Goal: Task Accomplishment & Management: Manage account settings

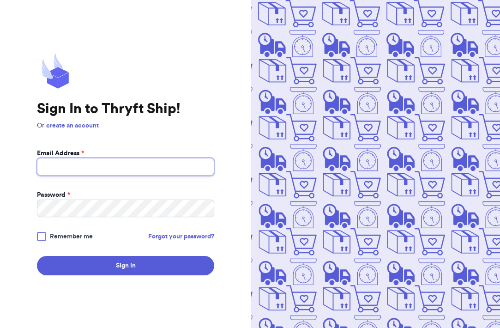
type input "daymgalvez@gmail.com"
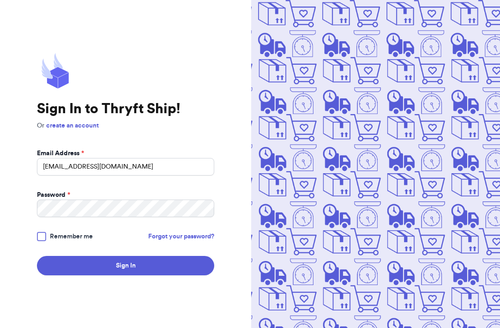
click at [42, 236] on div at bounding box center [41, 236] width 9 height 9
click at [0, 0] on input "Remember me" at bounding box center [0, 0] width 0 height 0
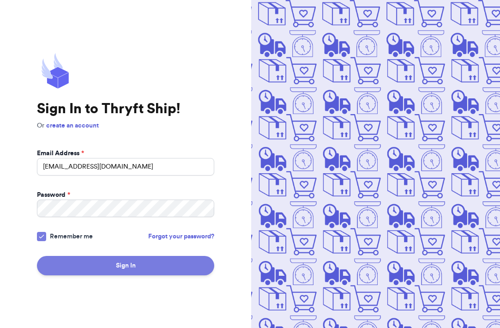
click at [78, 261] on button "Sign In" at bounding box center [125, 265] width 177 height 19
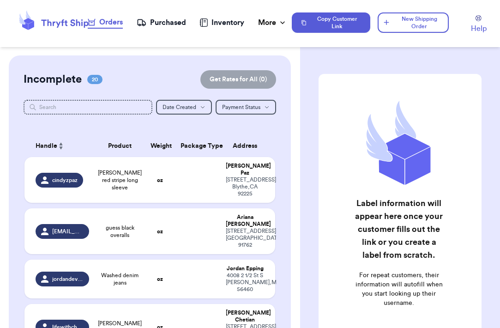
click at [145, 203] on td "oz" at bounding box center [160, 180] width 30 height 46
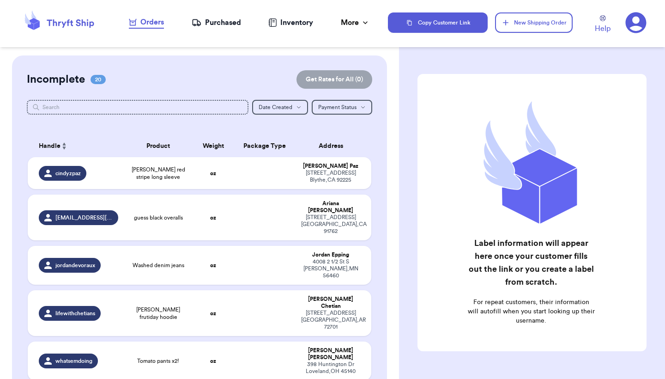
click at [404, 131] on div "Label information will appear here once your customer fills out the link or you…" at bounding box center [532, 235] width 266 height 360
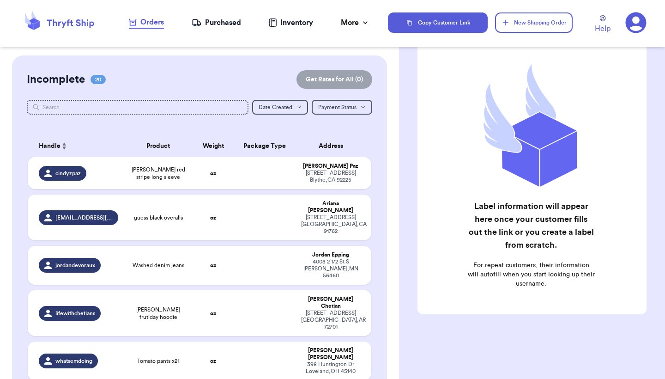
scroll to position [37, 0]
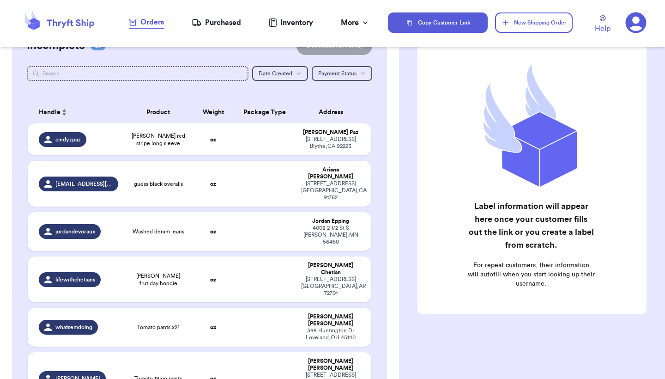
scroll to position [36, 0]
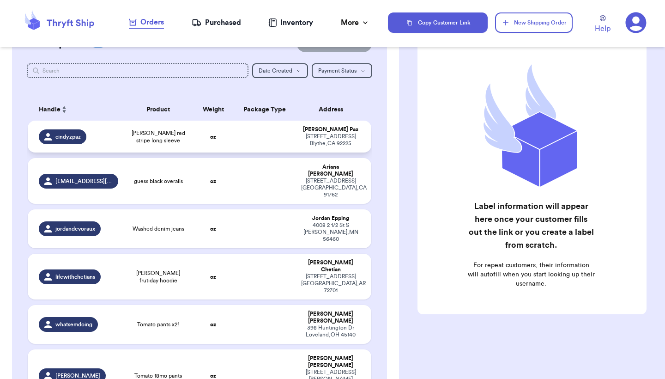
click at [139, 144] on span "[PERSON_NAME] red stripe long sleeve" at bounding box center [158, 136] width 58 height 15
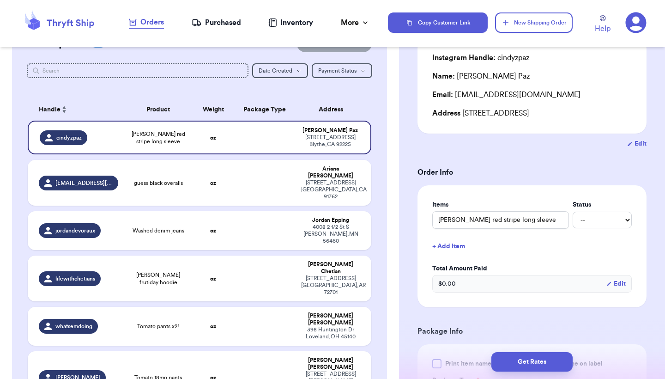
scroll to position [90, 0]
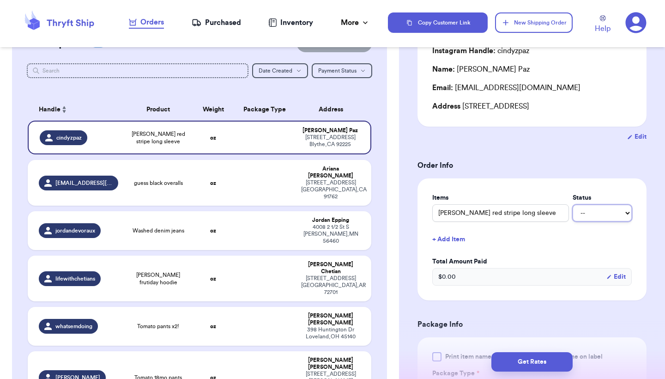
select select "paid"
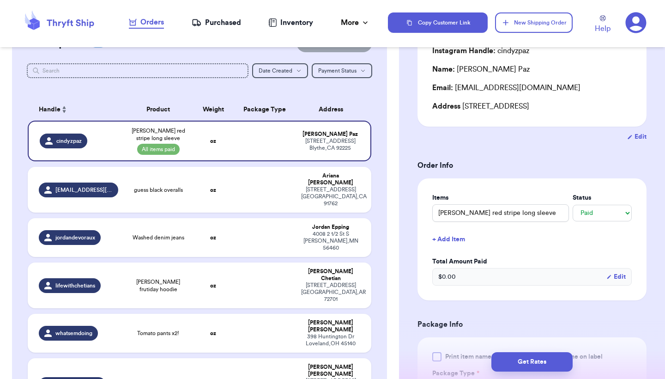
click at [582, 230] on div "Items Status Dr Seuss red stripe long sleeve -- Paid Owes + Add Item Total Amou…" at bounding box center [532, 239] width 200 height 92
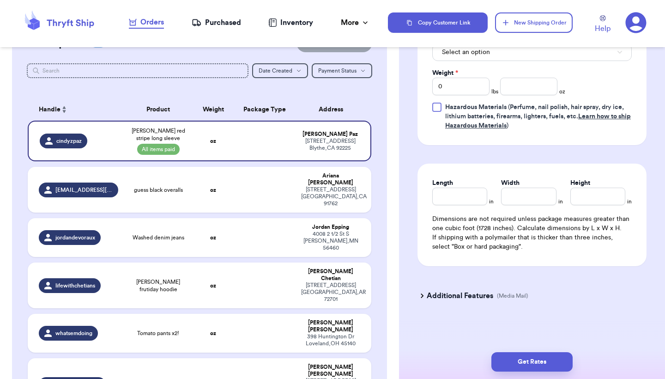
scroll to position [0, 0]
click at [245, 139] on td at bounding box center [265, 141] width 62 height 41
click at [73, 145] on span "cindyzpaz" at bounding box center [68, 140] width 25 height 7
click at [158, 155] on span "All items paid" at bounding box center [158, 149] width 42 height 11
click at [333, 160] on td "Cindy Paz 357 San Jacinto Way Blythe , CA 92225" at bounding box center [334, 141] width 76 height 41
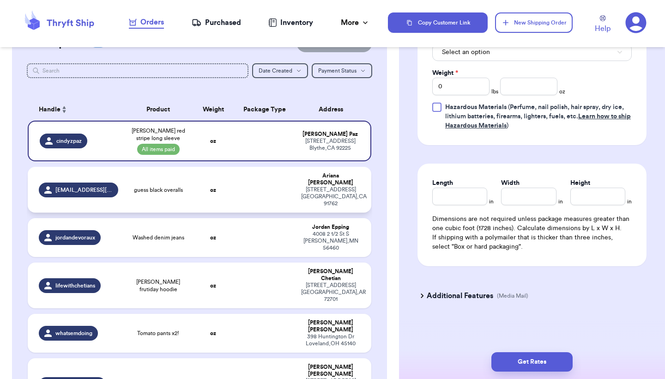
click at [298, 184] on td "Ariana Ito 926 W Philadelphia st ontario , CA 91762" at bounding box center [334, 190] width 76 height 46
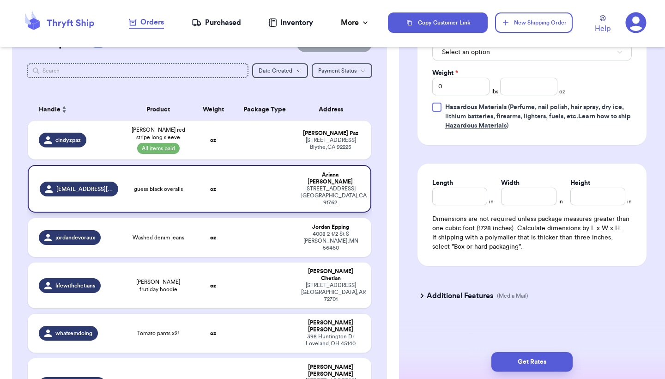
type input "guess black overalls"
select select "unknown"
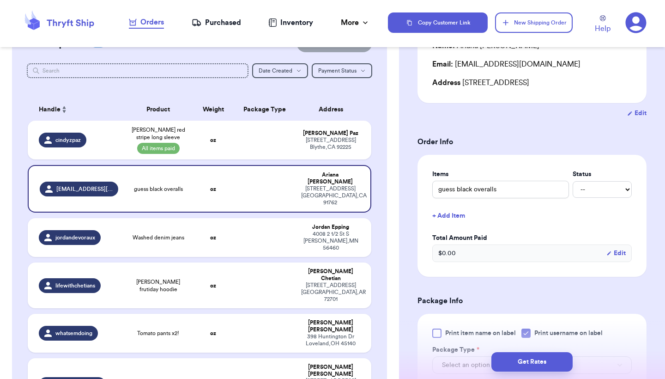
scroll to position [114, 0]
select select "paid"
click at [516, 245] on div "Total Amount Paid $ 0.00 Edit" at bounding box center [532, 246] width 200 height 29
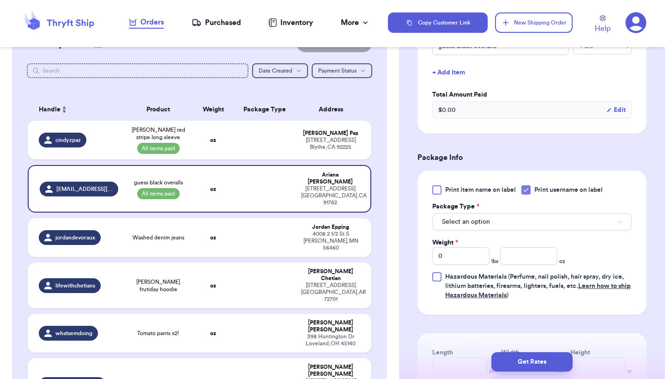
scroll to position [273, 0]
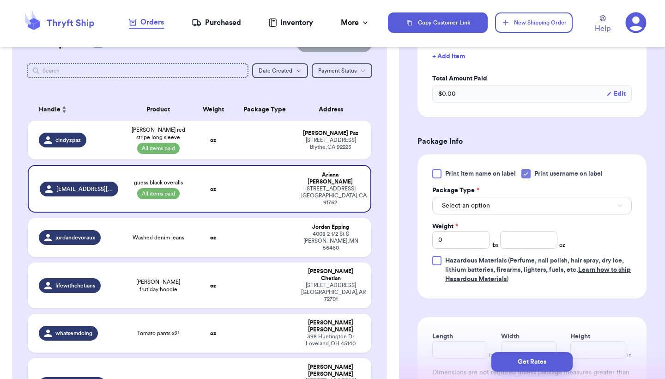
click at [474, 208] on span "Select an option" at bounding box center [466, 205] width 48 height 9
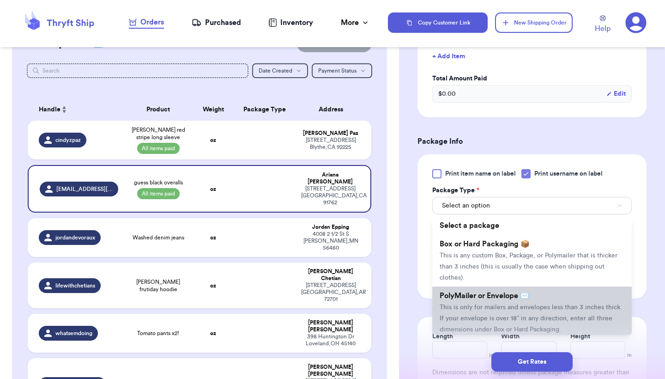
click at [480, 306] on li "PolyMailer or Envelope ✉️ This is only for mailers and envelopes less than 3 in…" at bounding box center [532, 312] width 200 height 52
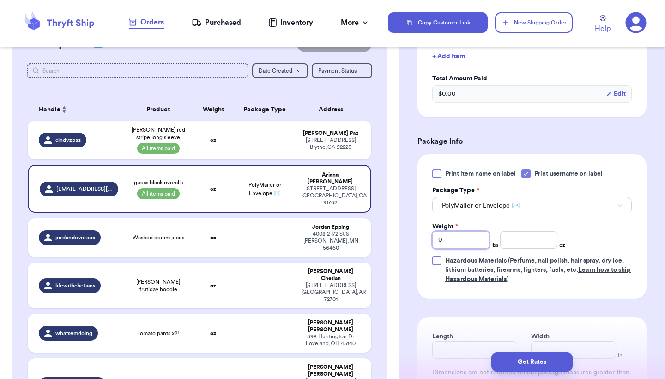
click at [456, 241] on input "0" at bounding box center [460, 240] width 57 height 18
type input "6"
click at [612, 238] on div "Print item name on label Print username on label Package Type * PolyMailer or E…" at bounding box center [532, 226] width 200 height 115
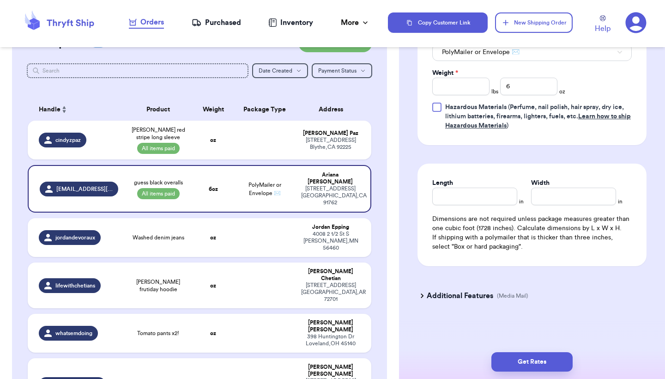
scroll to position [0, 0]
click at [477, 201] on input "Length" at bounding box center [474, 197] width 85 height 18
type input "10"
click at [538, 363] on button "Get Rates" at bounding box center [531, 361] width 81 height 19
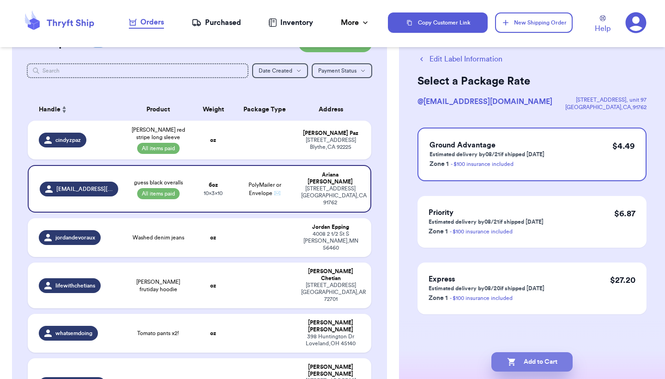
click at [551, 359] on button "Add to Cart" at bounding box center [531, 361] width 81 height 19
checkbox input "true"
select select "paid"
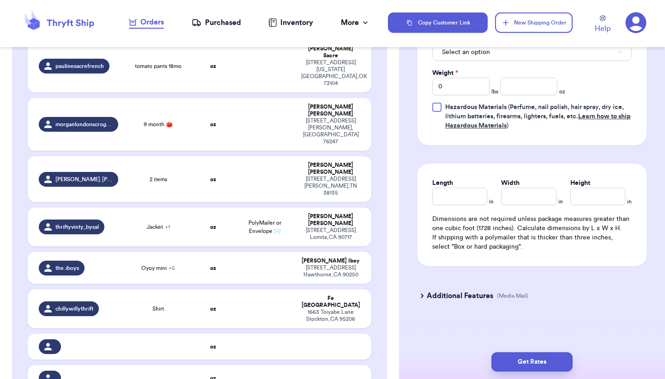
scroll to position [676, 0]
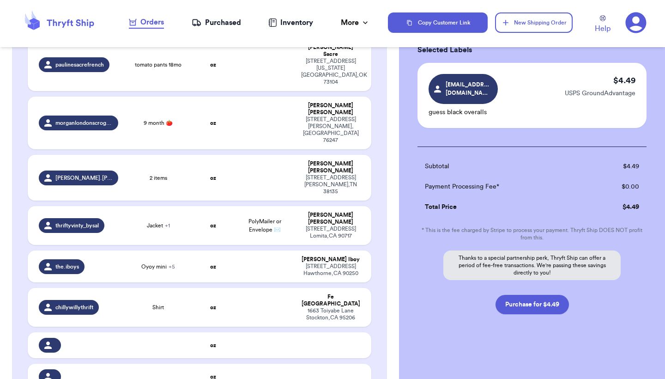
scroll to position [43, 0]
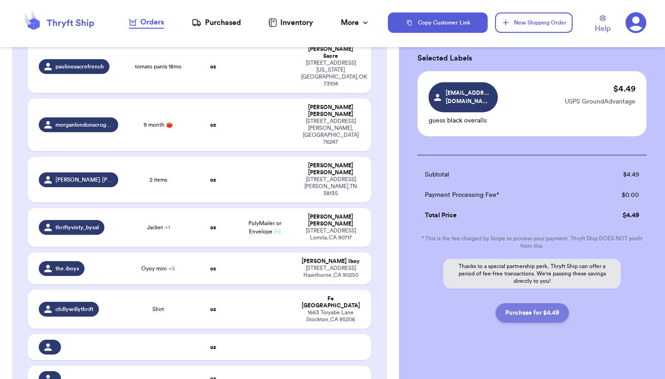
click at [532, 303] on button "Purchase for $4.49" at bounding box center [532, 312] width 73 height 19
checkbox input "false"
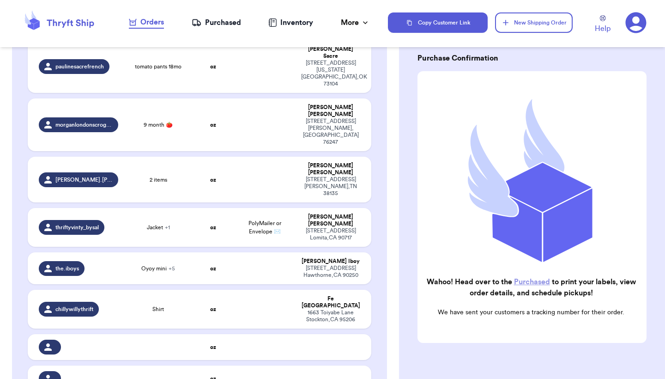
checkbox input "true"
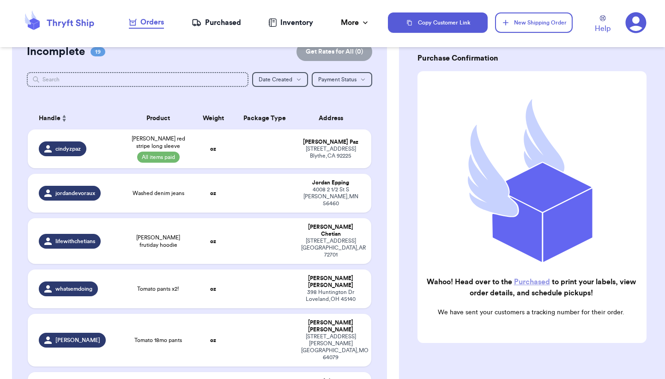
scroll to position [35, 0]
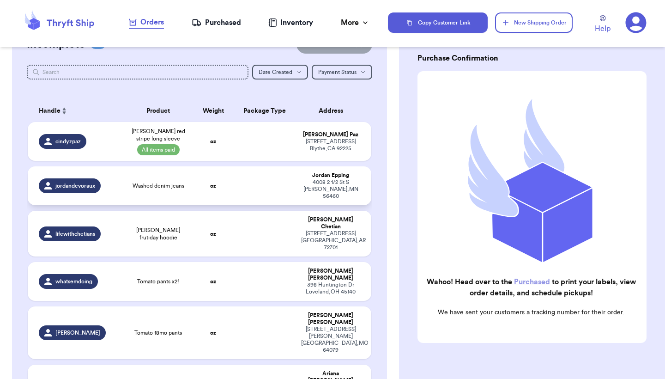
click at [285, 181] on td at bounding box center [265, 185] width 62 height 39
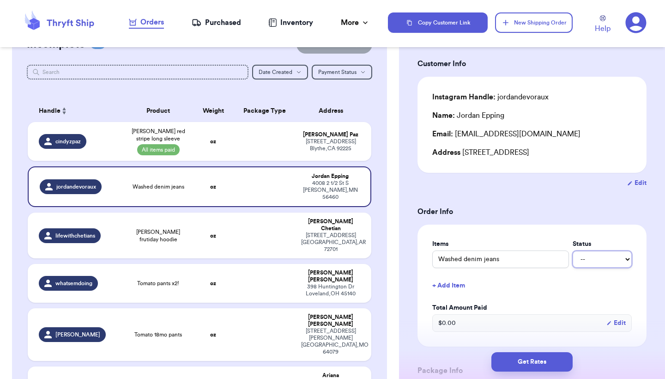
select select "paid"
click at [465, 287] on button "+ Add Item" at bounding box center [532, 285] width 207 height 20
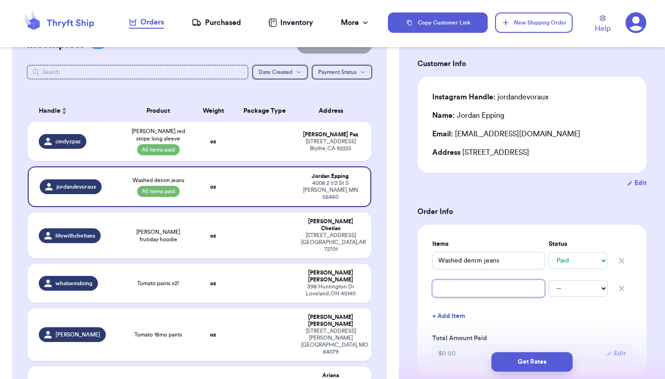
click at [463, 287] on input "text" at bounding box center [488, 288] width 113 height 18
type input "T"
type input "To"
type input "Tom"
type input "Tomz"
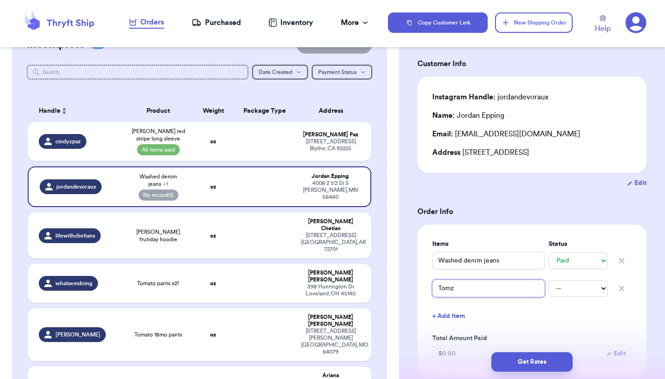
type input "Tomza"
type input "Tomz"
type input "Tom"
type input "Toma"
type input "Tom"
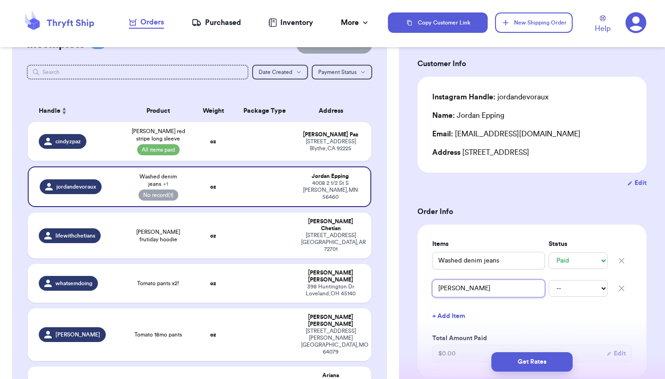
type input "To"
type input "Toa"
type input "Toat"
type input "Toa"
type input "To"
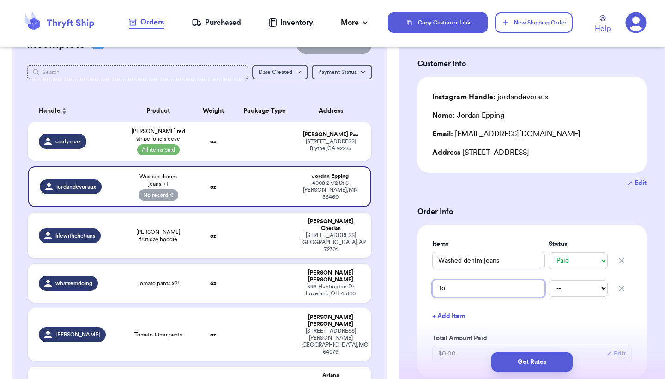
type input "Tom"
type input "Toma"
type input "Tomat"
type input "Tomati"
type input "Tomatio"
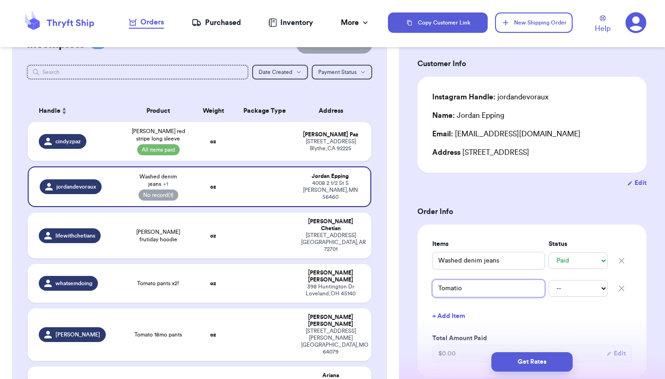
type input "Tomato"
type input "Tomat"
type input "Tomato"
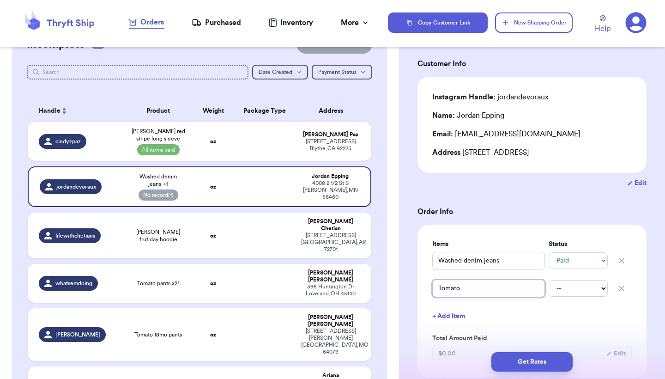
type input "Tomato P"
type input "Tomato Pa"
type input "Tomato Pan"
type input "Tomato Pant"
type input "Tomato Pants"
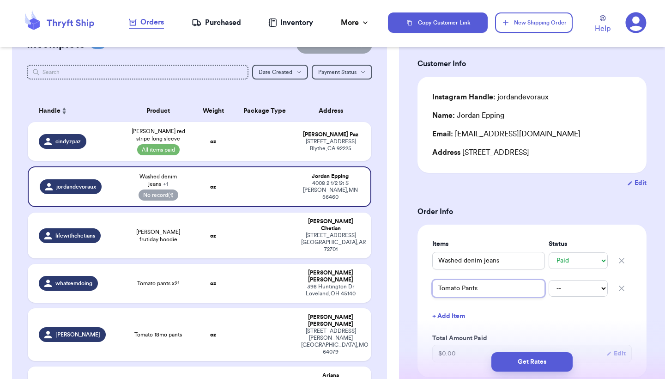
type input "Tomato Pants"
type input "Tomato Pants 1"
type input "Tomato Pants 12"
type input "Tomato Pants 12M"
select select "paid"
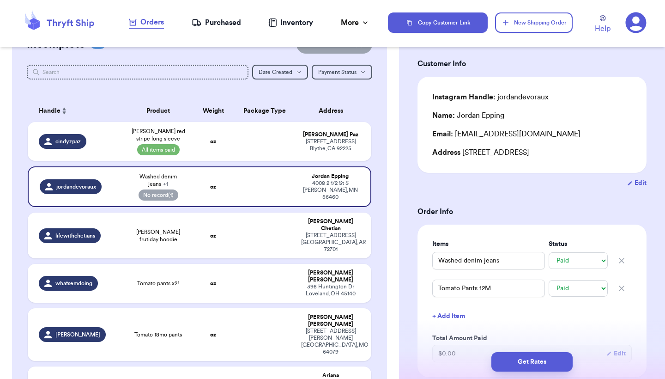
click at [448, 321] on button "+ Add Item" at bounding box center [532, 316] width 207 height 20
click at [454, 319] on input "text" at bounding box center [488, 316] width 113 height 18
type input "M"
type input "Mi"
type input "Min"
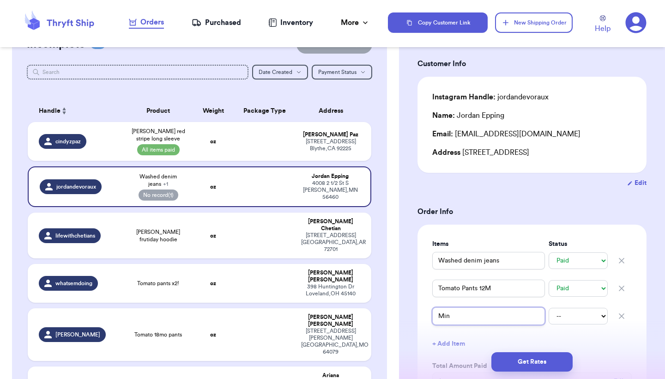
type input "Mini"
type input "Mini R"
type input "Mini Ro"
type input "Mini Rod"
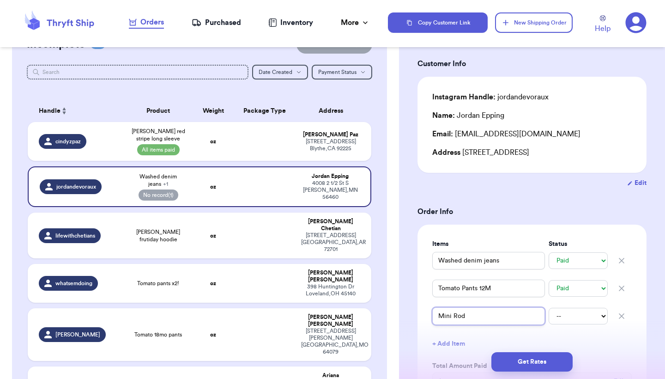
type input "Mini Rodn"
type input "Mini Rod"
type input "Mini Rodi"
type input "Mini Rodin"
type input "Mini Rodini"
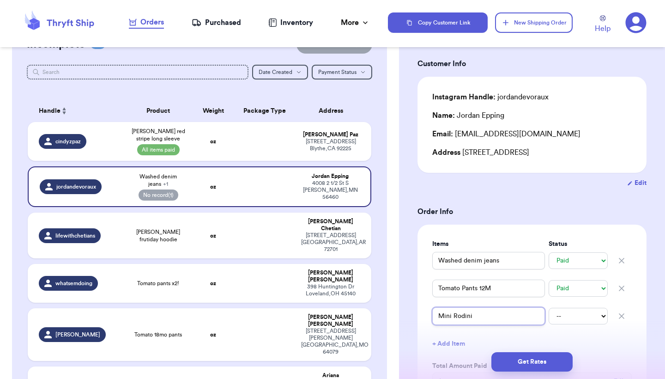
type input "Mini Rodini"
type input "Mini Rodini h"
type input "Mini Rodini hi"
type input "Mini Rodini h"
type input "Mini Rodini"
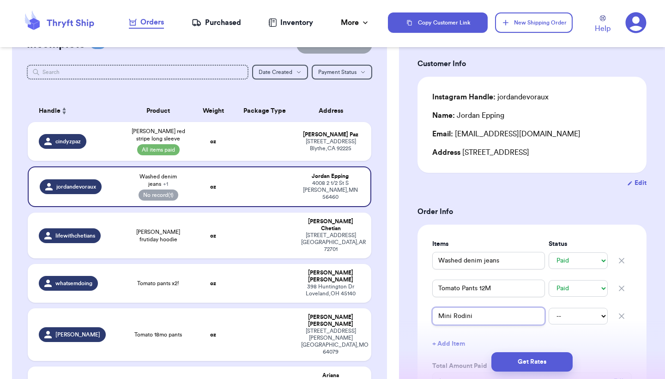
type input "Mini Rodini S"
type input "Mini Rodini Sh"
type input "Mini Rodini Shi"
type input "Mini Rodini Shir"
type input "Mini Rodini Shirt"
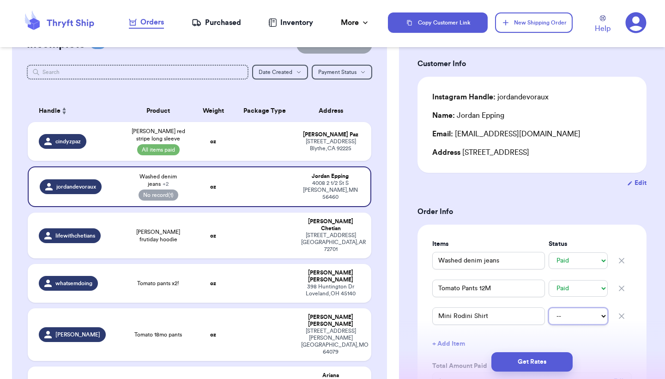
select select "paid"
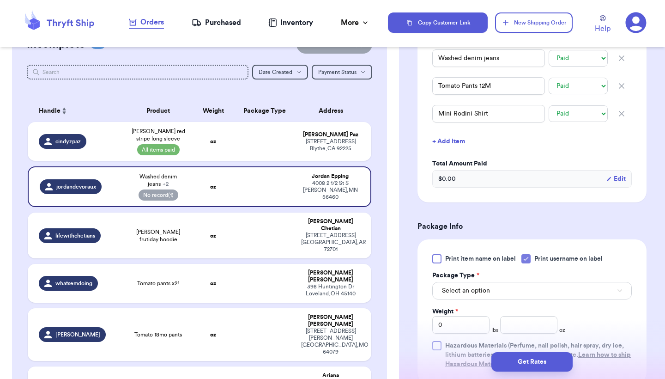
scroll to position [254, 0]
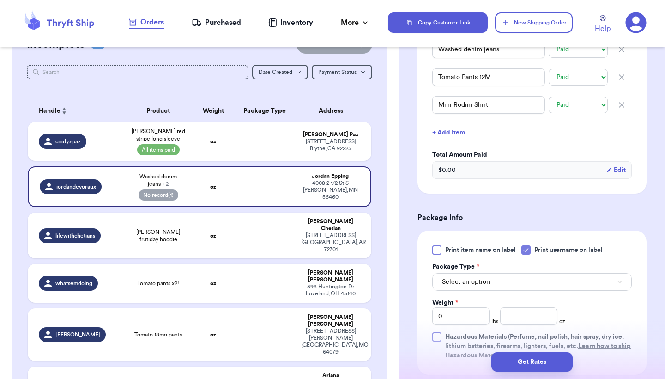
click at [461, 279] on span "Select an option" at bounding box center [466, 281] width 48 height 9
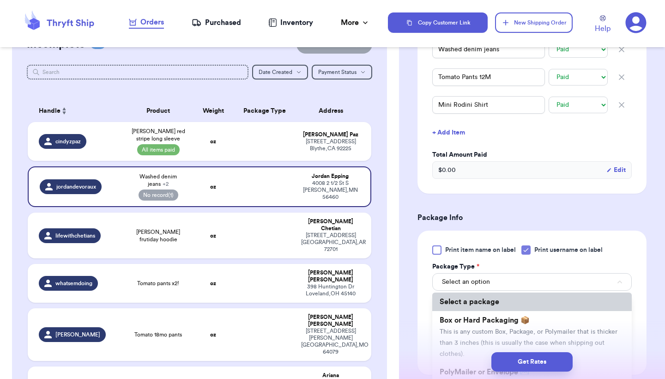
scroll to position [43, 0]
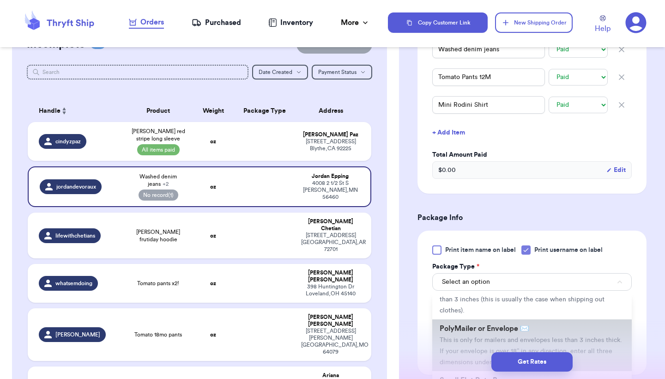
click at [475, 332] on span "PolyMailer or Envelope ✉️" at bounding box center [485, 328] width 90 height 7
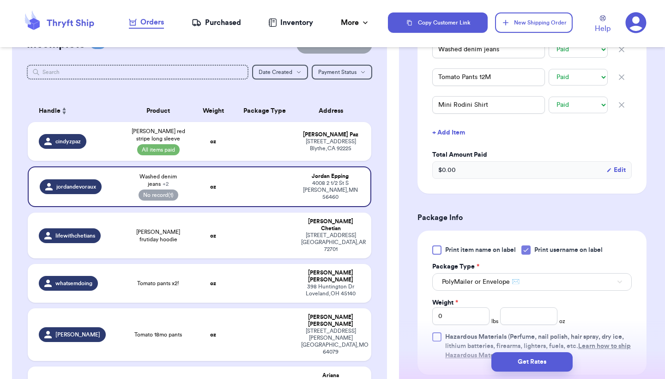
click at [628, 235] on div "Print item name on label Print username on label Package Type * PolyMailer or E…" at bounding box center [532, 302] width 229 height 144
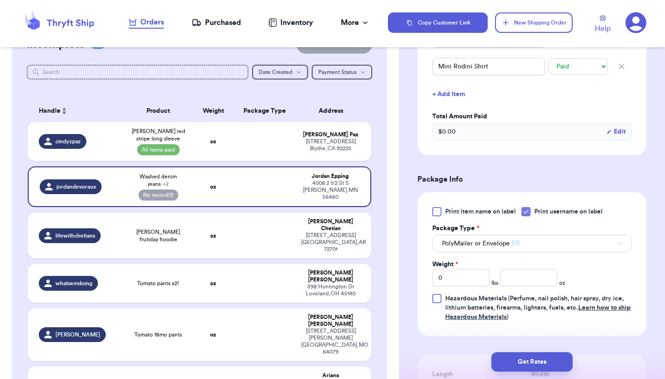
scroll to position [315, 0]
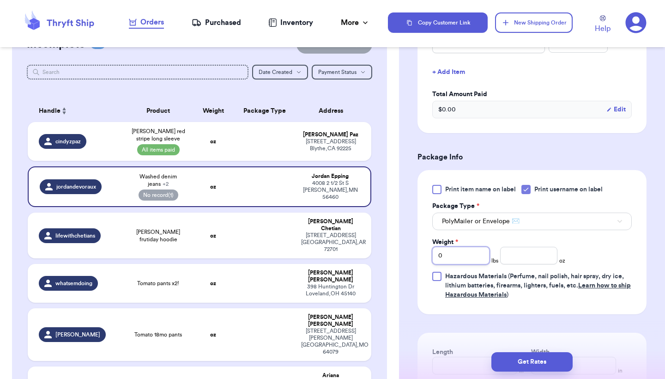
click at [452, 258] on input "0" at bounding box center [460, 256] width 57 height 18
type input "6"
click at [629, 252] on div "Print item name on label Print username on label Package Type * PolyMailer or E…" at bounding box center [532, 242] width 200 height 115
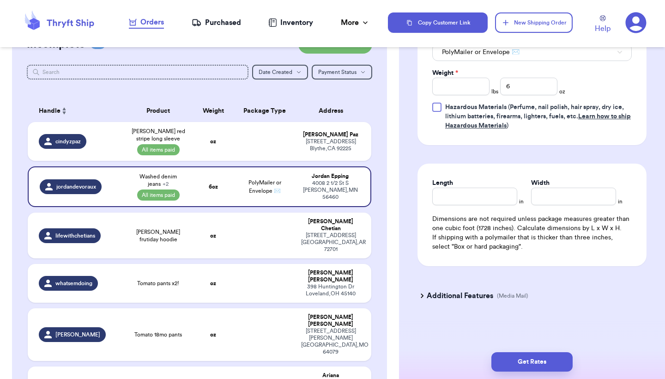
scroll to position [486, 0]
click at [466, 199] on input "Length" at bounding box center [474, 197] width 85 height 18
type input "10"
click at [515, 85] on input "6" at bounding box center [528, 87] width 57 height 18
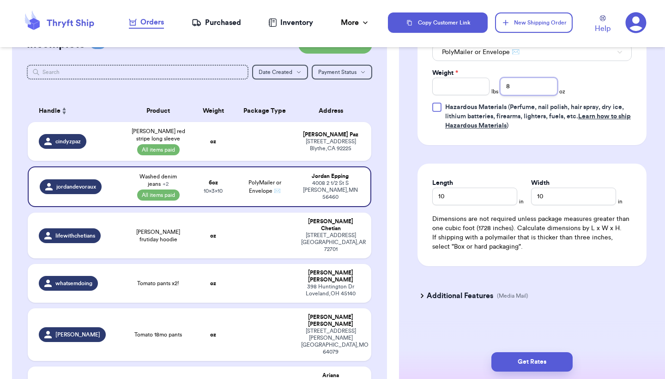
type input "8"
click at [591, 293] on div "Additional Features (Media Mail)" at bounding box center [526, 296] width 229 height 22
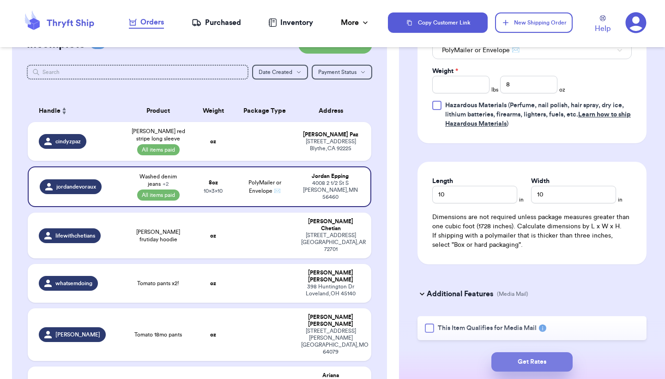
click at [534, 357] on button "Get Rates" at bounding box center [531, 361] width 81 height 19
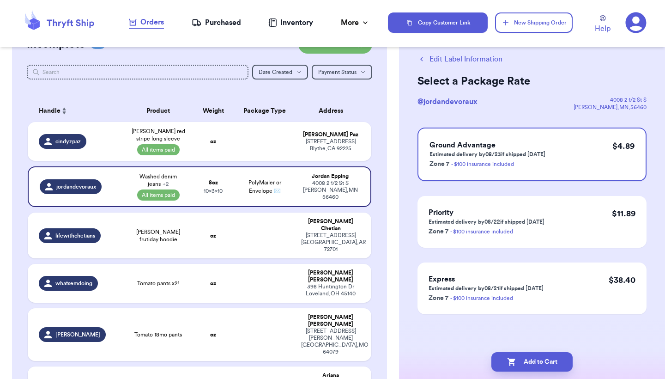
scroll to position [20, 0]
click at [538, 357] on button "Add to Cart" at bounding box center [531, 361] width 81 height 19
checkbox input "true"
select select "paid"
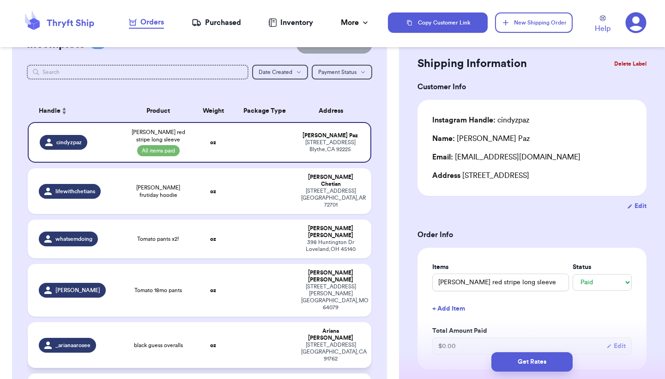
click at [89, 341] on span "_arianaarosee" at bounding box center [72, 344] width 35 height 7
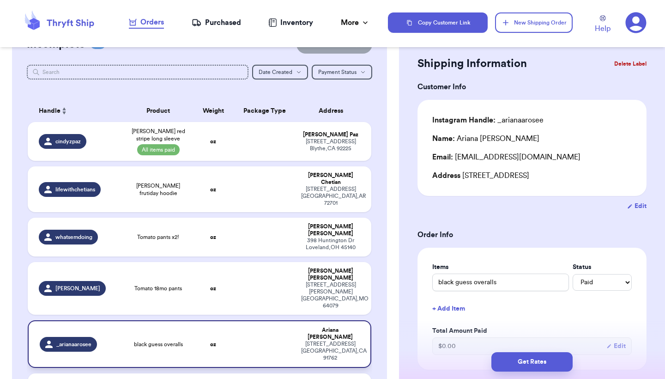
type input "black guess overalls"
select select "unknown"
click at [166, 320] on td "black guess overalls" at bounding box center [158, 344] width 69 height 48
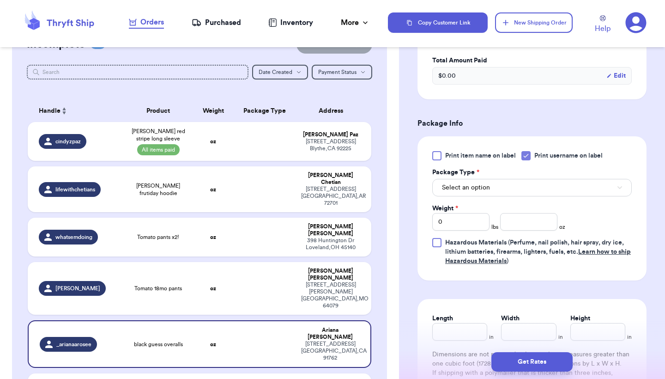
scroll to position [290, 0]
click at [222, 28] on div "Purchased" at bounding box center [216, 22] width 49 height 11
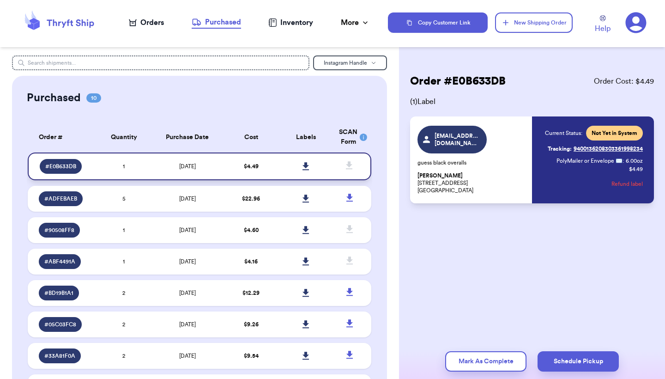
click at [305, 166] on link at bounding box center [306, 166] width 20 height 20
click at [281, 107] on div "Purchased 10 Order # Qty Labels SCAN # E0B633DB 1 # ADFEBAEB 5 # 90508FF8 1 # A…" at bounding box center [199, 282] width 375 height 413
click at [154, 26] on div "Orders" at bounding box center [146, 22] width 35 height 11
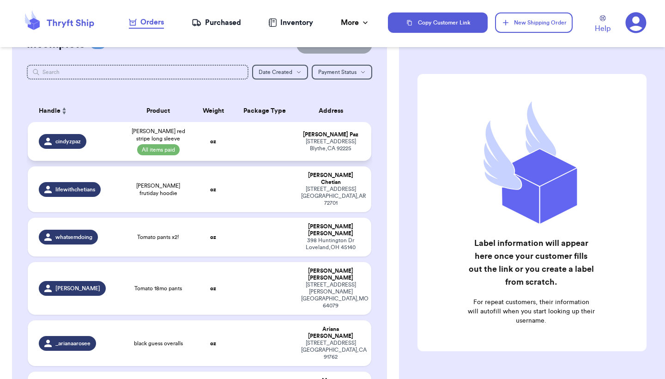
scroll to position [37, 0]
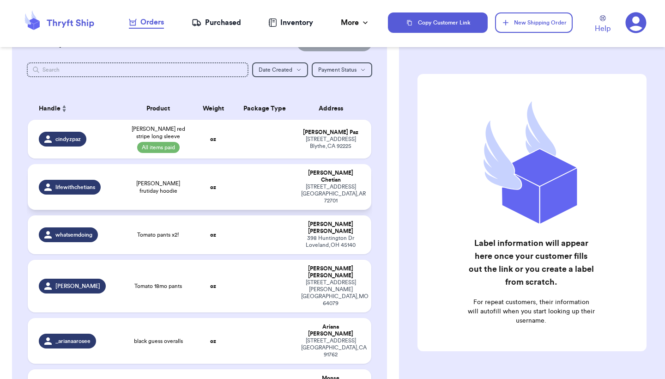
click at [176, 186] on span "[PERSON_NAME] frutiday hoodie" at bounding box center [158, 187] width 58 height 15
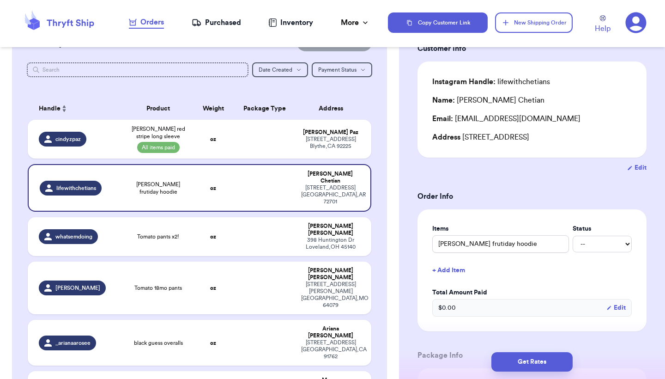
scroll to position [76, 0]
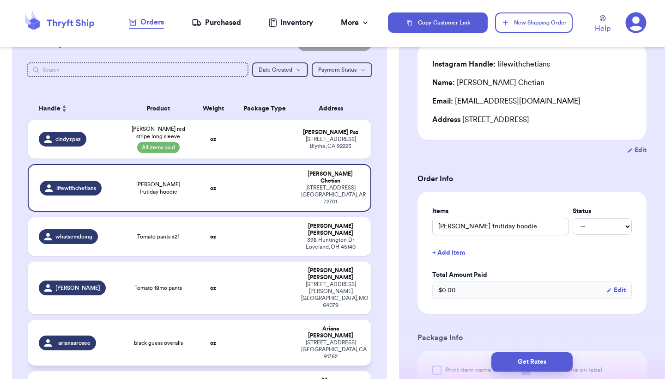
click at [232, 320] on td "oz" at bounding box center [213, 343] width 41 height 46
type input "black guess overalls"
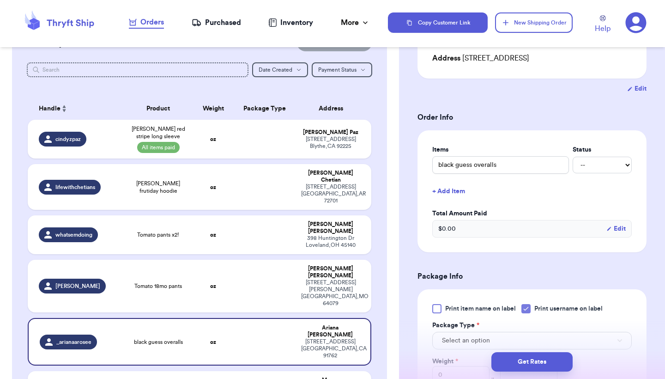
scroll to position [144, 0]
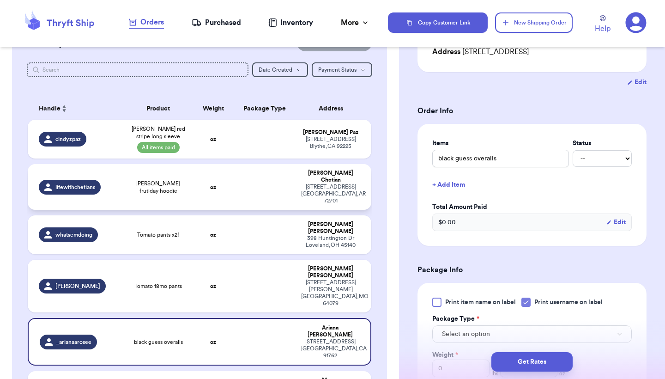
click at [182, 173] on td "Bobo Choses frutiday hoodie" at bounding box center [158, 187] width 69 height 46
type input "Bobo Choses frutiday hoodie"
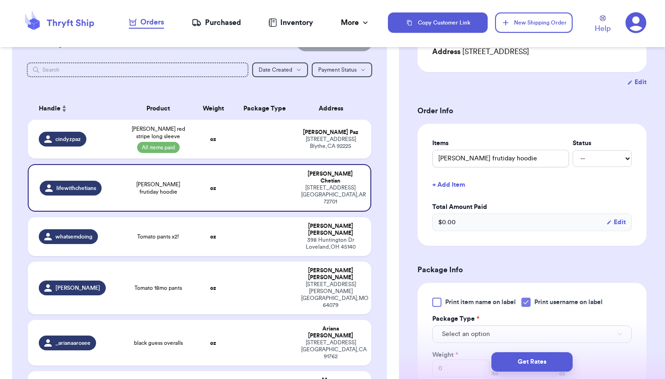
scroll to position [155, 0]
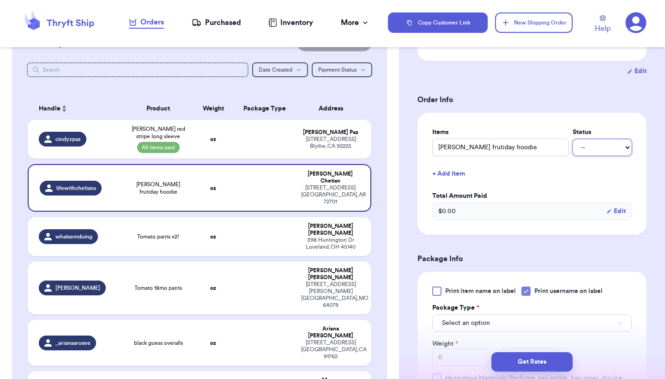
select select "paid"
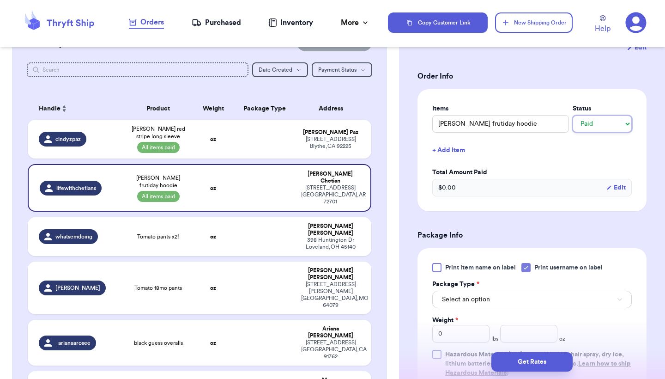
scroll to position [184, 0]
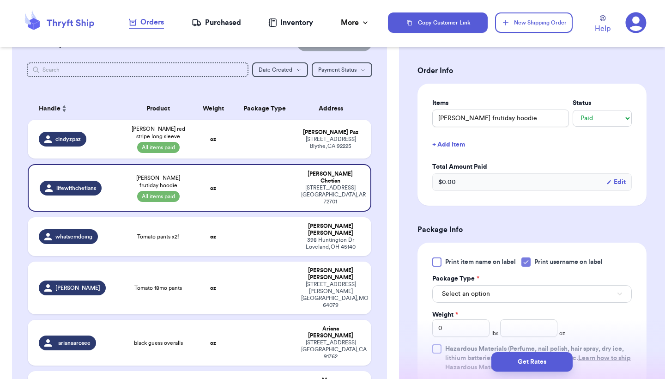
click at [485, 293] on span "Select an option" at bounding box center [466, 293] width 48 height 9
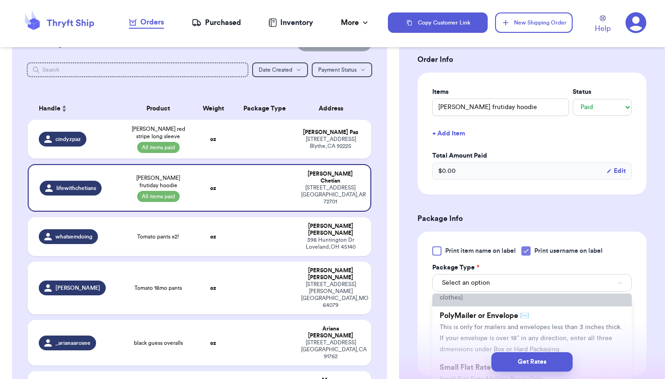
scroll to position [62, 0]
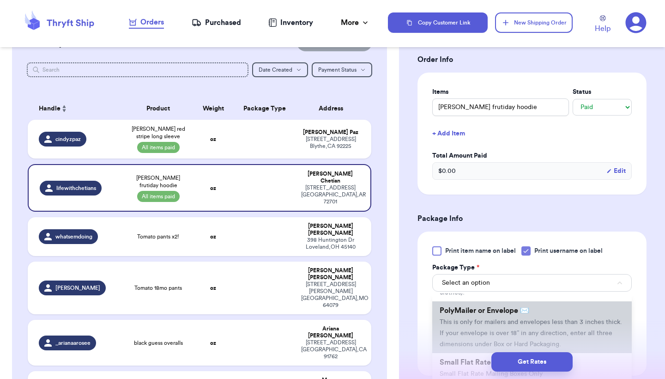
click at [485, 320] on li "PolyMailer or Envelope ✉️ This is only for mailers and envelopes less than 3 in…" at bounding box center [532, 327] width 200 height 52
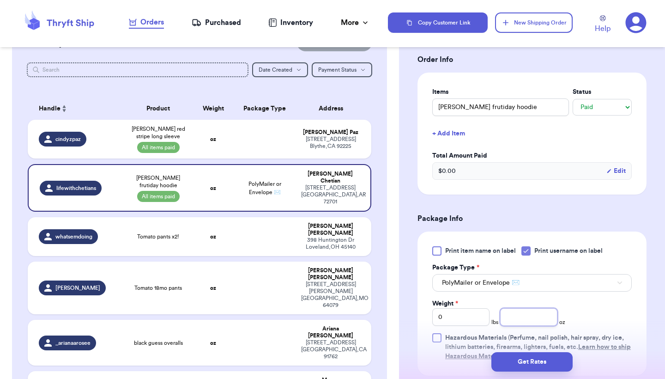
click at [529, 316] on input "number" at bounding box center [528, 317] width 57 height 18
type input "8"
click at [602, 324] on div "Print item name on label Print username on label Package Type * PolyMailer or E…" at bounding box center [532, 303] width 200 height 115
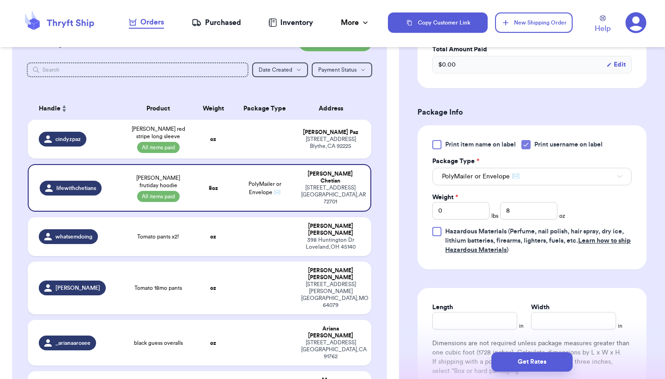
scroll to position [310, 0]
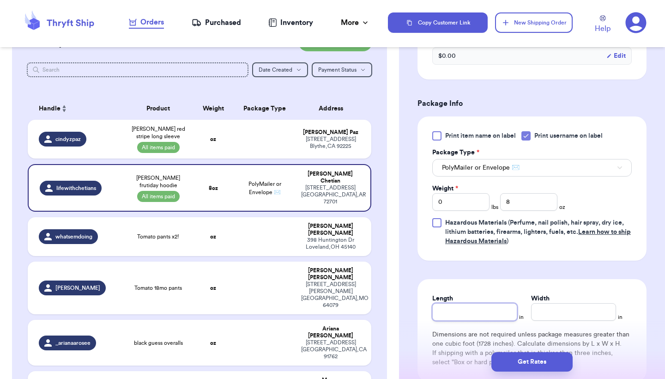
click at [460, 311] on input "Length" at bounding box center [474, 312] width 85 height 18
type input "10"
click at [600, 285] on div "Length 10 in Width 10 in Dimensions are not required unless package measures gr…" at bounding box center [532, 330] width 229 height 103
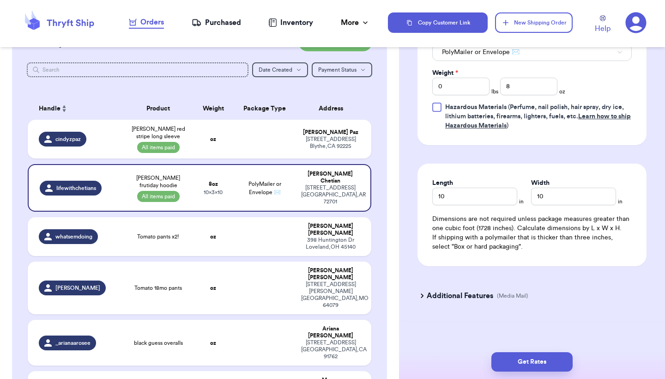
scroll to position [0, 0]
click at [543, 357] on button "Get Rates" at bounding box center [531, 361] width 81 height 19
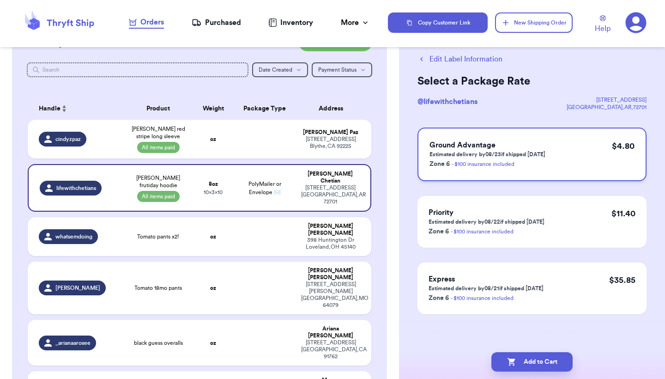
click at [570, 149] on div "Ground Advantage Estimated delivery by 08/23 if shipped today Zone 6 - $100 ins…" at bounding box center [532, 154] width 229 height 54
click at [539, 360] on button "Add to Cart" at bounding box center [531, 361] width 81 height 19
checkbox input "true"
select select "paid"
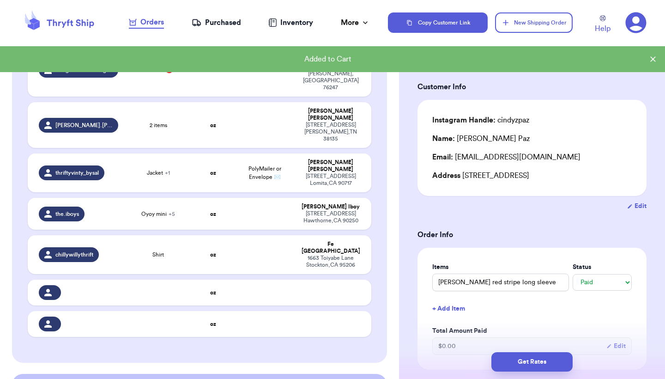
scroll to position [634, 0]
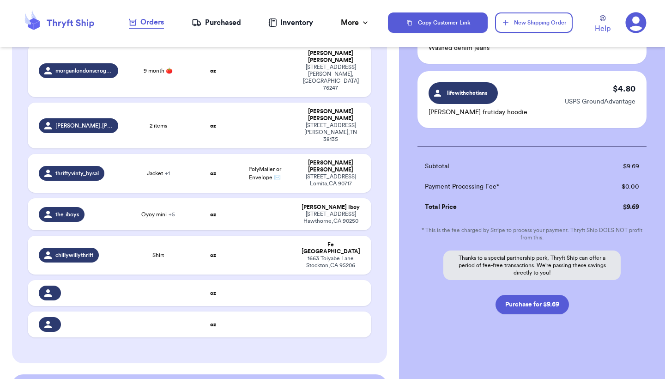
scroll to position [108, 0]
click at [547, 306] on button "Purchase for $9.69" at bounding box center [532, 304] width 73 height 19
checkbox input "false"
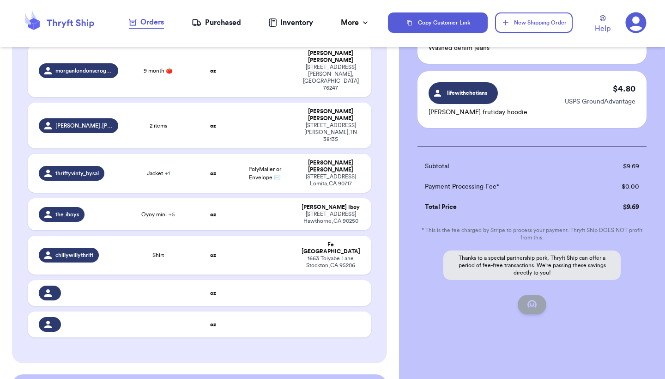
scroll to position [72, 0]
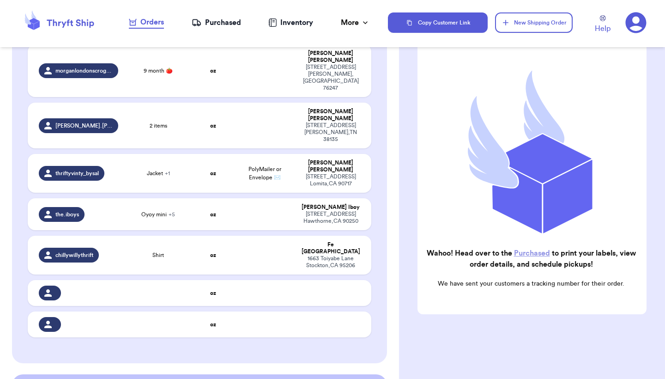
checkbox input "true"
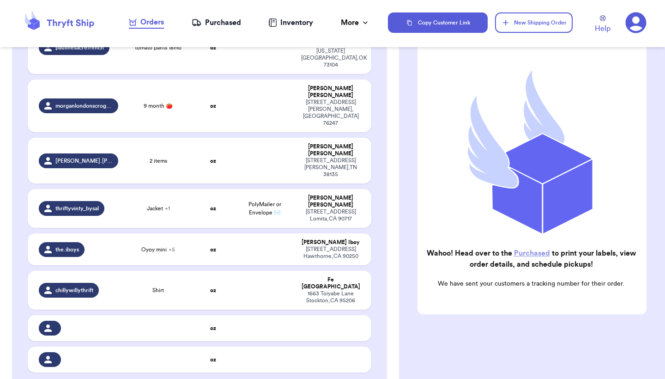
click at [226, 26] on div "Purchased" at bounding box center [216, 22] width 49 height 11
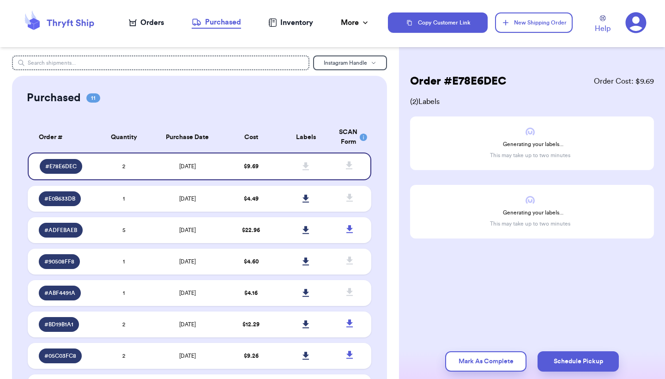
scroll to position [12, 0]
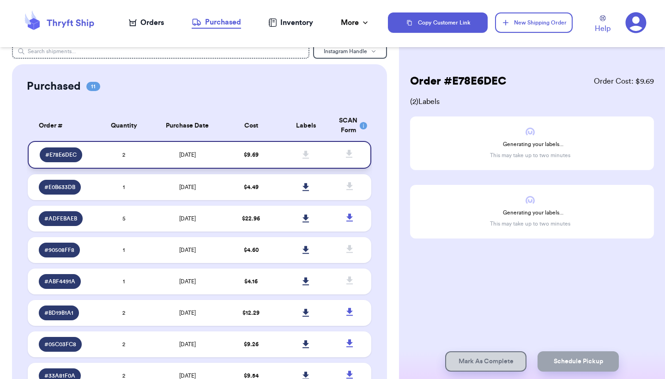
click at [305, 158] on icon at bounding box center [306, 155] width 6 height 8
click at [207, 161] on td "[DATE]" at bounding box center [187, 155] width 72 height 28
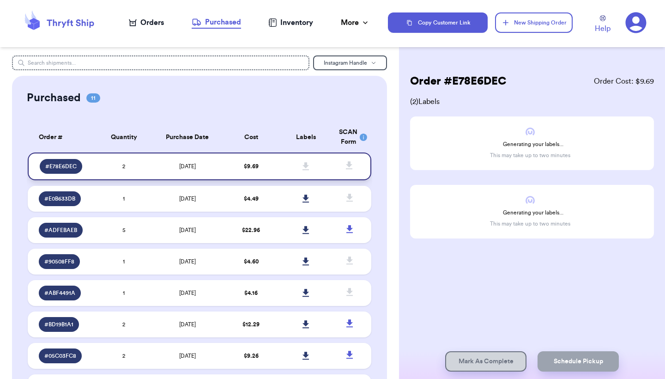
scroll to position [0, 0]
click at [231, 174] on td "$ 9.69" at bounding box center [251, 166] width 55 height 28
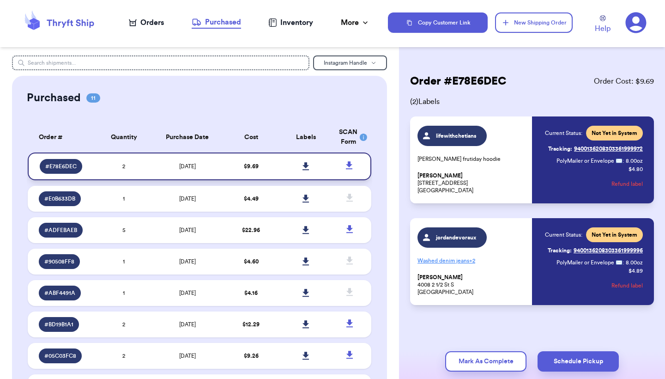
click at [307, 170] on icon at bounding box center [306, 166] width 6 height 8
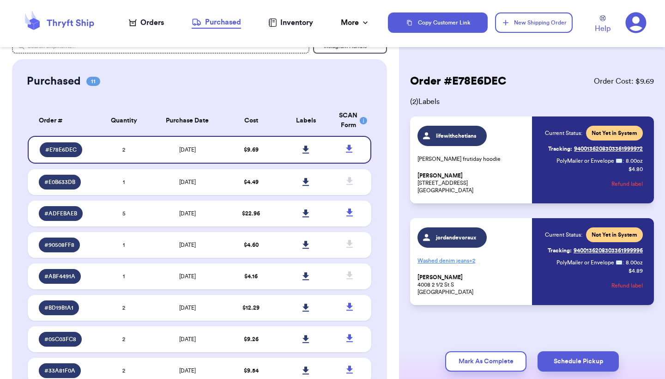
scroll to position [19, 0]
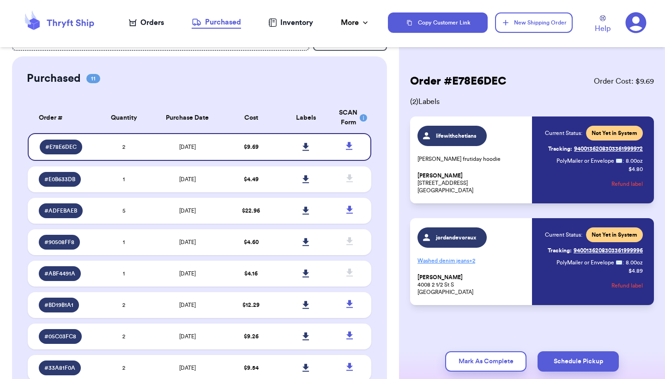
click at [464, 260] on p "Washed denim jeans + 2" at bounding box center [472, 260] width 109 height 15
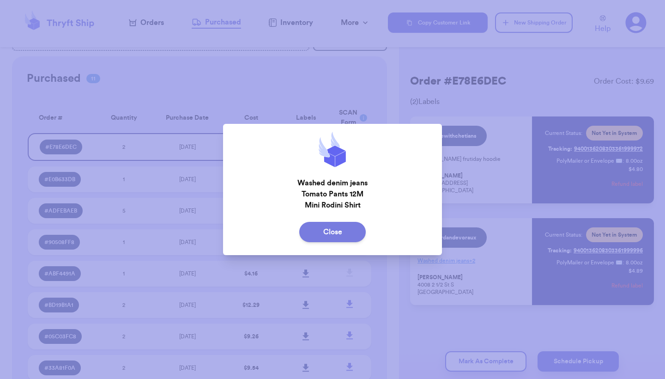
click at [335, 233] on button "Close" at bounding box center [332, 232] width 67 height 20
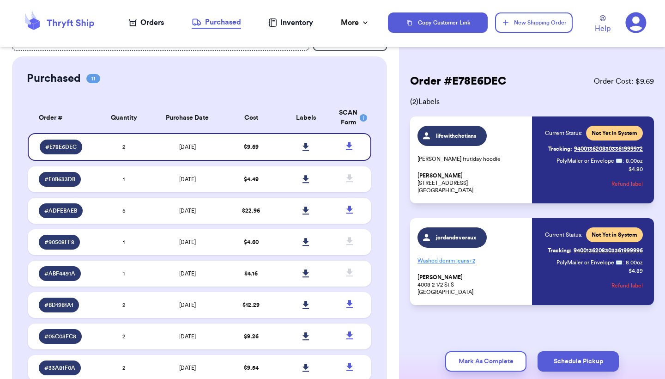
click at [144, 24] on div "Orders" at bounding box center [146, 22] width 35 height 11
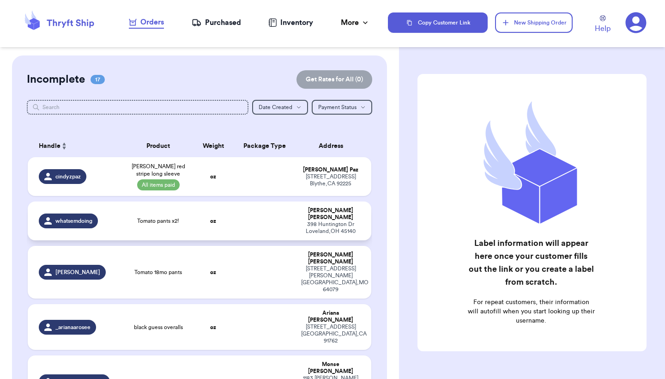
scroll to position [31, 0]
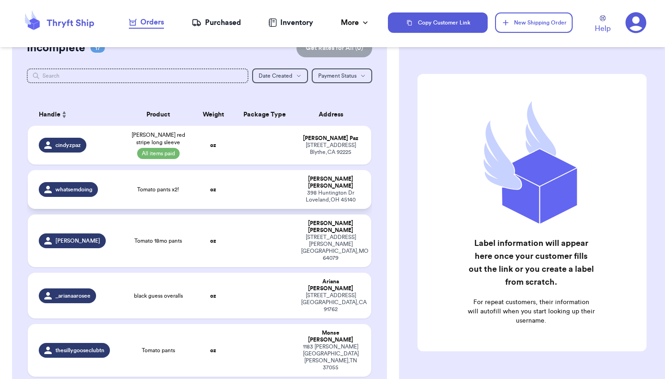
click at [157, 195] on td "Tomato pants x2!" at bounding box center [158, 189] width 69 height 39
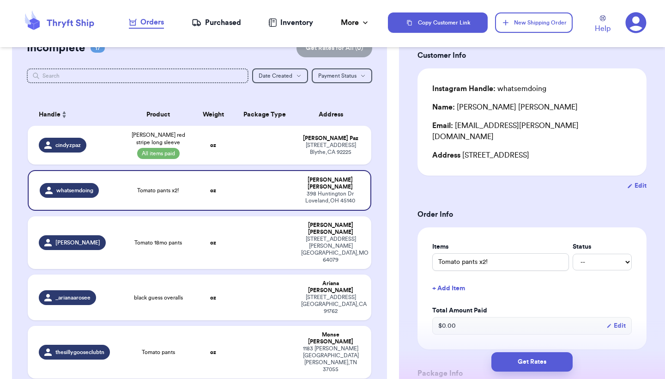
scroll to position [64, 0]
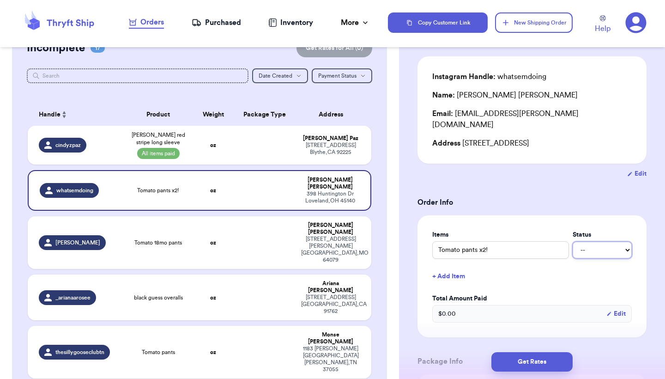
select select "paid"
click at [590, 197] on h3 "Order Info" at bounding box center [532, 202] width 229 height 11
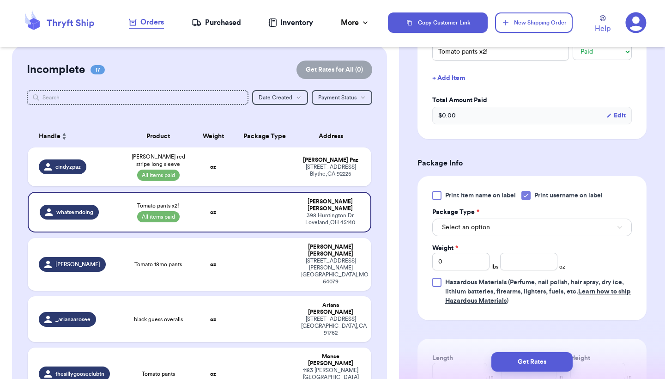
scroll to position [298, 0]
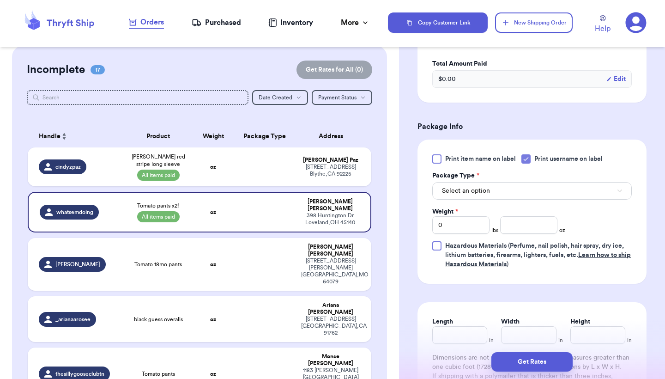
click at [496, 182] on button "Select an option" at bounding box center [532, 191] width 200 height 18
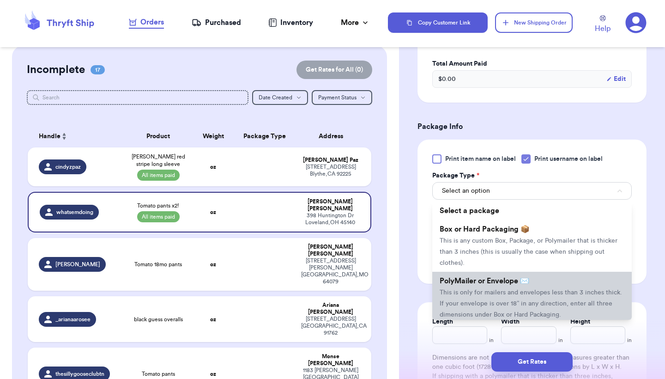
click at [486, 278] on li "PolyMailer or Envelope ✉️ This is only for mailers and envelopes less than 3 in…" at bounding box center [532, 298] width 200 height 52
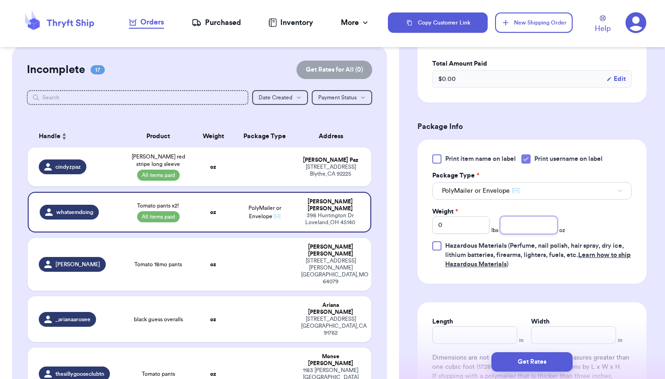
click at [521, 216] on input "number" at bounding box center [528, 225] width 57 height 18
type input "3"
type input "4"
click at [614, 212] on div "Print item name on label Print username on label Package Type * PolyMailer or E…" at bounding box center [532, 211] width 200 height 115
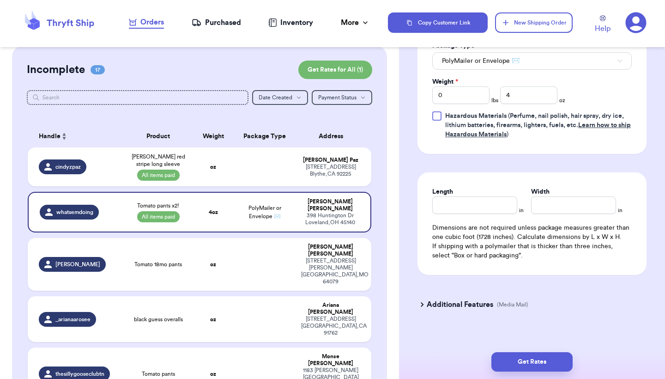
scroll to position [428, 0]
click at [466, 200] on input "Length" at bounding box center [474, 206] width 85 height 18
type input "10"
click at [607, 300] on div "Additional Features (Media Mail)" at bounding box center [526, 305] width 229 height 22
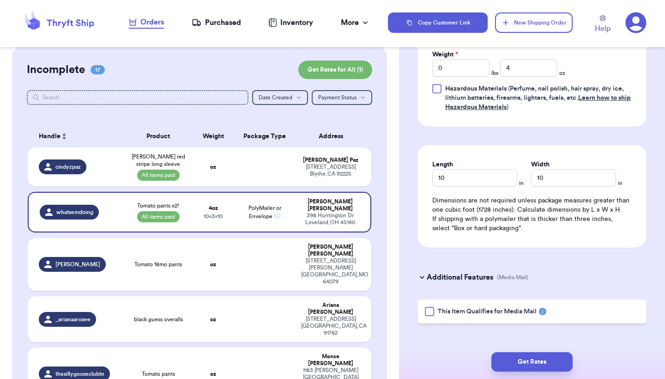
scroll to position [0, 0]
click at [531, 358] on button "Get Rates" at bounding box center [531, 361] width 81 height 19
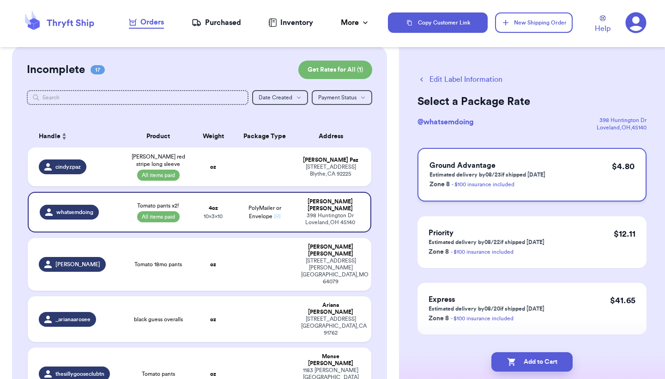
click at [551, 173] on div "Ground Advantage Estimated delivery by 08/23 if shipped today Zone 8 - $100 ins…" at bounding box center [532, 175] width 229 height 54
click at [529, 357] on button "Add to Cart" at bounding box center [531, 361] width 81 height 19
checkbox input "true"
select select "paid"
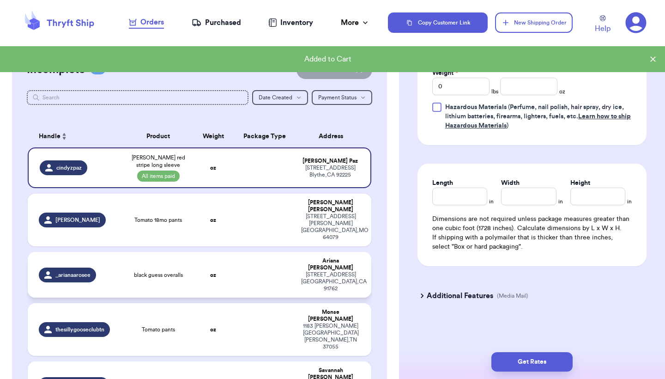
scroll to position [428, 0]
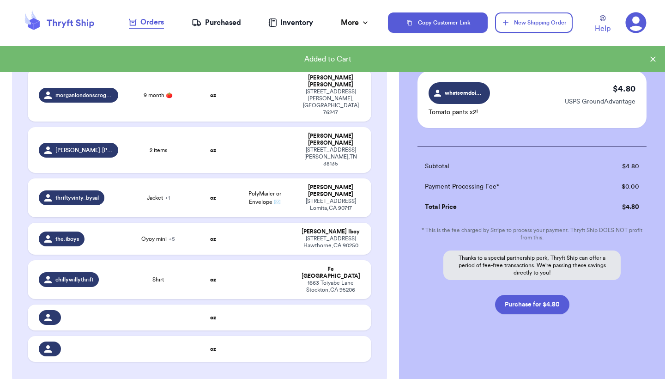
scroll to position [43, 0]
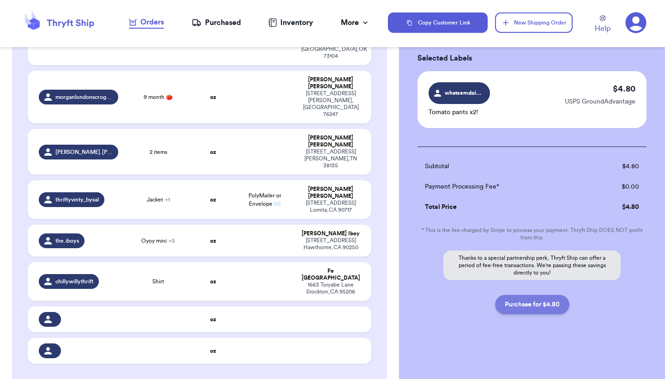
click at [557, 300] on button "Purchase for $4.80" at bounding box center [532, 304] width 74 height 19
checkbox input "false"
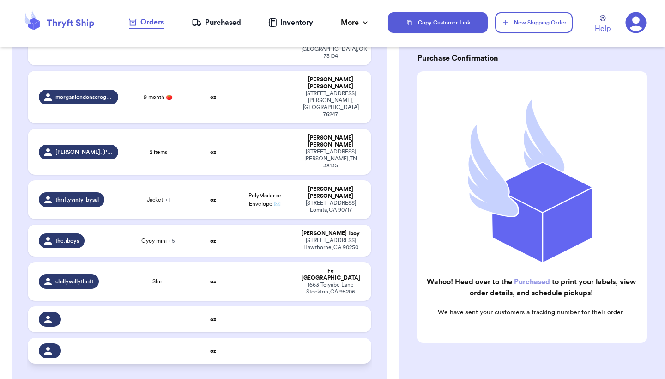
checkbox input "true"
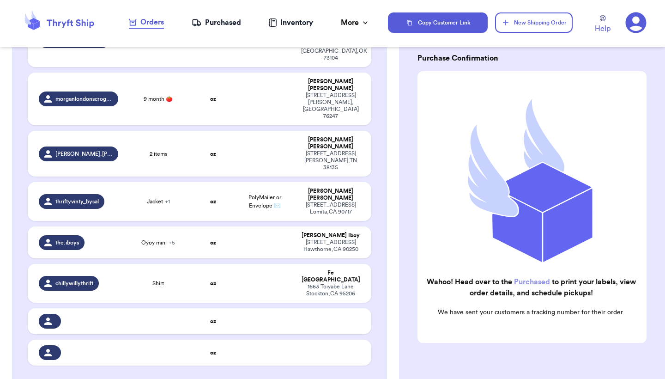
click at [237, 18] on div "Purchased" at bounding box center [216, 22] width 49 height 11
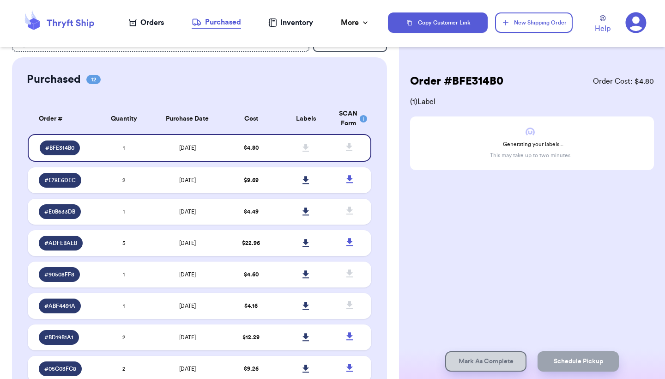
scroll to position [19, 0]
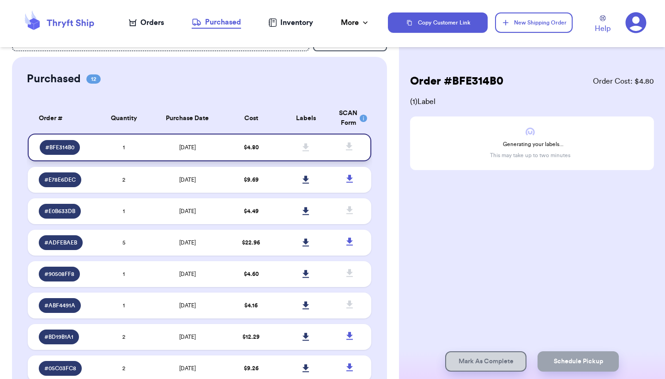
click at [275, 149] on td "$ 4.80" at bounding box center [251, 147] width 55 height 28
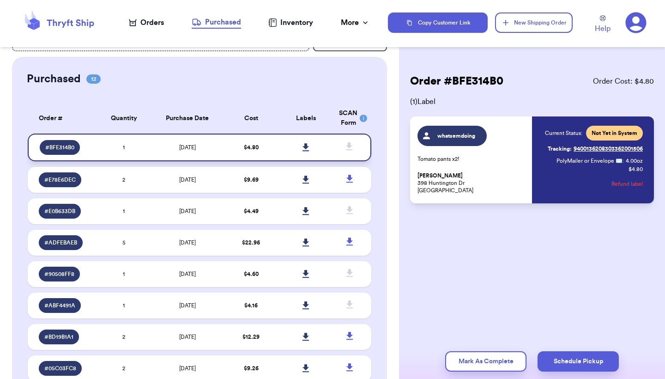
click at [285, 152] on td at bounding box center [306, 147] width 55 height 28
click at [306, 151] on icon at bounding box center [306, 147] width 6 height 8
click at [146, 26] on div "Orders" at bounding box center [146, 22] width 35 height 11
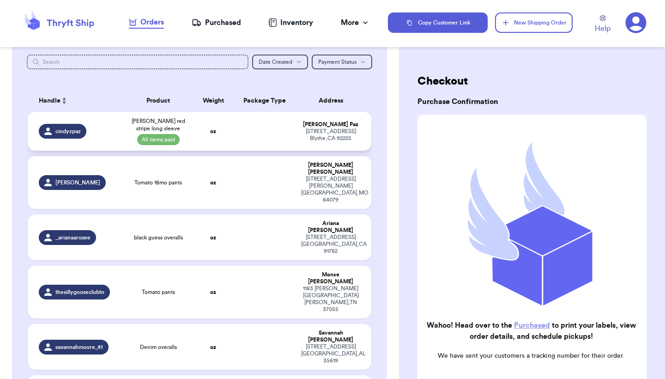
scroll to position [46, 0]
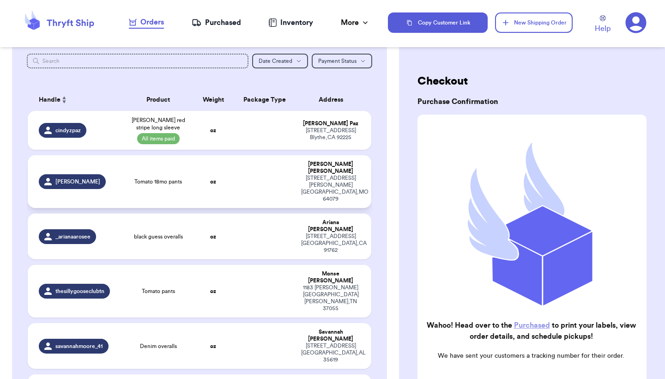
click at [225, 174] on td "oz" at bounding box center [213, 181] width 41 height 53
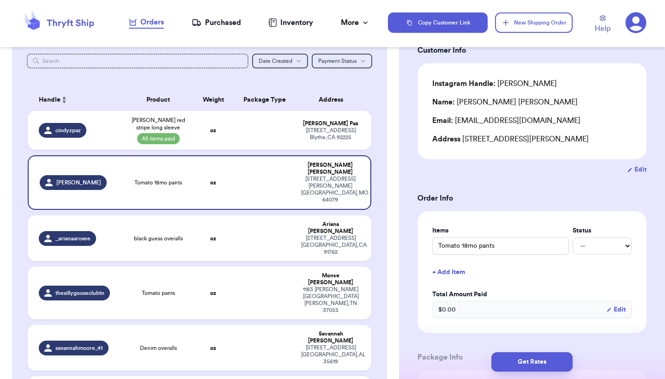
scroll to position [85, 0]
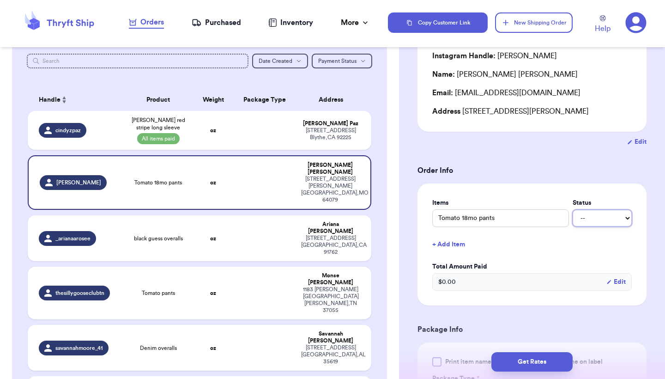
select select "paid"
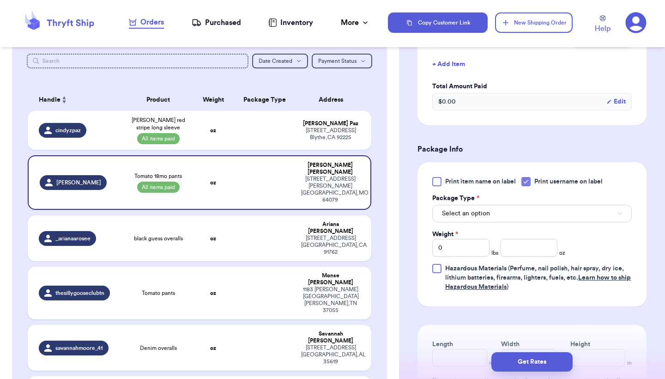
scroll to position [267, 0]
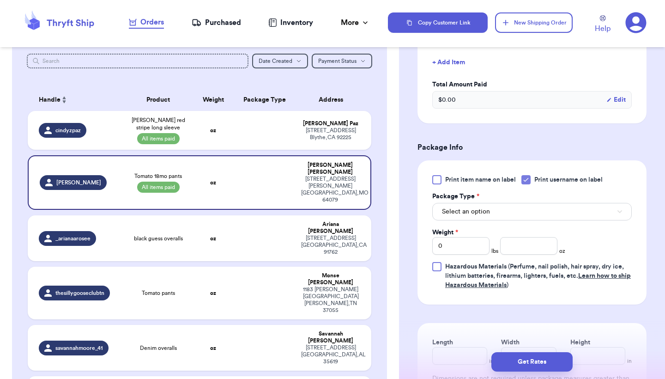
click at [468, 215] on span "Select an option" at bounding box center [466, 211] width 48 height 9
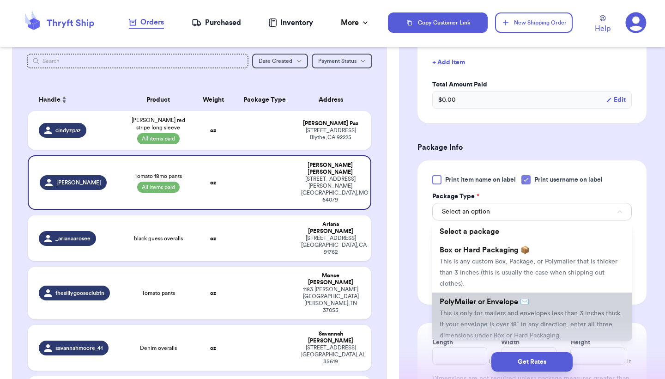
click at [465, 305] on span "PolyMailer or Envelope ✉️" at bounding box center [485, 301] width 90 height 7
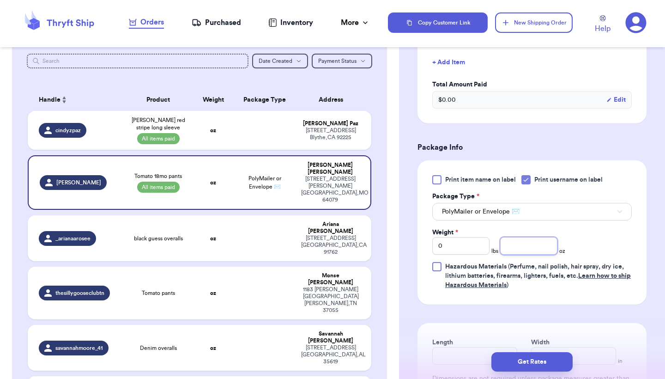
click at [529, 243] on input "number" at bounding box center [528, 246] width 57 height 18
type input "3"
click at [642, 235] on div "Print item name on label Print username on label Package Type * PolyMailer or E…" at bounding box center [532, 232] width 229 height 144
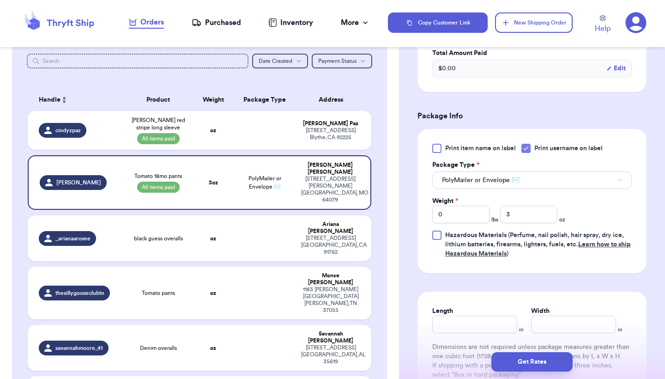
scroll to position [313, 0]
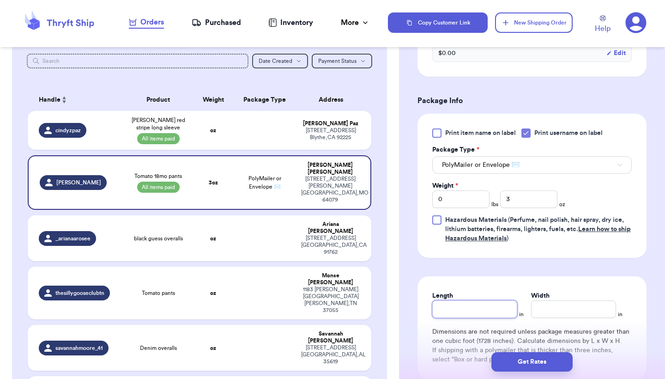
click at [478, 310] on input "Length" at bounding box center [474, 309] width 85 height 18
type input "0"
type input "10"
click at [660, 267] on div "Shipping Information Delete Label Customer Info Instagram Handle: annemariebatt…" at bounding box center [532, 116] width 266 height 749
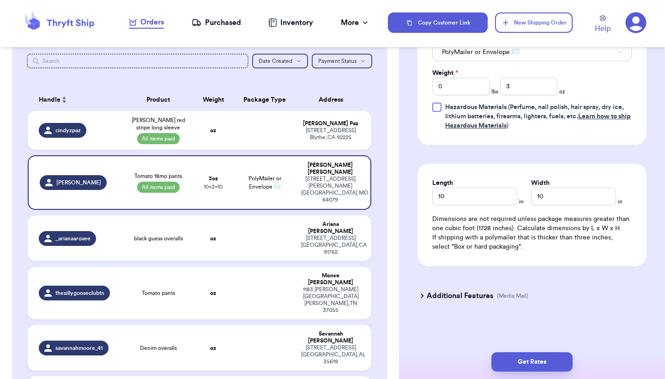
scroll to position [0, 0]
click at [521, 363] on button "Get Rates" at bounding box center [531, 361] width 81 height 19
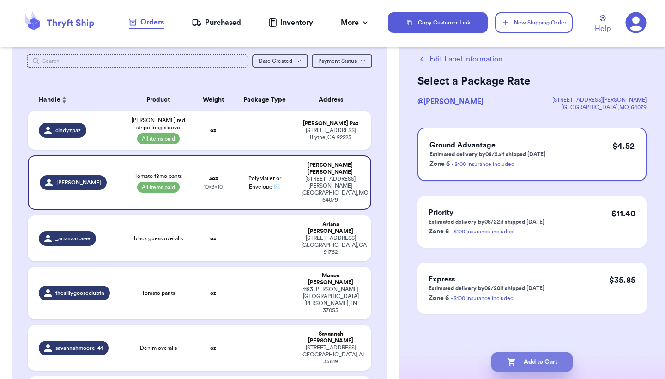
click at [524, 366] on button "Add to Cart" at bounding box center [531, 361] width 81 height 19
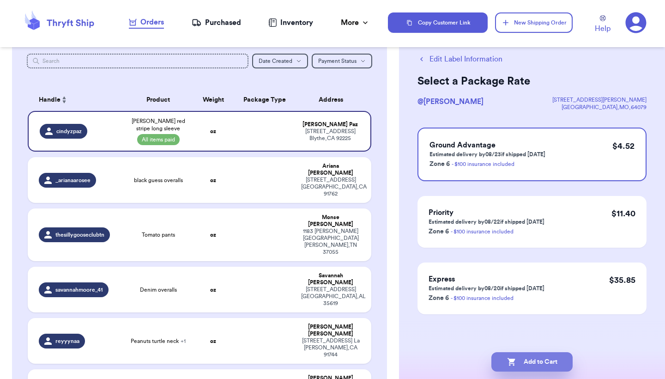
checkbox input "true"
select select "paid"
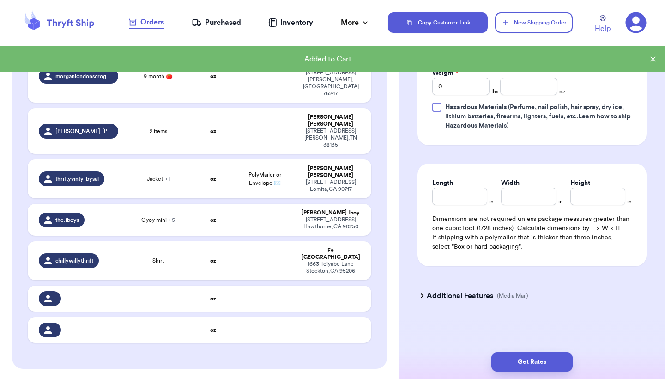
scroll to position [0, 0]
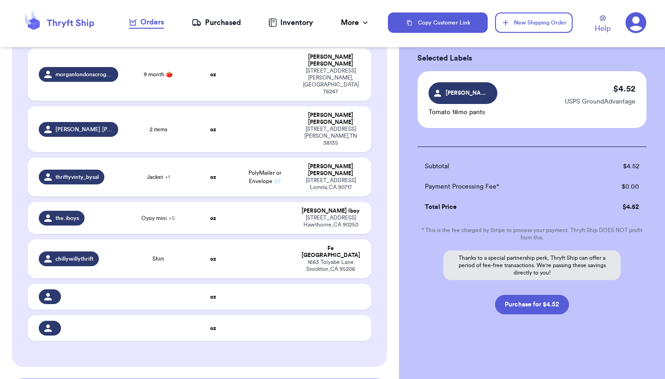
click at [526, 307] on button "Purchase for $4.52" at bounding box center [532, 304] width 74 height 19
checkbox input "false"
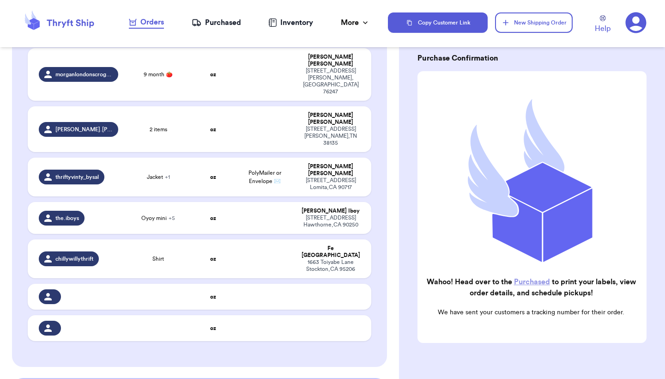
checkbox input "true"
click at [229, 23] on div "Purchased" at bounding box center [216, 22] width 49 height 11
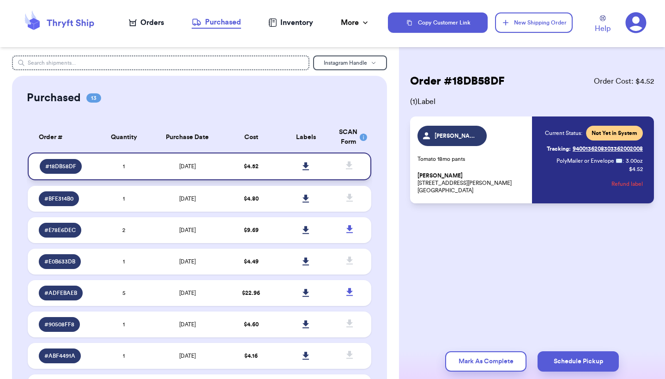
click at [308, 170] on icon at bounding box center [306, 166] width 7 height 8
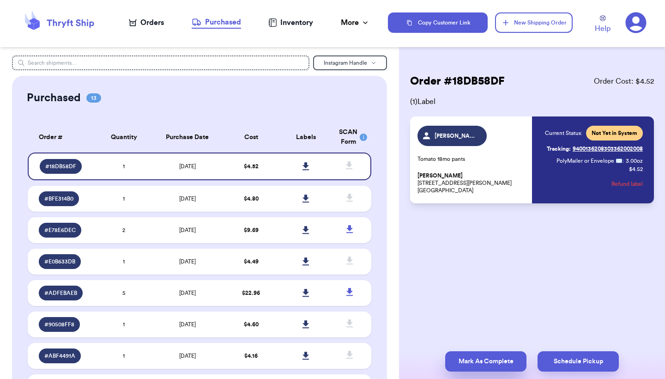
click at [506, 362] on button "Mark As Complete" at bounding box center [485, 361] width 81 height 20
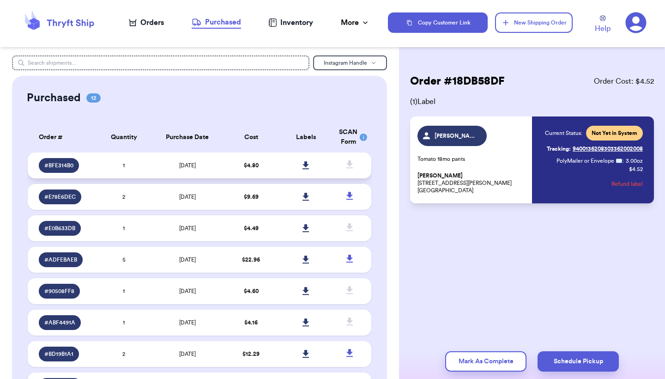
click at [218, 172] on td "[DATE]" at bounding box center [187, 165] width 72 height 26
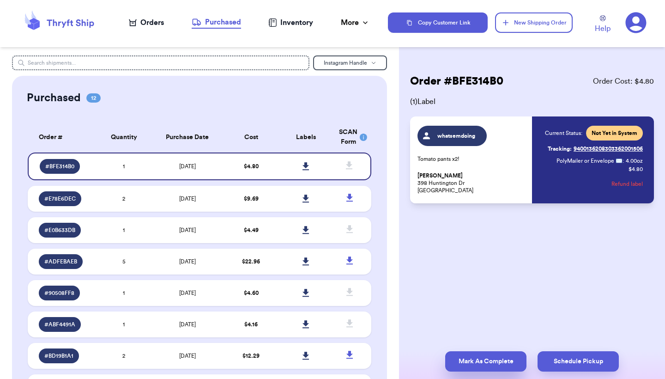
click at [478, 358] on button "Mark As Complete" at bounding box center [485, 361] width 81 height 20
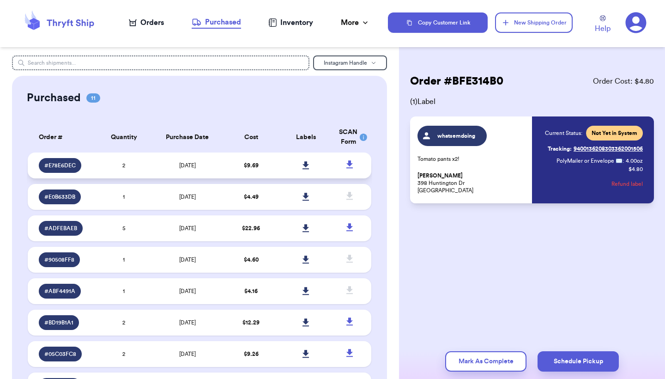
click at [206, 169] on td "[DATE]" at bounding box center [187, 165] width 72 height 26
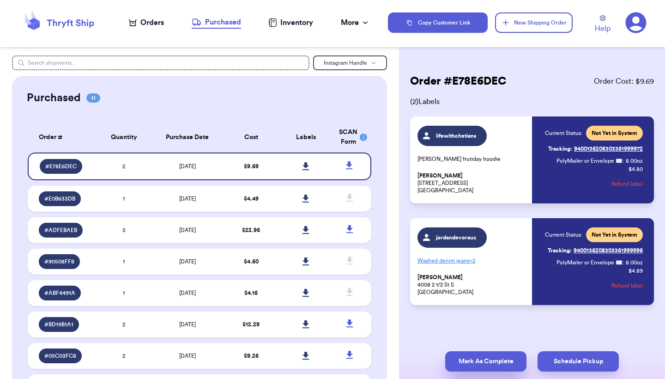
click at [471, 360] on button "Mark As Complete" at bounding box center [485, 361] width 81 height 20
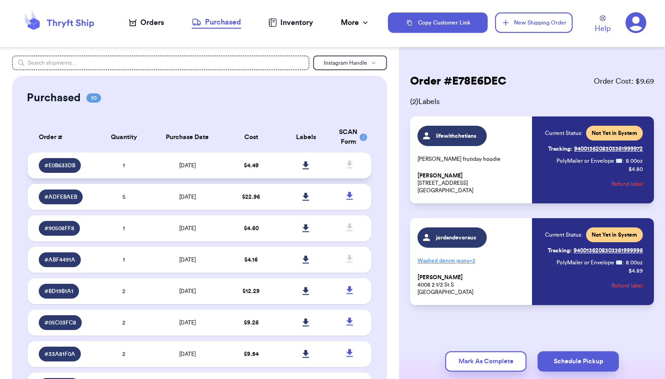
click at [223, 178] on td "[DATE]" at bounding box center [187, 165] width 72 height 26
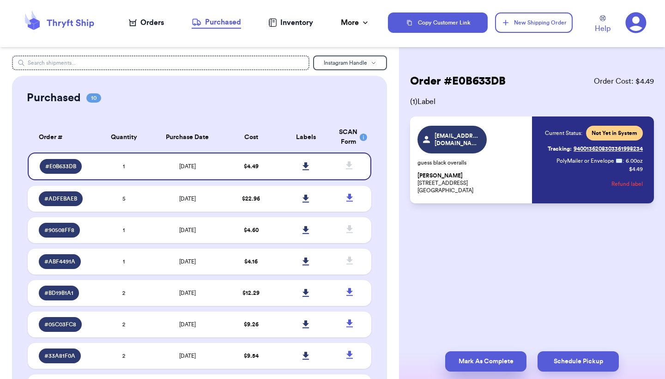
click at [469, 361] on button "Mark As Complete" at bounding box center [485, 361] width 81 height 20
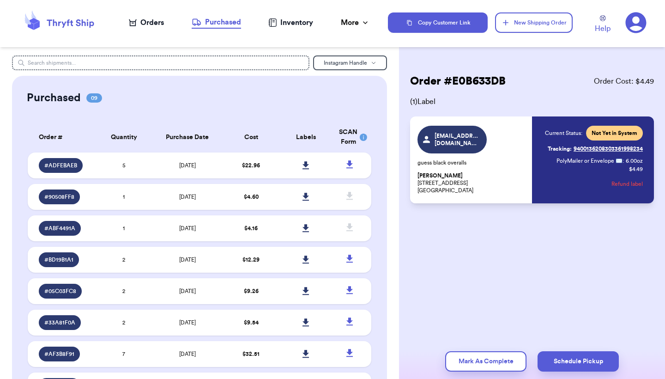
click at [154, 24] on div "Orders" at bounding box center [146, 22] width 35 height 11
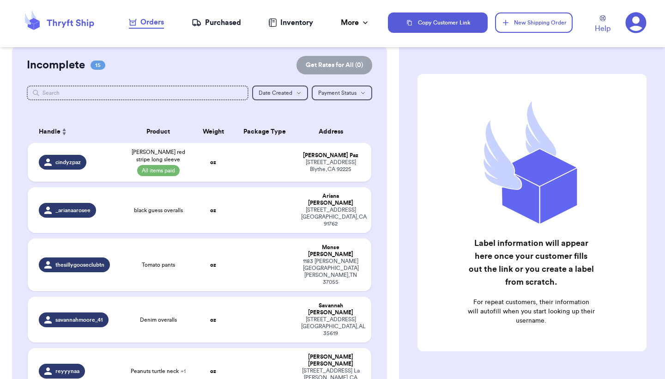
scroll to position [23, 0]
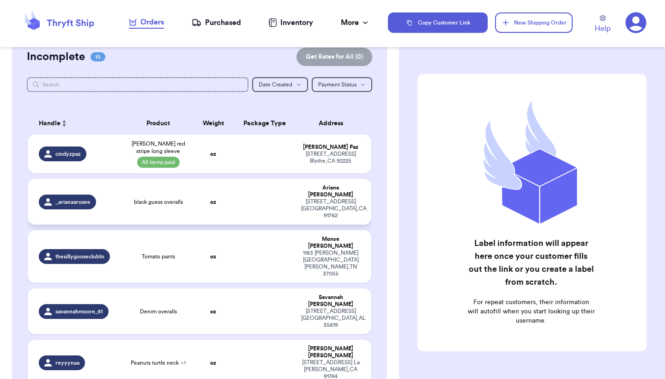
click at [194, 201] on td "oz" at bounding box center [213, 202] width 41 height 46
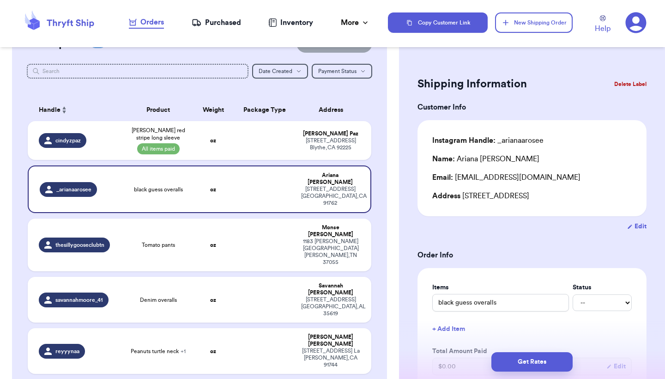
scroll to position [36, 0]
click at [165, 234] on td "Tomato pants" at bounding box center [158, 244] width 69 height 53
type input "Tomato pants"
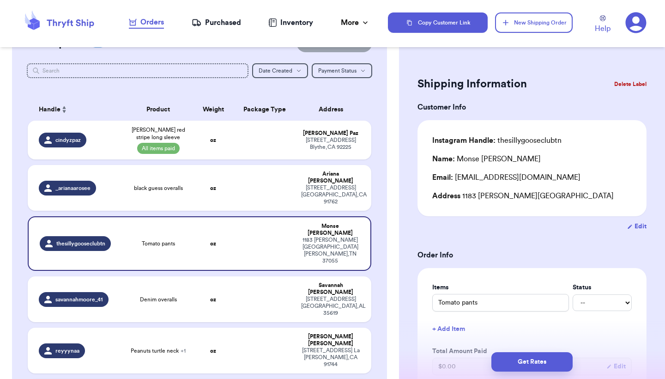
click at [291, 85] on div at bounding box center [199, 83] width 345 height 7
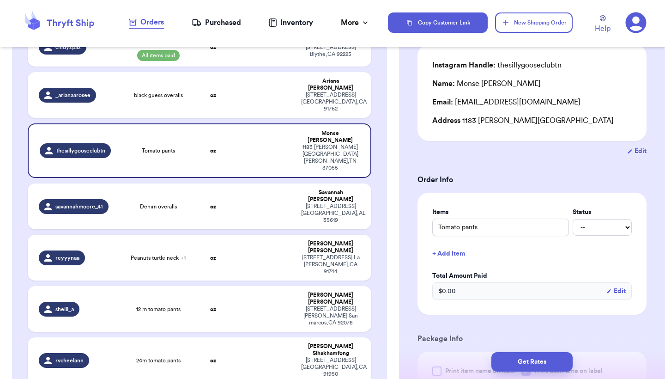
scroll to position [81, 0]
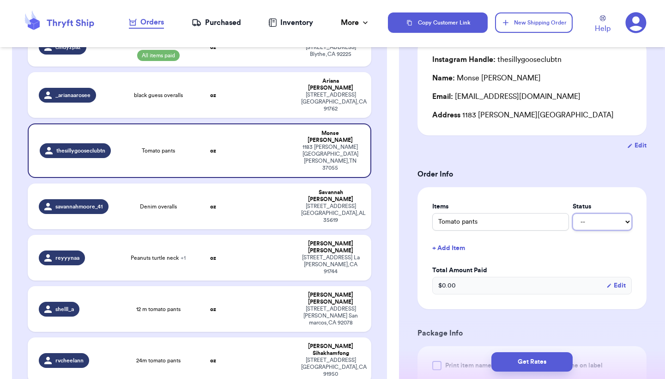
select select "paid"
click at [554, 261] on div "Items Status Tomato pants -- Paid Owes + Add Item Total Amount Paid $ 0.00 Edit" at bounding box center [532, 248] width 200 height 92
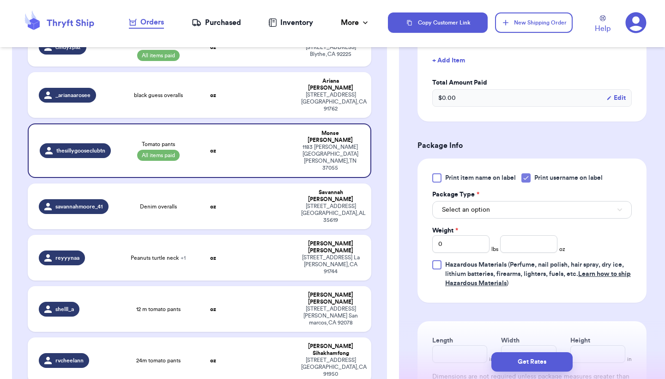
scroll to position [269, 0]
click at [505, 213] on button "Select an option" at bounding box center [532, 209] width 200 height 18
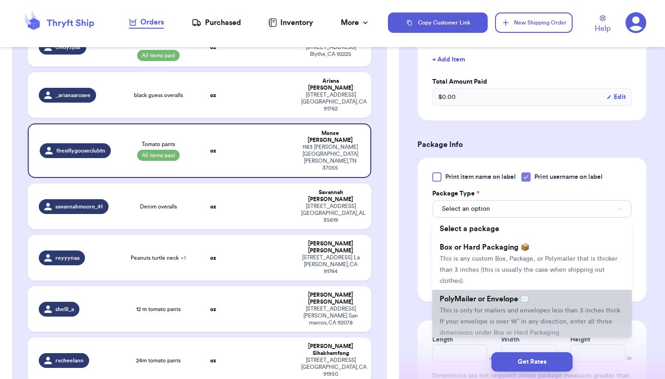
click at [479, 306] on li "PolyMailer or Envelope ✉️ This is only for mailers and envelopes less than 3 in…" at bounding box center [532, 316] width 200 height 52
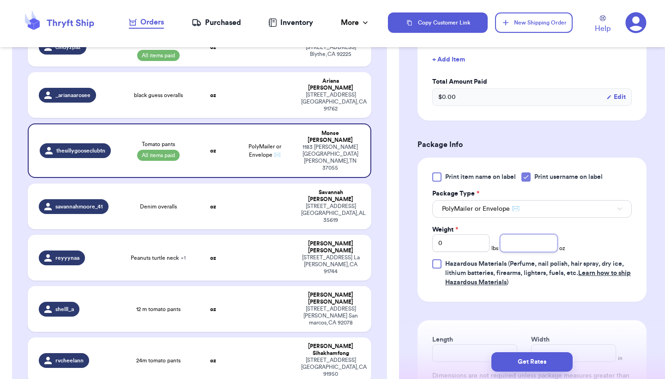
click at [509, 243] on input "number" at bounding box center [528, 243] width 57 height 18
type input "3"
click at [615, 226] on div "Print item name on label Print username on label Package Type * PolyMailer or E…" at bounding box center [532, 229] width 200 height 115
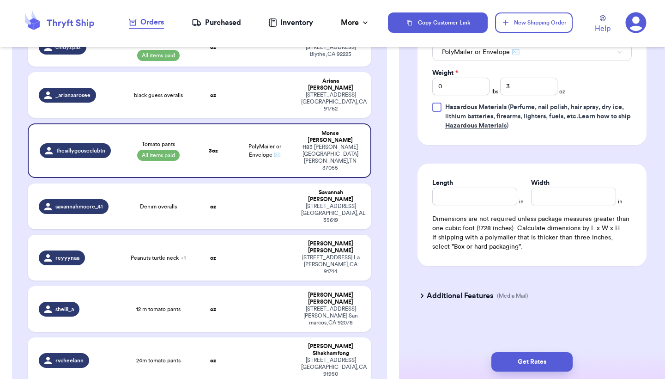
scroll to position [428, 0]
click at [473, 198] on input "Length" at bounding box center [474, 197] width 85 height 18
type input "10"
click at [525, 363] on button "Get Rates" at bounding box center [531, 361] width 81 height 19
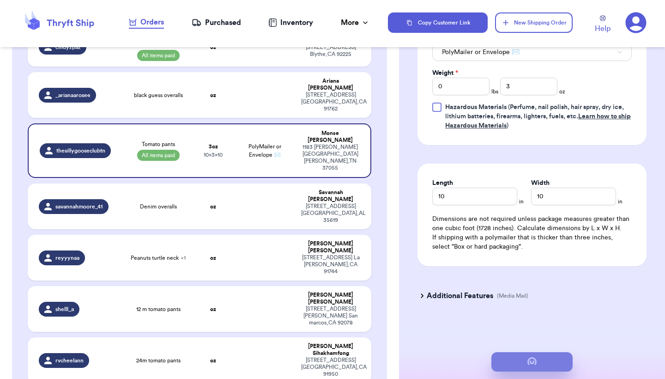
scroll to position [0, 0]
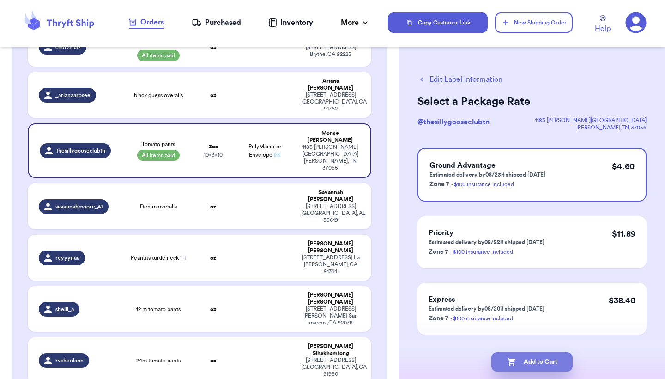
click at [542, 362] on button "Add to Cart" at bounding box center [531, 361] width 81 height 19
checkbox input "true"
select select "paid"
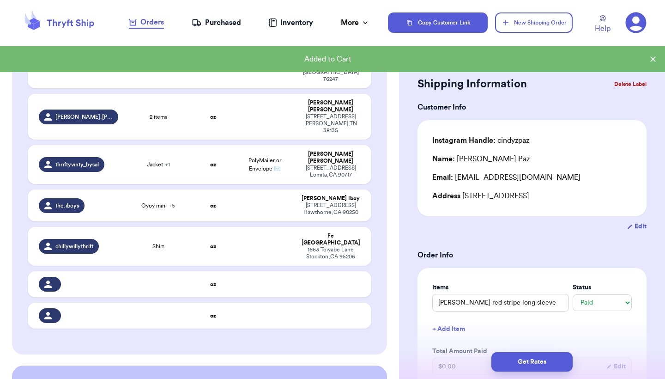
scroll to position [482, 0]
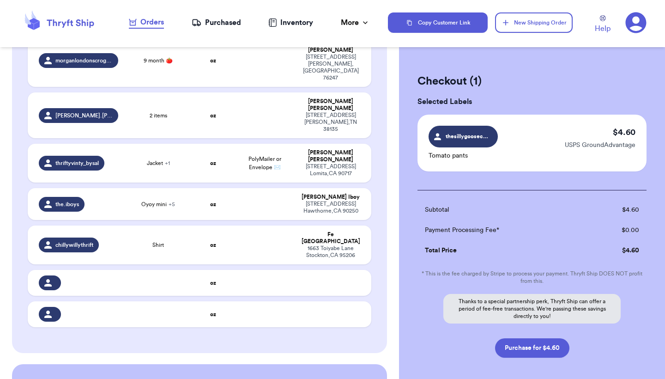
scroll to position [480, 0]
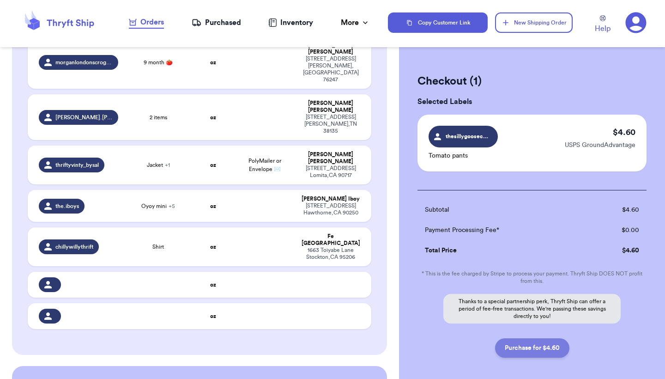
click at [528, 349] on button "Purchase for $4.60" at bounding box center [532, 347] width 74 height 19
checkbox input "false"
checkbox input "true"
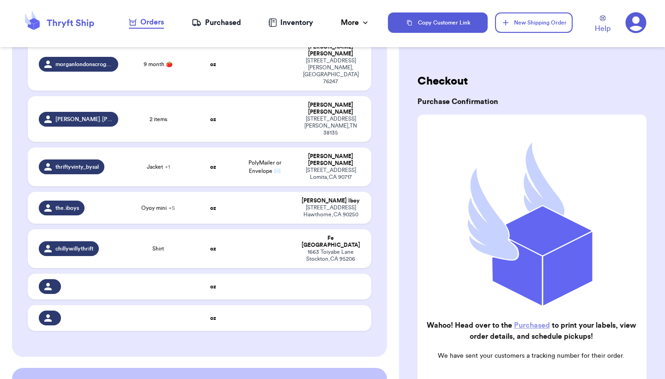
scroll to position [0, 0]
click at [212, 26] on div "Purchased" at bounding box center [216, 22] width 49 height 11
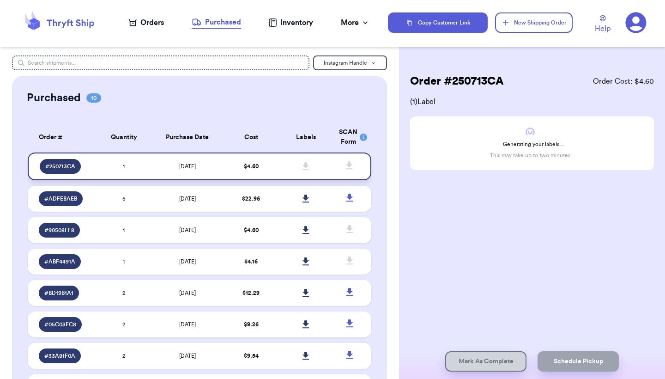
click at [289, 170] on td at bounding box center [306, 166] width 55 height 28
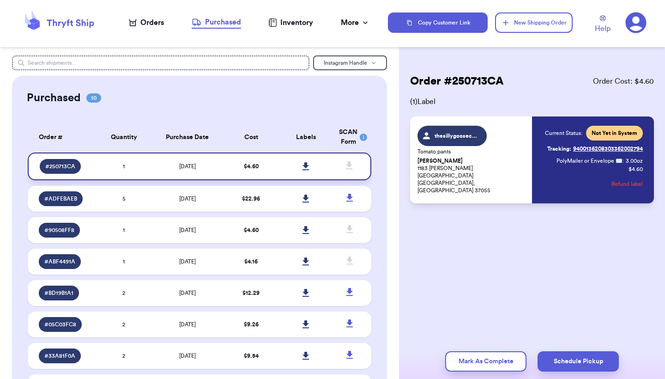
click at [309, 168] on icon at bounding box center [306, 166] width 7 height 8
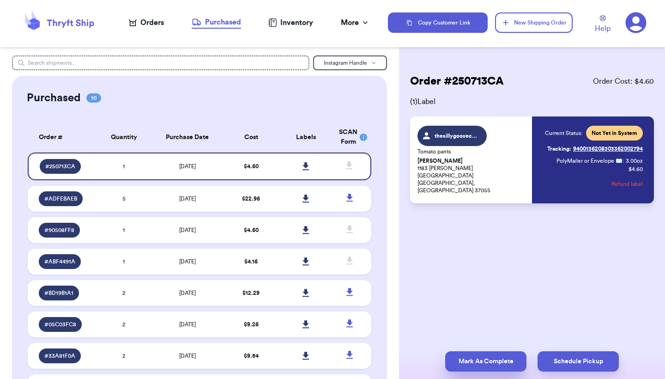
click at [479, 369] on button "Mark As Complete" at bounding box center [485, 361] width 81 height 20
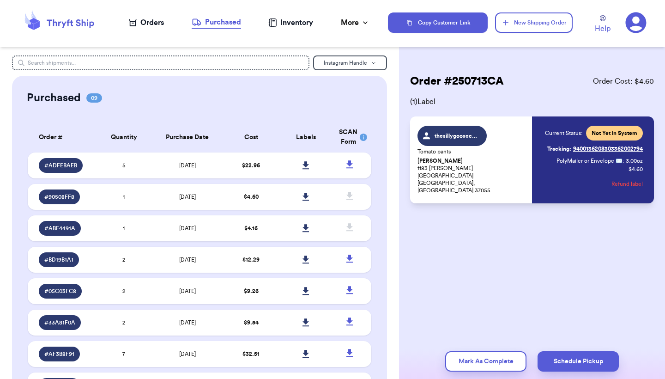
click at [147, 19] on div "Orders" at bounding box center [146, 22] width 35 height 11
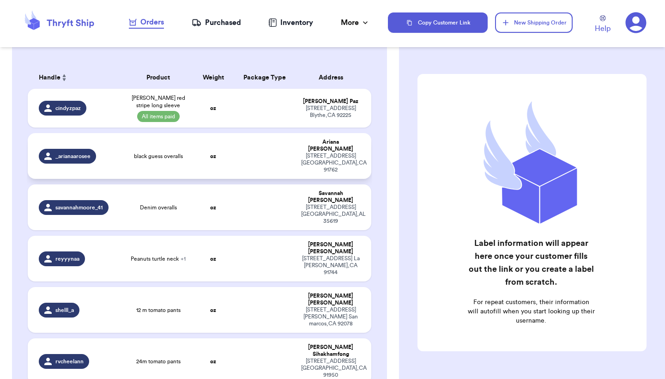
scroll to position [87, 0]
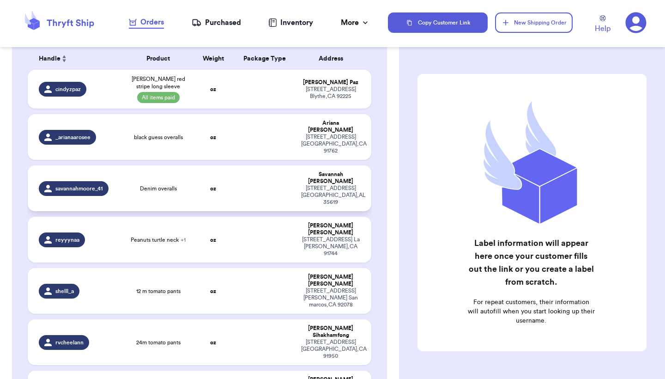
click at [229, 174] on td "oz" at bounding box center [213, 188] width 41 height 46
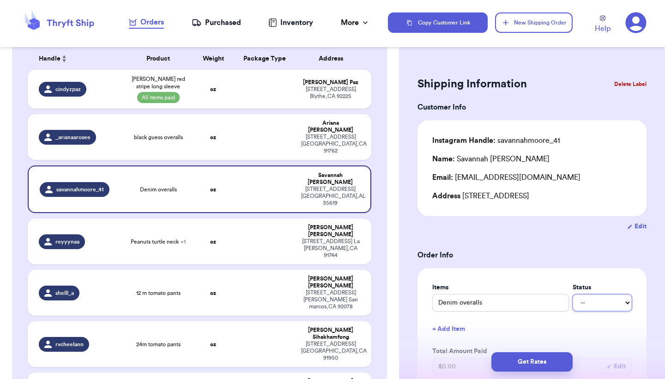
select select "paid"
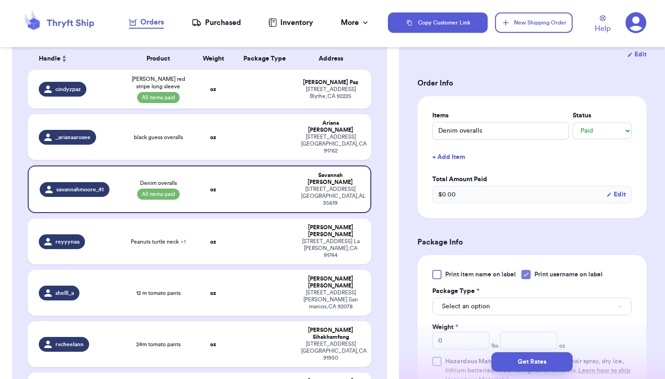
scroll to position [178, 0]
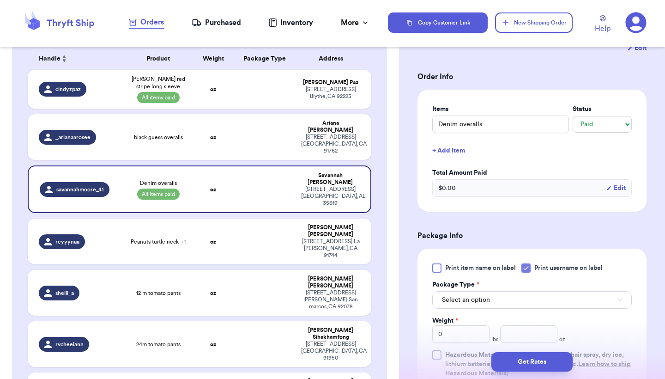
click at [478, 304] on span "Select an option" at bounding box center [466, 299] width 48 height 9
click at [479, 345] on div "Get Rates" at bounding box center [532, 362] width 266 height 34
click at [487, 307] on button "Select an option" at bounding box center [532, 300] width 200 height 18
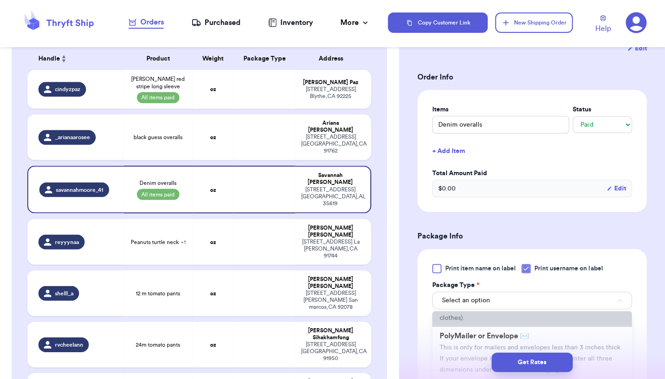
scroll to position [55, 0]
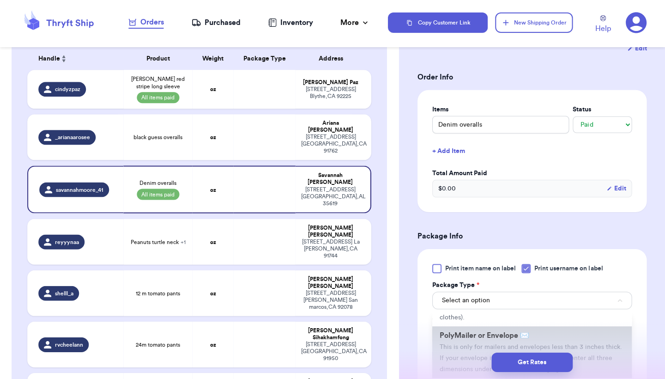
click at [488, 336] on span "PolyMailer or Envelope ✉️" at bounding box center [485, 334] width 90 height 7
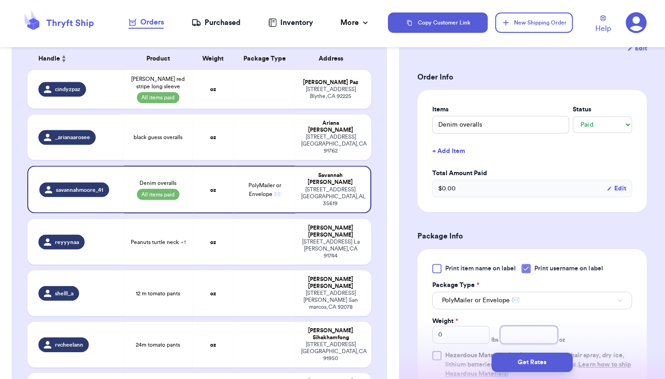
click at [521, 333] on input "number" at bounding box center [528, 334] width 57 height 18
type input "6"
click at [610, 325] on div "Print item name on label Print username on label Package Type * PolyMailer or E…" at bounding box center [532, 320] width 200 height 115
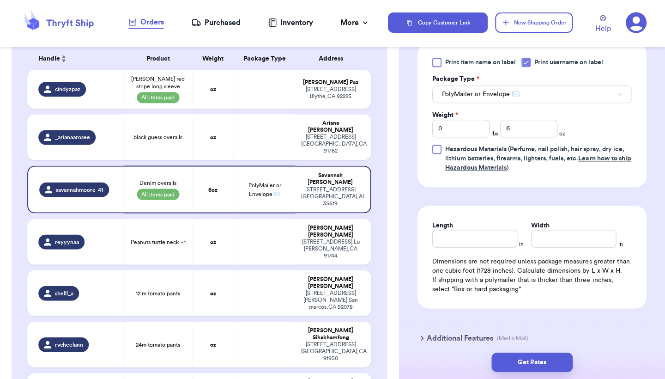
scroll to position [386, 0]
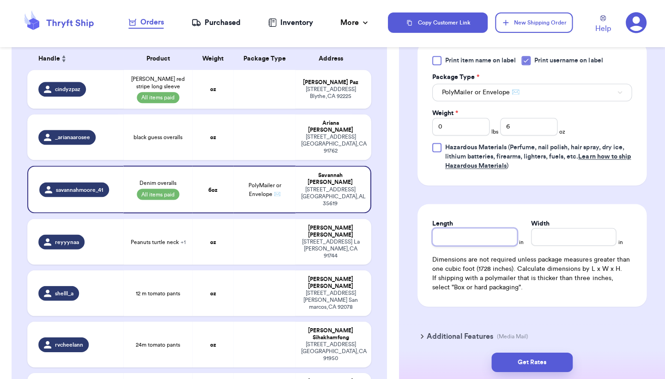
click at [486, 240] on input "Length" at bounding box center [474, 237] width 85 height 18
type input "10"
click at [529, 352] on button "Get Rates" at bounding box center [531, 361] width 81 height 19
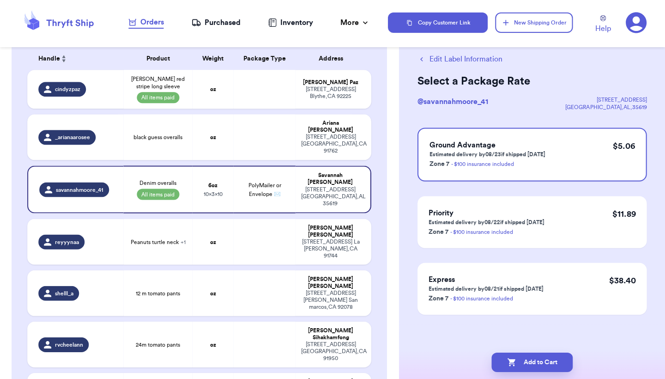
scroll to position [0, 0]
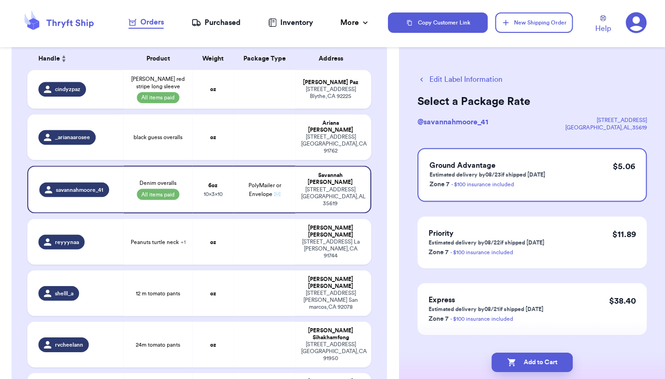
click at [483, 79] on button "Edit Label Information" at bounding box center [460, 79] width 85 height 11
select select "paid"
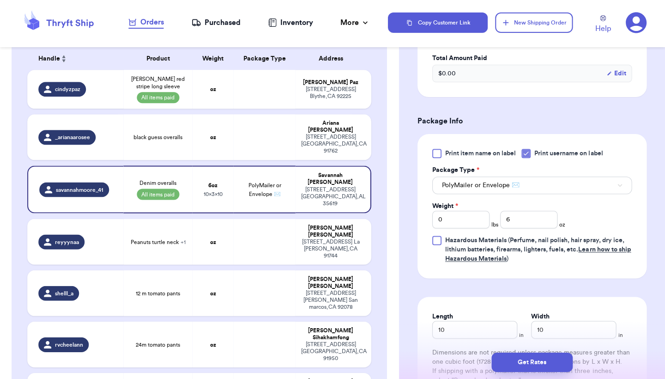
scroll to position [302, 0]
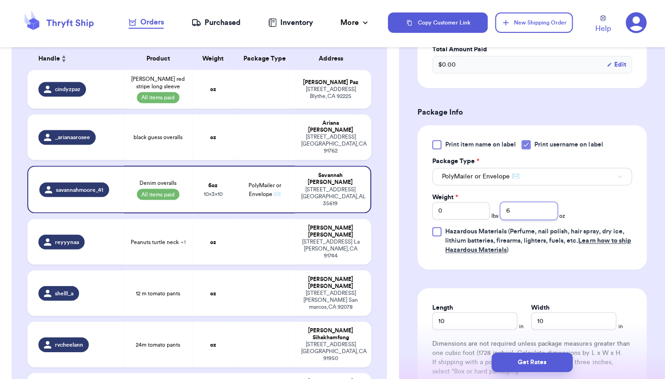
click at [538, 214] on input "6" at bounding box center [528, 211] width 57 height 18
type input "4"
click at [640, 200] on div "Print item name on label Print username on label Package Type * PolyMailer or E…" at bounding box center [532, 197] width 229 height 144
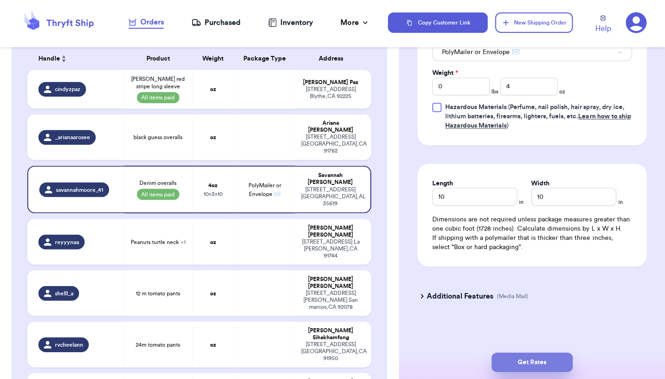
scroll to position [428, 0]
click at [556, 362] on button "Get Rates" at bounding box center [531, 361] width 81 height 19
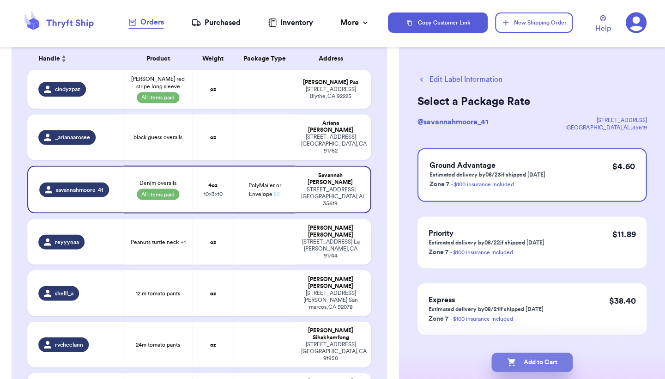
click at [545, 358] on button "Add to Cart" at bounding box center [531, 361] width 81 height 19
checkbox input "true"
select select "paid"
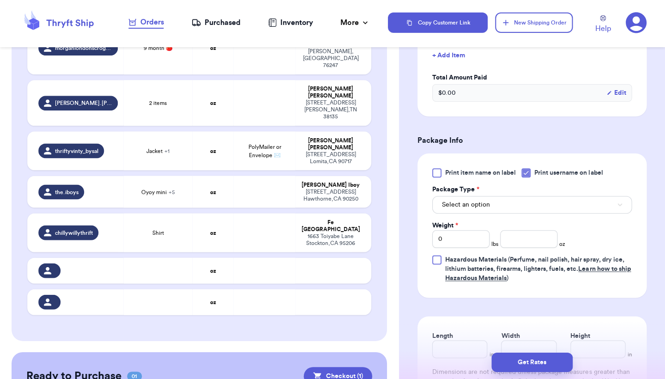
scroll to position [444, 0]
click at [350, 367] on button "Checkout ( 1 )" at bounding box center [338, 376] width 68 height 18
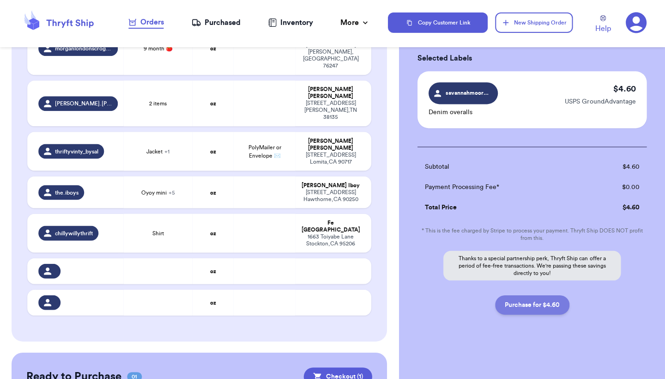
click at [525, 309] on button "Purchase for $4.60" at bounding box center [532, 304] width 74 height 19
checkbox input "false"
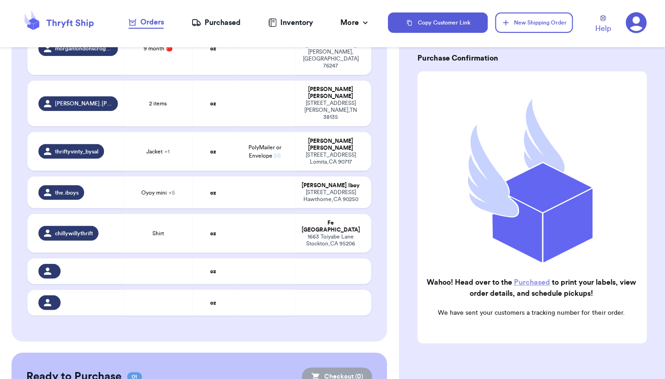
checkbox input "true"
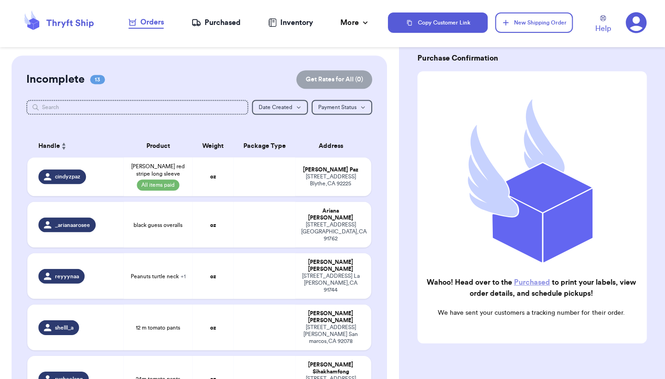
scroll to position [0, 0]
click at [217, 19] on div "Purchased" at bounding box center [216, 22] width 49 height 11
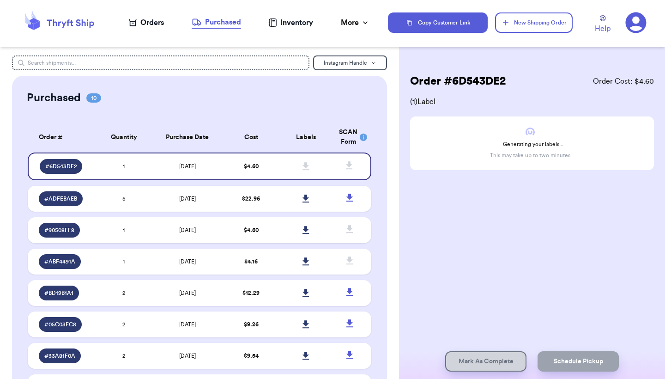
click at [235, 21] on div "Purchased" at bounding box center [216, 22] width 49 height 11
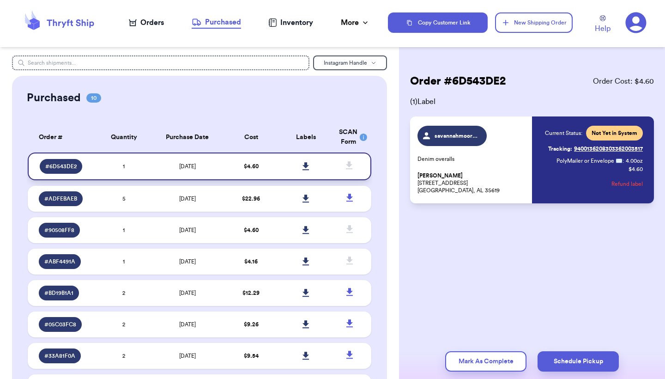
click at [304, 170] on icon at bounding box center [306, 166] width 7 height 8
click at [464, 277] on div "Order # 6D543DE2 Order Cost: $ 4.60 ( 1 ) Label savannahmoore_41 Denim overalls…" at bounding box center [532, 166] width 266 height 222
click at [151, 20] on div "Orders" at bounding box center [146, 22] width 35 height 11
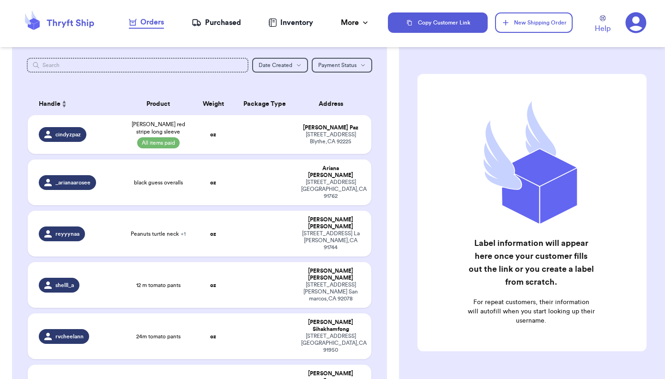
scroll to position [43, 0]
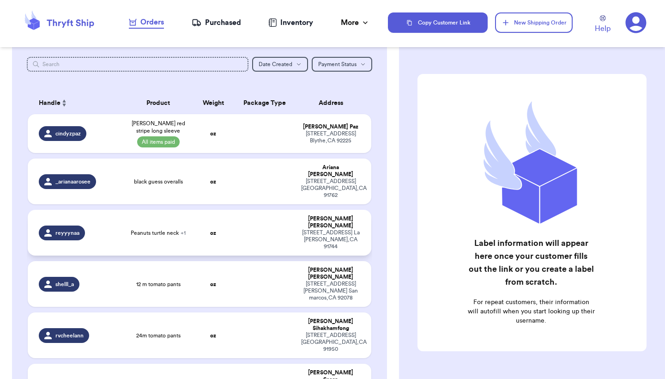
click at [194, 216] on td "oz" at bounding box center [213, 233] width 41 height 46
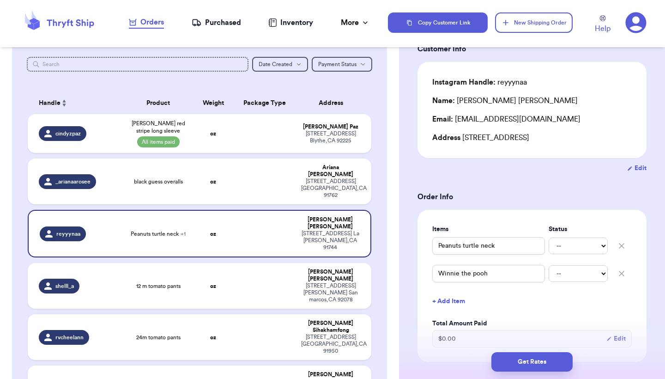
scroll to position [59, 0]
select select "paid"
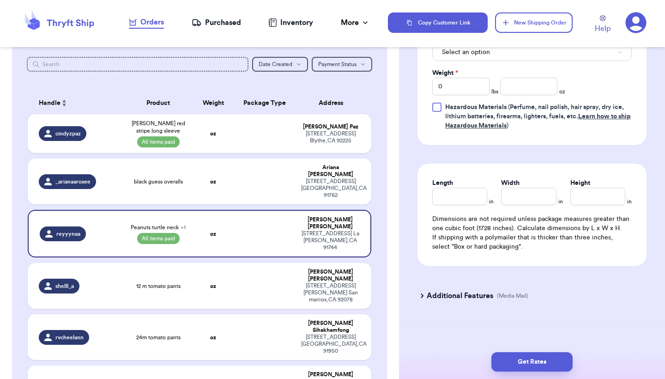
scroll to position [458, 0]
click at [504, 88] on input "number" at bounding box center [528, 87] width 57 height 18
type input "8"
click at [620, 100] on div "Print item name on label Print username on label Package Type * Select an optio…" at bounding box center [532, 73] width 200 height 115
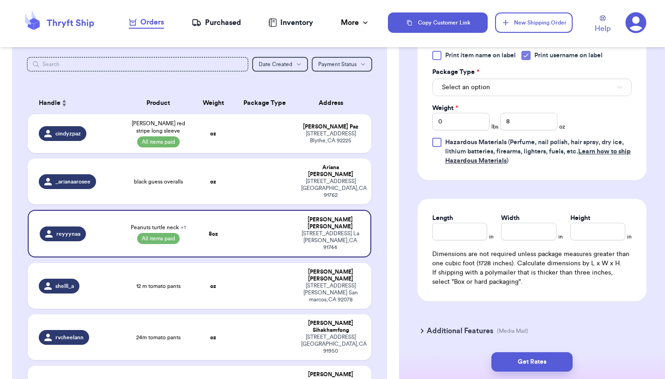
scroll to position [407, 0]
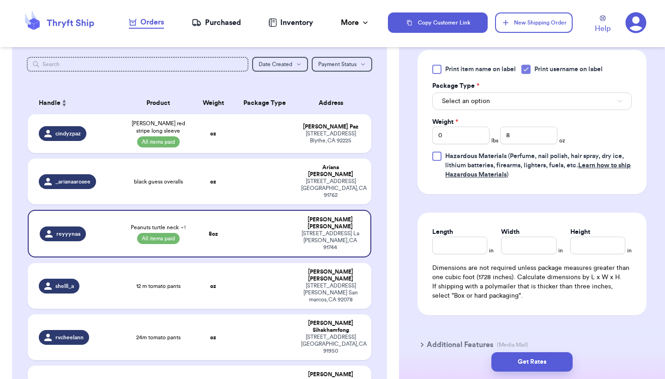
click at [608, 101] on button "Select an option" at bounding box center [532, 101] width 200 height 18
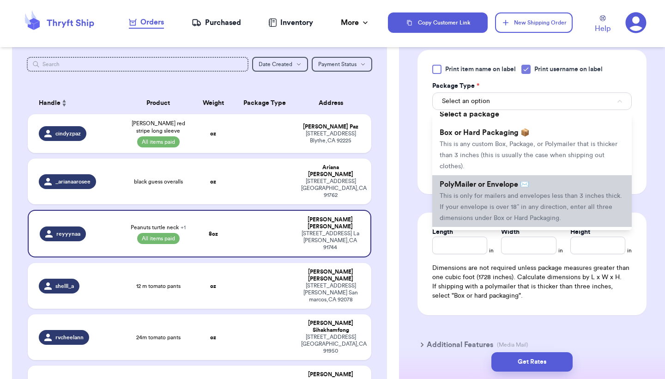
scroll to position [8, 0]
click at [494, 204] on li "PolyMailer or Envelope ✉️ This is only for mailers and envelopes less than 3 in…" at bounding box center [532, 200] width 200 height 52
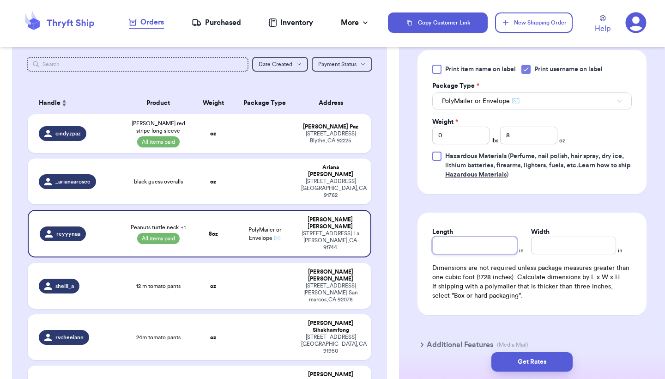
click at [485, 246] on input "Length" at bounding box center [474, 245] width 85 height 18
type input "10"
click at [630, 220] on div "Length 10 in Width 10 in Dimensions are not required unless package measures gr…" at bounding box center [532, 263] width 229 height 103
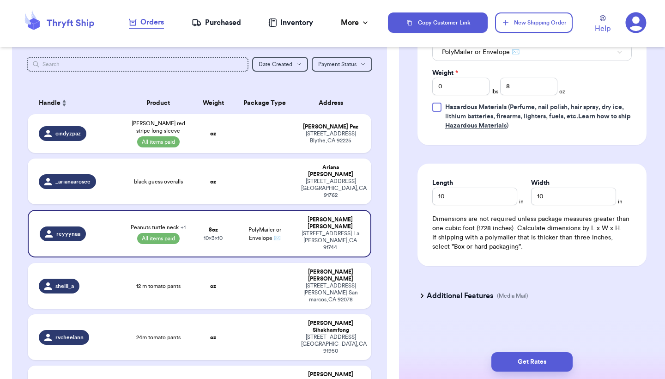
scroll to position [0, 0]
click at [511, 359] on button "Get Rates" at bounding box center [531, 361] width 81 height 19
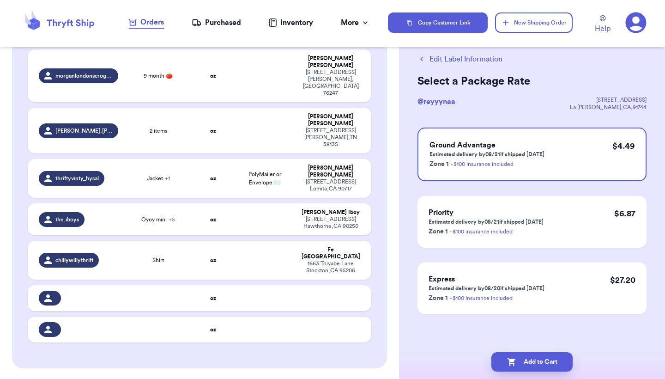
scroll to position [413, 0]
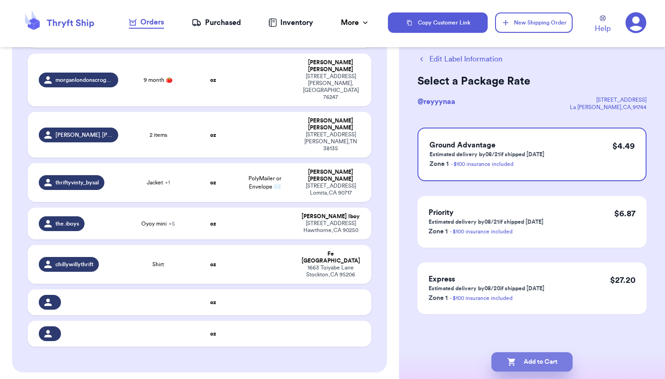
click at [557, 355] on button "Add to Cart" at bounding box center [531, 361] width 81 height 19
checkbox input "true"
select select "paid"
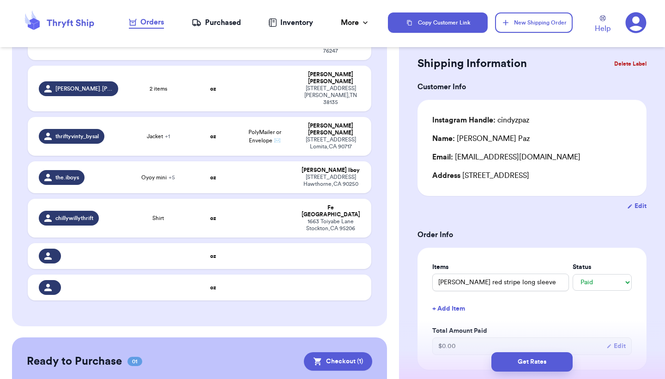
scroll to position [407, 0]
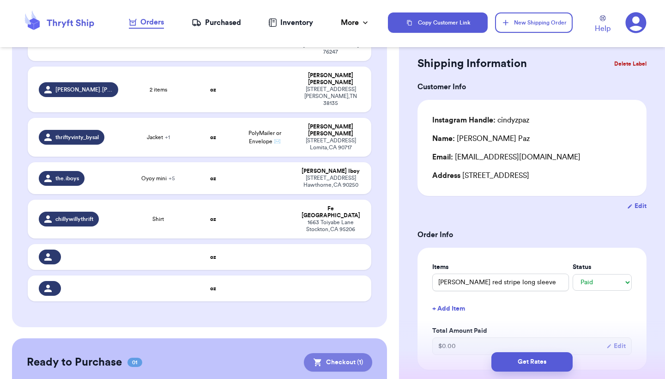
click at [333, 353] on button "Checkout ( 1 )" at bounding box center [338, 362] width 68 height 18
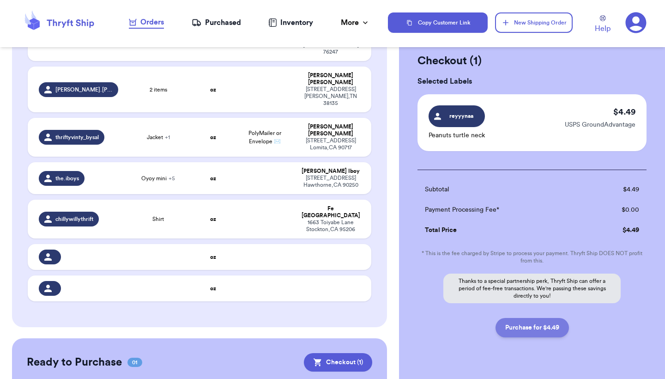
click at [548, 332] on button "Purchase for $4.49" at bounding box center [532, 327] width 73 height 19
checkbox input "false"
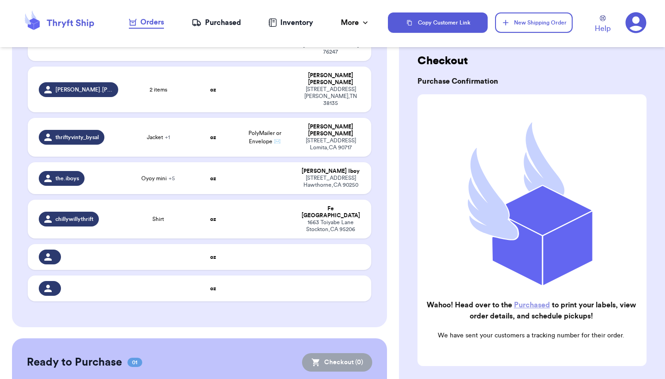
checkbox input "true"
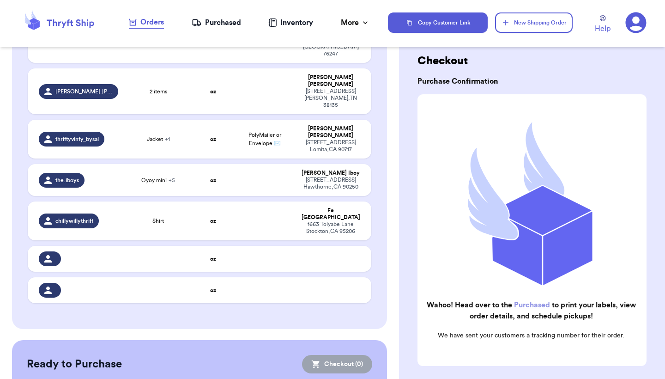
click at [222, 23] on div "Purchased" at bounding box center [216, 22] width 49 height 11
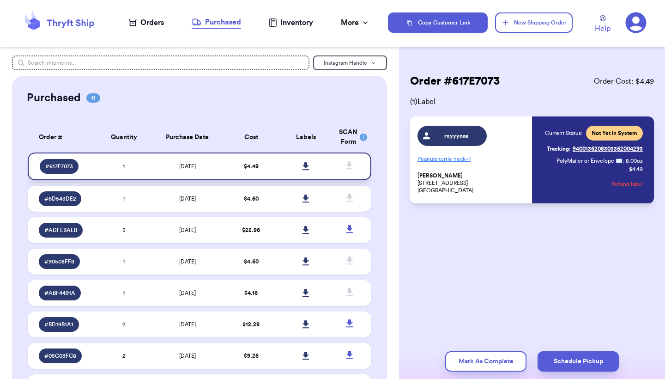
click at [308, 170] on icon at bounding box center [306, 166] width 6 height 8
click at [147, 24] on div "Orders" at bounding box center [146, 22] width 35 height 11
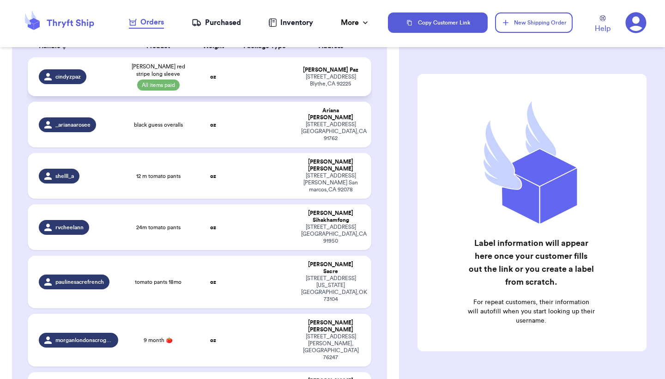
scroll to position [113, 0]
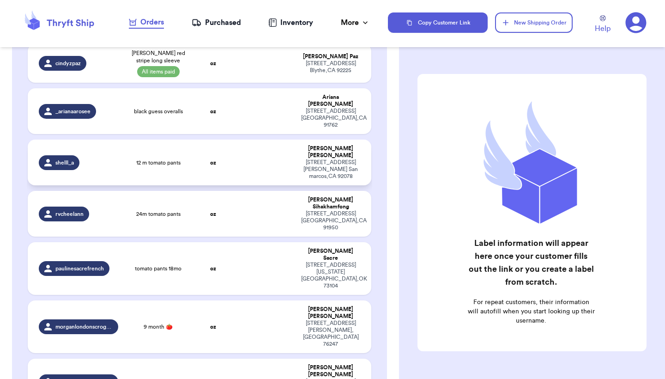
click at [242, 152] on td at bounding box center [265, 162] width 62 height 46
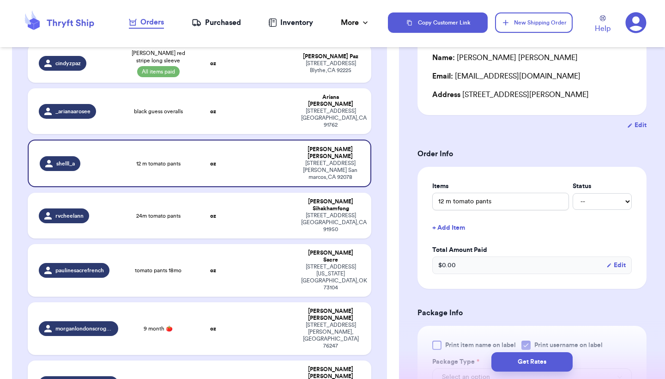
scroll to position [184, 0]
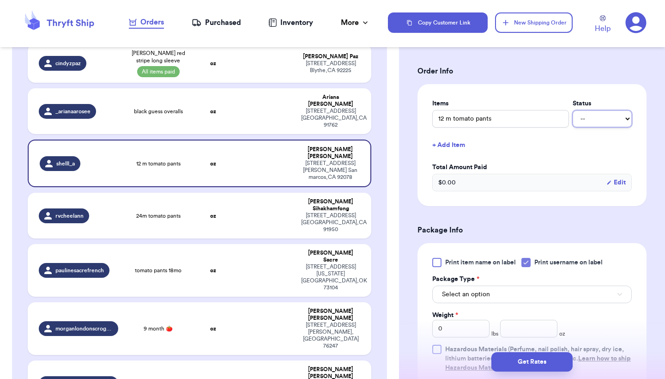
select select "paid"
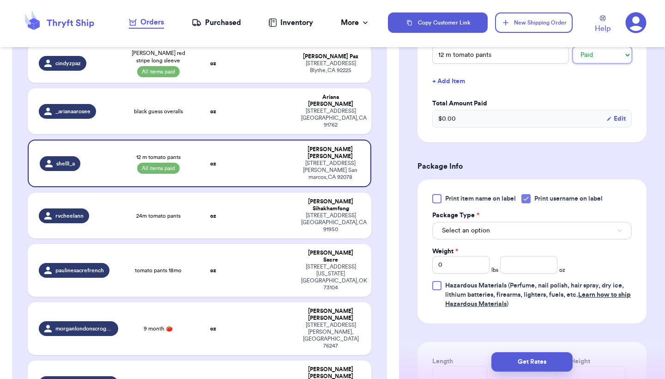
scroll to position [251, 0]
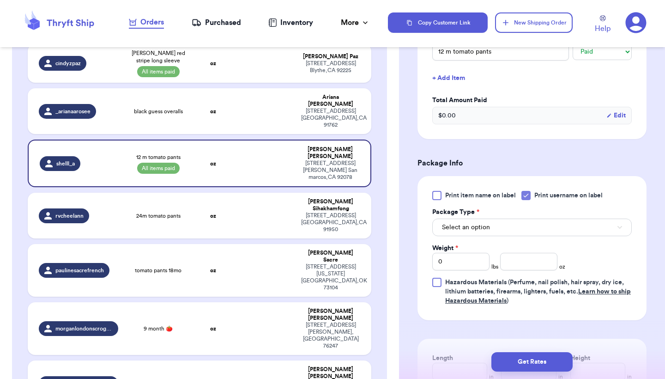
click at [439, 195] on div at bounding box center [436, 195] width 9 height 9
click at [0, 0] on input "Print item name on label" at bounding box center [0, 0] width 0 height 0
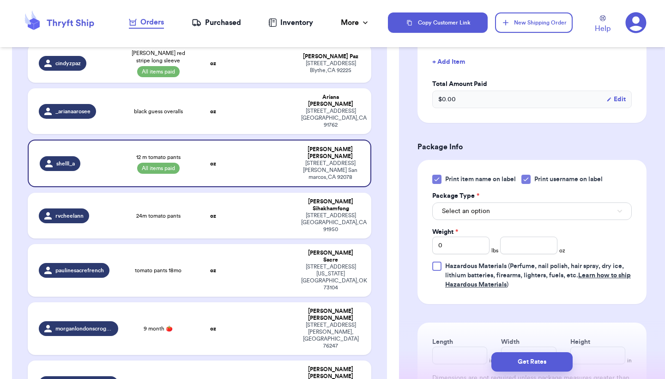
click at [515, 208] on button "Select an option" at bounding box center [532, 211] width 200 height 18
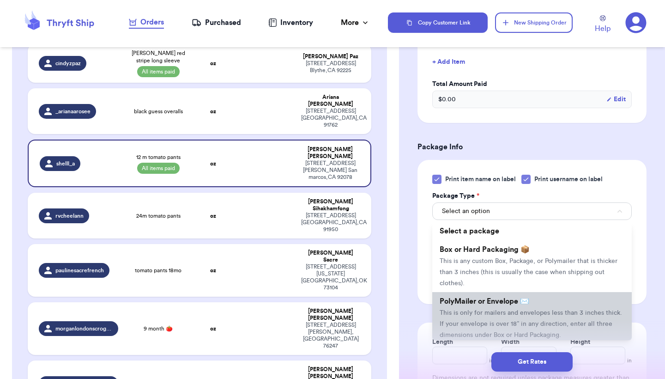
click at [472, 305] on span "PolyMailer or Envelope ✉️" at bounding box center [485, 300] width 90 height 7
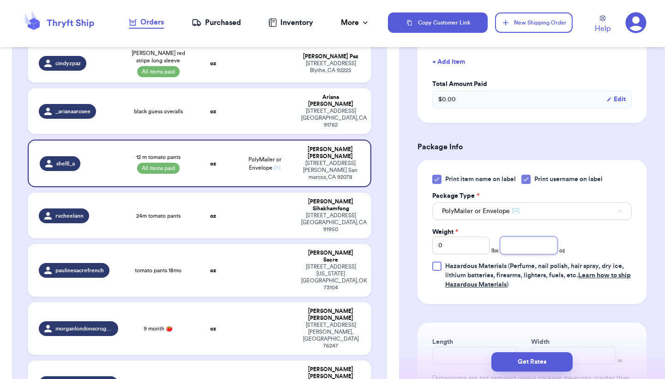
click at [515, 248] on input "number" at bounding box center [528, 245] width 57 height 18
type input "3"
click at [612, 242] on div "Print item name on label Print username on label Package Type * PolyMailer or E…" at bounding box center [532, 232] width 200 height 115
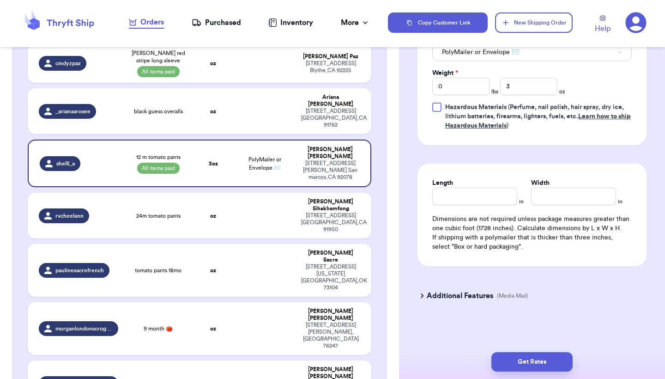
scroll to position [0, 0]
click at [495, 197] on input "Length" at bounding box center [474, 197] width 85 height 18
type input "10"
click at [561, 356] on button "Get Rates" at bounding box center [531, 361] width 81 height 19
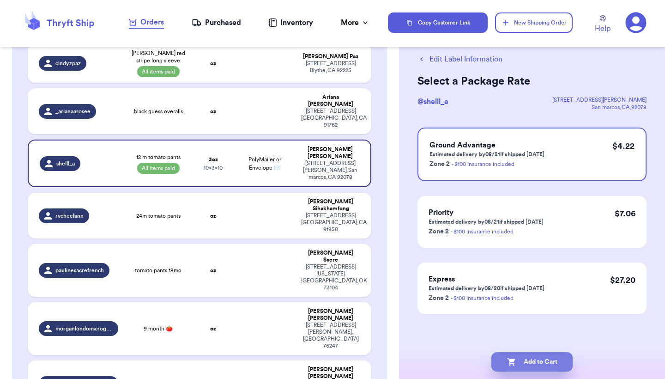
scroll to position [20, 0]
click at [553, 359] on button "Add to Cart" at bounding box center [531, 361] width 81 height 19
checkbox input "true"
select select "paid"
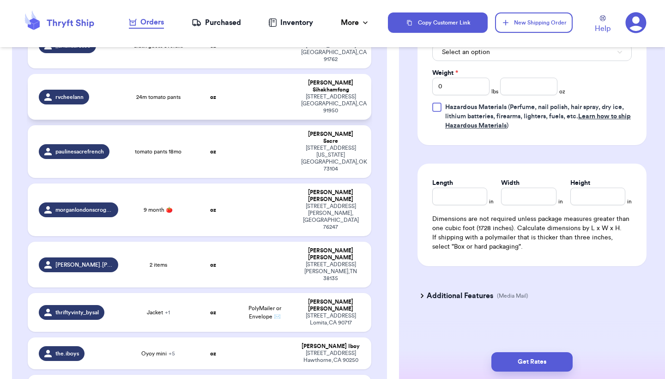
scroll to position [197, 0]
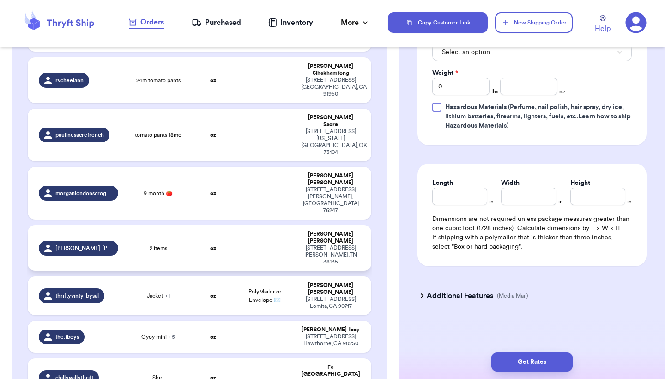
click at [190, 225] on td "2 items" at bounding box center [158, 248] width 69 height 46
type input "2 items"
select select "unknown"
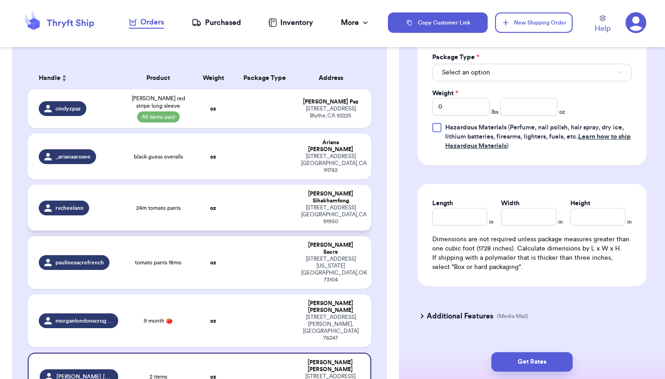
scroll to position [77, 0]
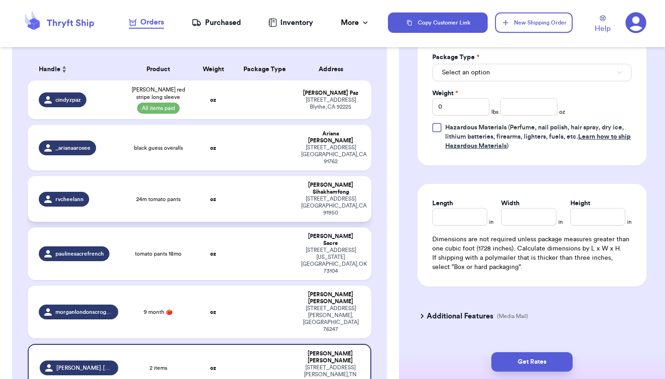
click at [214, 194] on td "oz" at bounding box center [213, 199] width 41 height 46
type input "24m tomato pants"
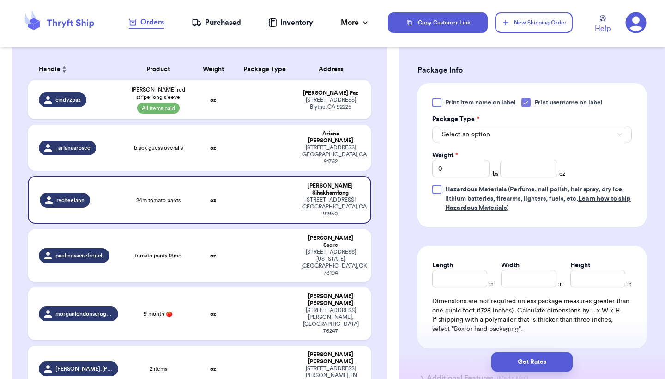
scroll to position [350, 0]
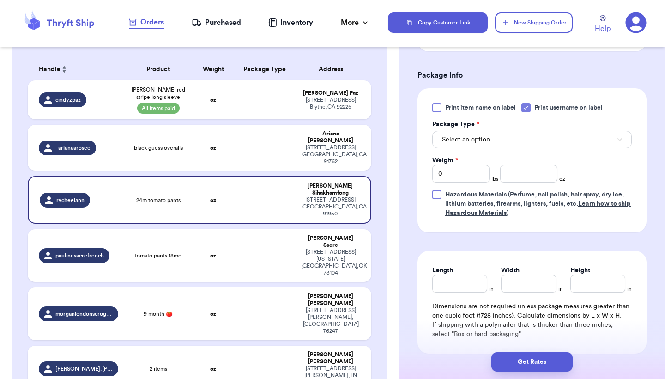
click at [478, 137] on span "Select an option" at bounding box center [466, 139] width 48 height 9
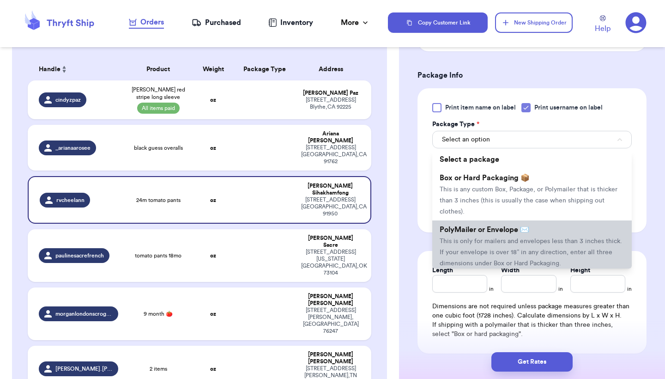
click at [471, 233] on span "PolyMailer or Envelope ✉️" at bounding box center [485, 229] width 90 height 7
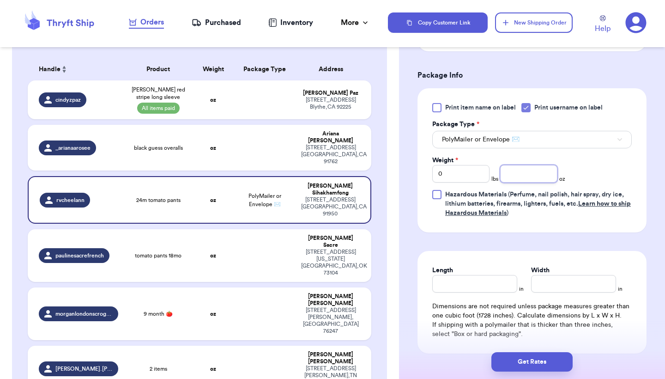
click at [509, 180] on input "number" at bounding box center [528, 174] width 57 height 18
type input "3"
click at [638, 170] on div "Print item name on label Print username on label Package Type * PolyMailer or E…" at bounding box center [532, 160] width 229 height 144
click at [489, 285] on input "Length" at bounding box center [474, 284] width 85 height 18
type input "10"
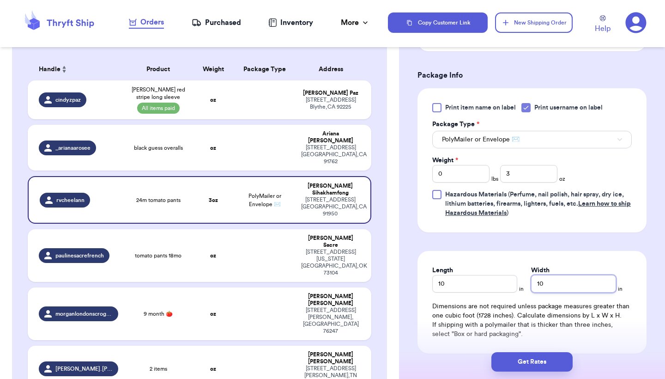
type input "10"
click at [651, 268] on div "Shipping Information Delete Label Customer Info Instagram Handle: rvcheelann Na…" at bounding box center [532, 86] width 266 height 760
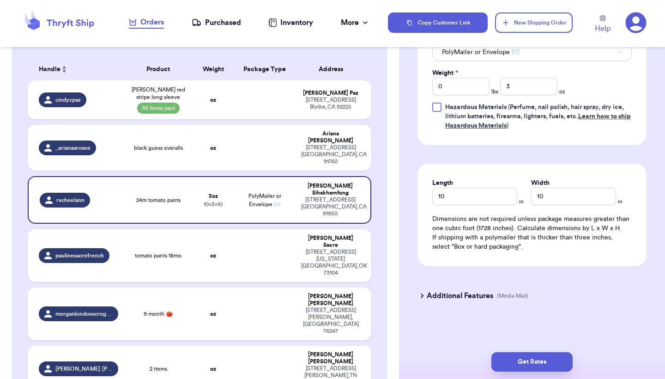
scroll to position [0, 0]
click at [542, 357] on button "Get Rates" at bounding box center [531, 361] width 81 height 19
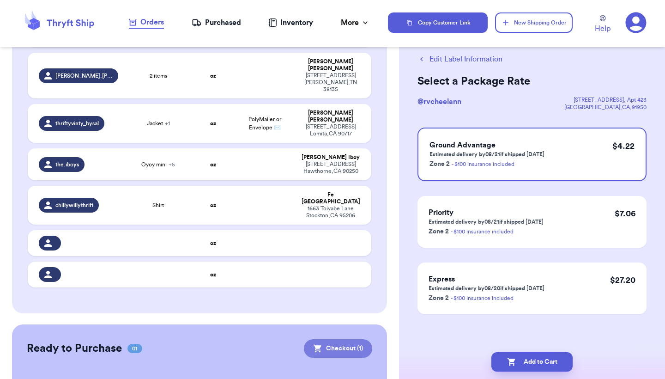
click at [355, 339] on button "Checkout ( 1 )" at bounding box center [338, 348] width 68 height 18
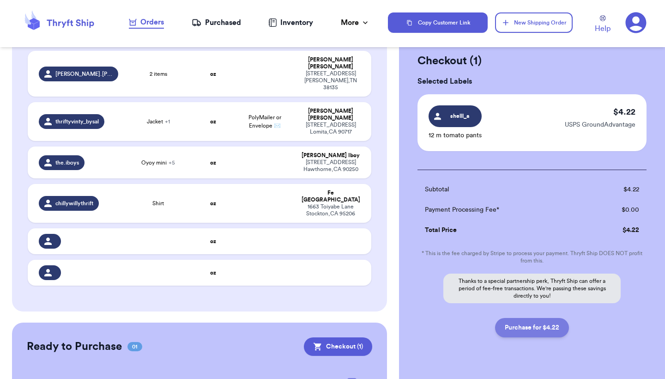
click at [539, 322] on button "Purchase for $4.22" at bounding box center [532, 327] width 74 height 19
checkbox input "false"
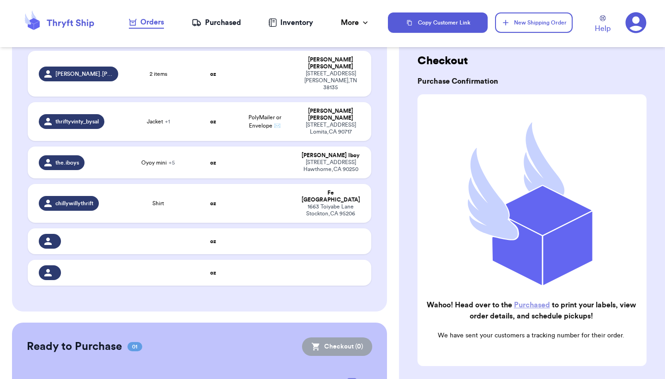
checkbox input "true"
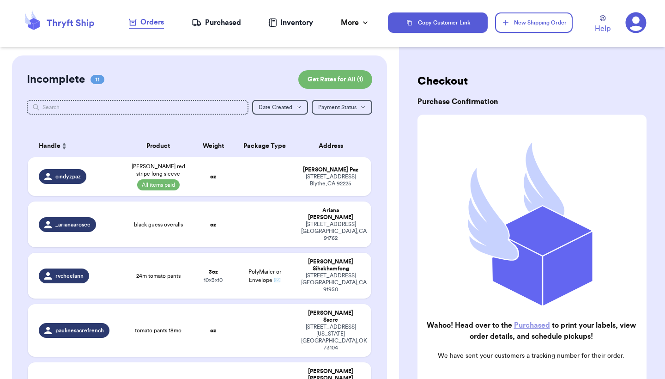
click at [230, 23] on div "Purchased" at bounding box center [216, 22] width 49 height 11
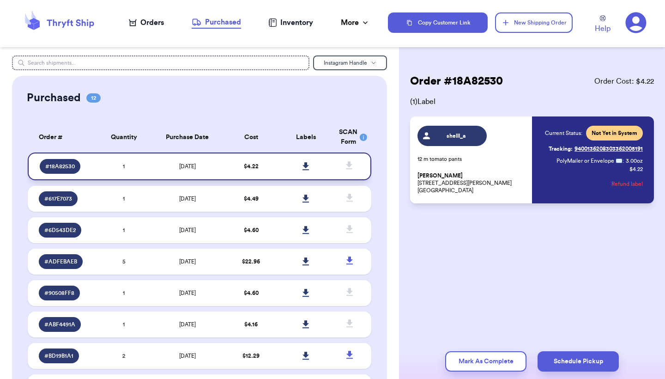
click at [309, 170] on icon at bounding box center [306, 166] width 7 height 8
click at [425, 246] on div "Order # 18A82530 Order Cost: $ 4.22 ( 1 ) Label shelll_a 12 m tomato pants [PER…" at bounding box center [532, 166] width 266 height 222
click at [146, 24] on div "Orders" at bounding box center [146, 22] width 35 height 11
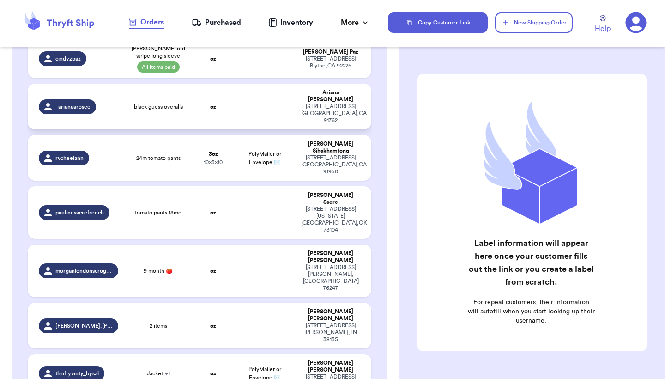
scroll to position [119, 0]
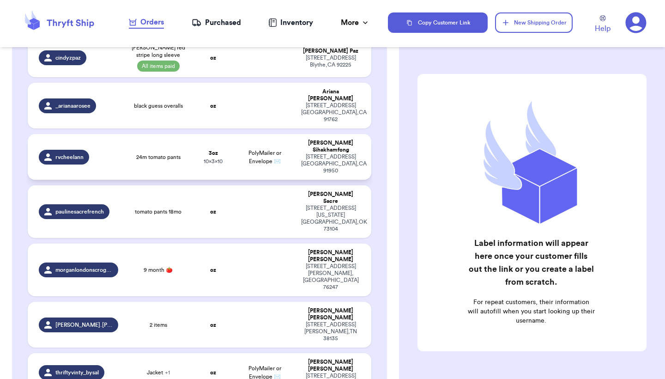
click at [248, 146] on td "PolyMailer or Envelope ✉️" at bounding box center [265, 157] width 62 height 46
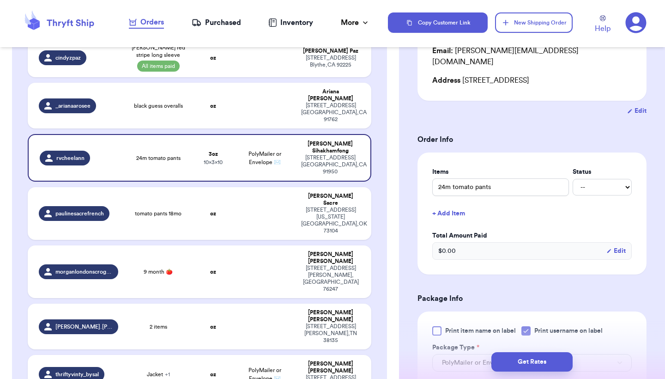
scroll to position [156, 0]
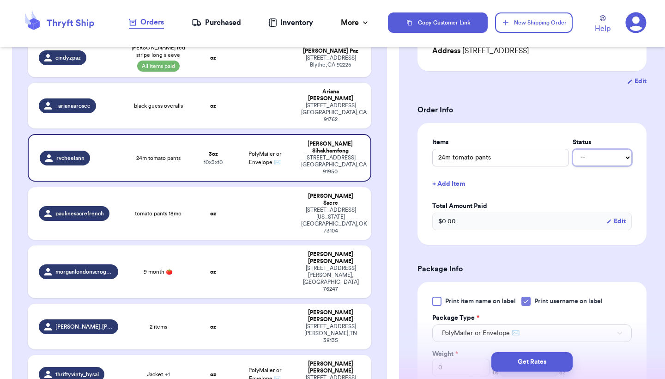
select select "paid"
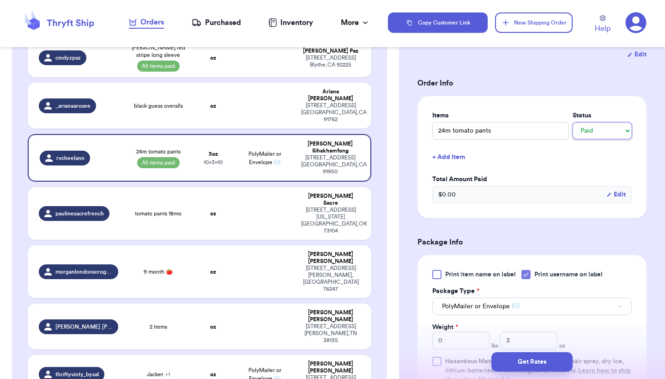
scroll to position [213, 0]
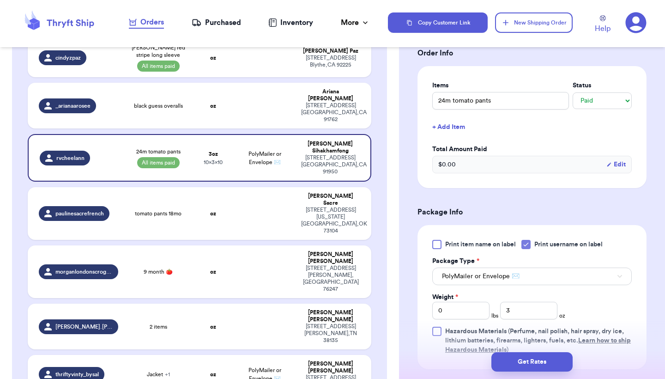
click at [436, 246] on div at bounding box center [436, 244] width 9 height 9
click at [0, 0] on input "Print item name on label" at bounding box center [0, 0] width 0 height 0
click at [494, 284] on button "PolyMailer or Envelope ✉️" at bounding box center [532, 276] width 200 height 18
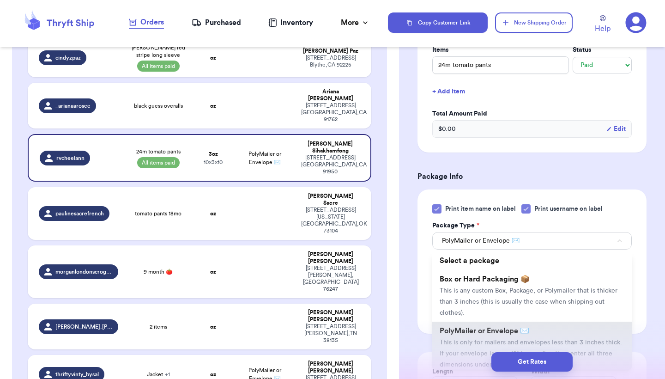
scroll to position [3, 0]
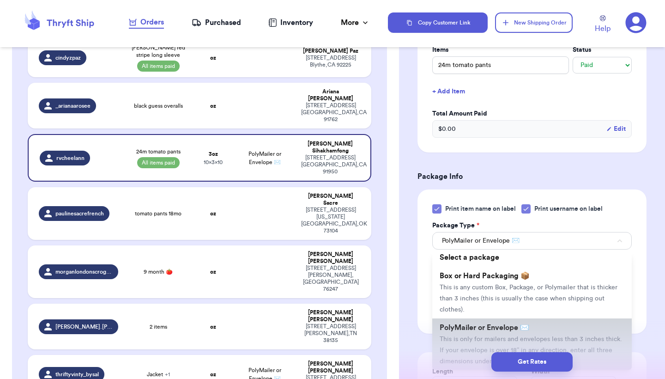
click at [480, 331] on span "PolyMailer or Envelope ✉️" at bounding box center [485, 327] width 90 height 7
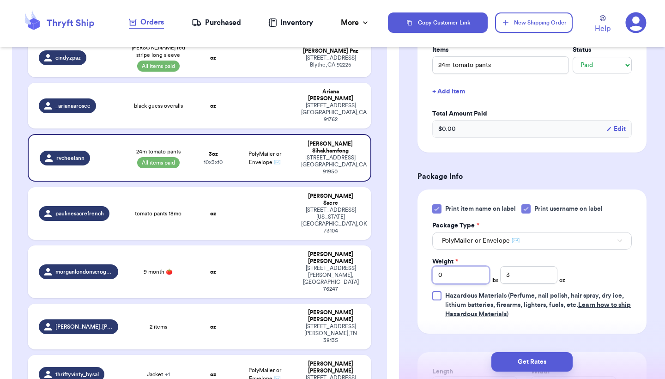
click at [468, 279] on input "0" at bounding box center [460, 275] width 57 height 18
click at [633, 274] on div "Print item name on label Print username on label Package Type * PolyMailer or E…" at bounding box center [532, 261] width 229 height 144
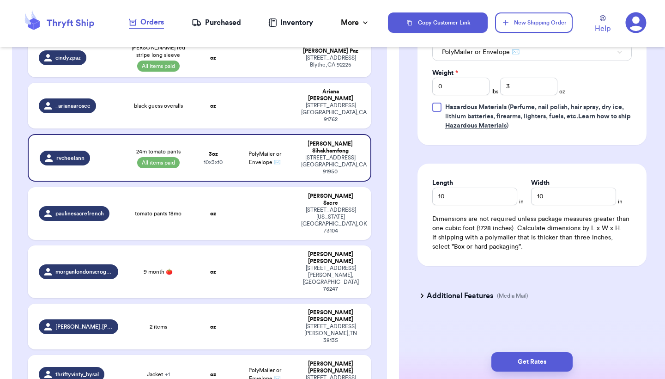
scroll to position [439, 0]
click at [526, 355] on button "Get Rates" at bounding box center [531, 361] width 81 height 19
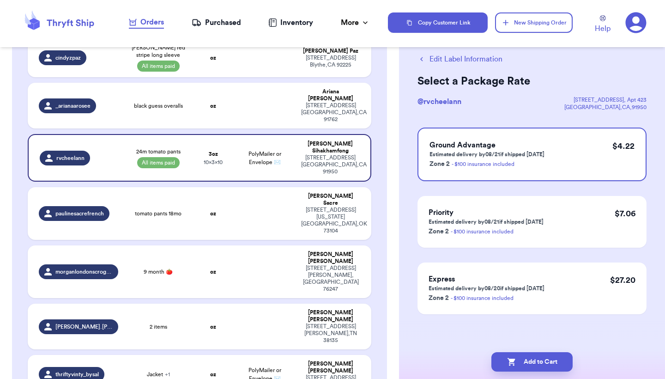
scroll to position [0, 0]
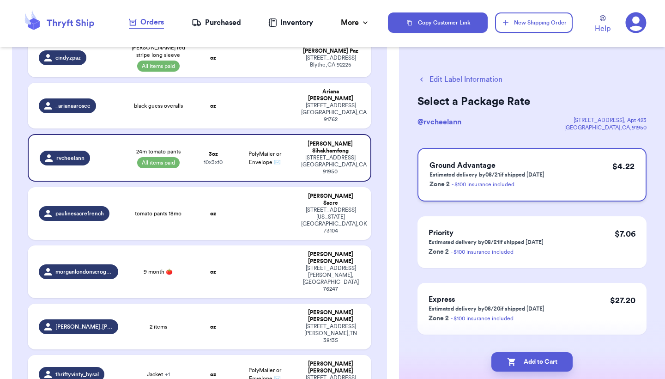
click at [608, 181] on div "Ground Advantage Estimated delivery by 08/21 if shipped today Zone 2 - $100 ins…" at bounding box center [532, 175] width 229 height 54
click at [551, 358] on button "Add to Cart" at bounding box center [531, 361] width 81 height 19
checkbox input "true"
select select "paid"
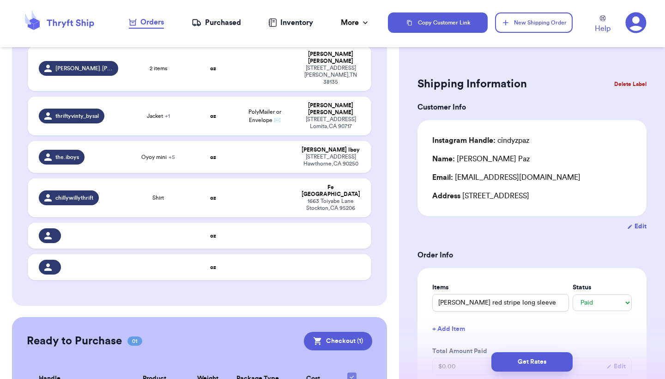
scroll to position [325, 0]
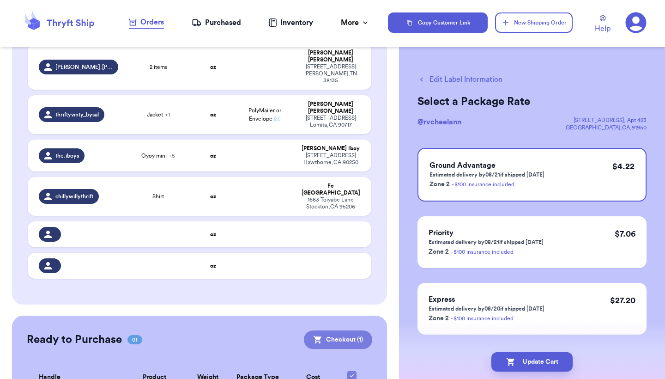
click at [317, 330] on button "Checkout ( 1 )" at bounding box center [338, 339] width 68 height 18
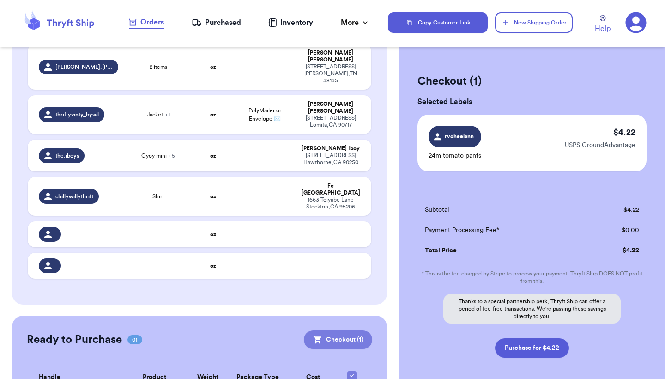
scroll to position [323, 0]
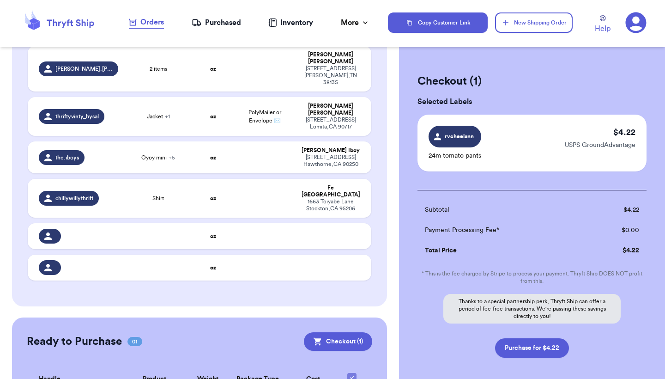
click at [462, 134] on span "rvcheelann" at bounding box center [459, 136] width 31 height 8
click at [520, 193] on div "Subtotal $ 4.22 Payment Processing Fee* $ 0.00 Total Price $ 4.22 * This is the…" at bounding box center [532, 274] width 229 height 168
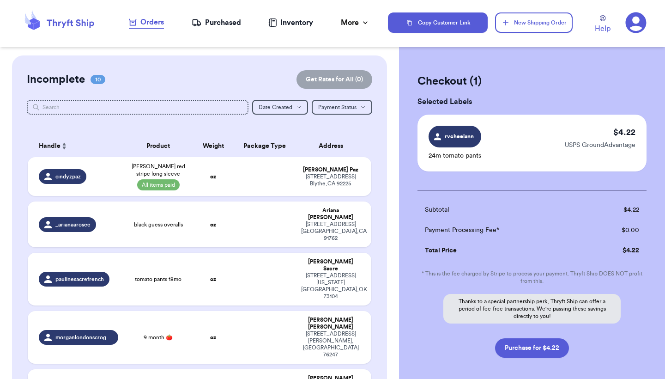
scroll to position [0, 0]
click at [227, 27] on div "Purchased" at bounding box center [216, 22] width 49 height 11
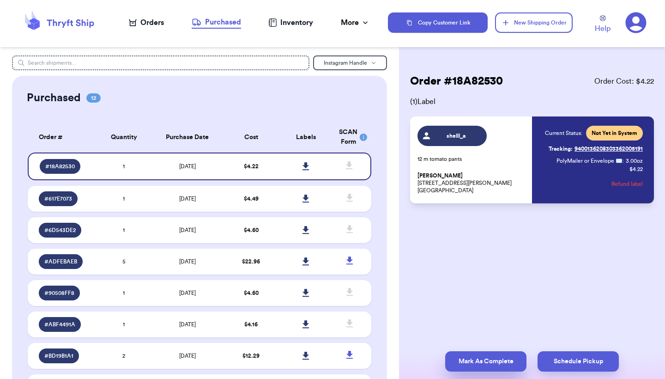
click at [478, 356] on button "Mark As Complete" at bounding box center [485, 361] width 81 height 20
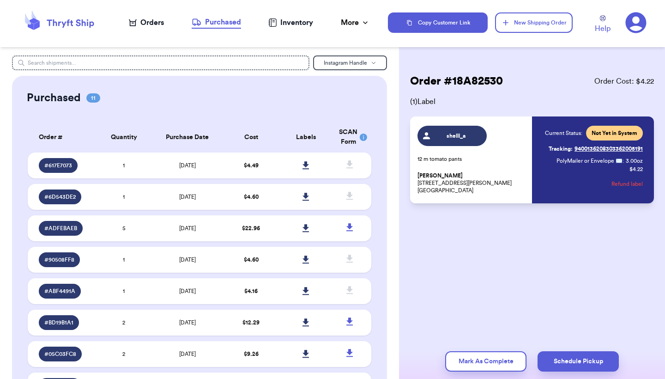
click at [156, 23] on div "Orders" at bounding box center [146, 22] width 35 height 11
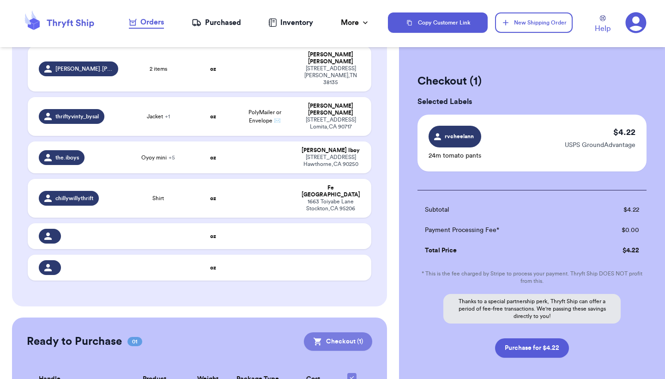
click at [333, 332] on button "Checkout ( 1 )" at bounding box center [338, 341] width 68 height 18
click at [544, 347] on button "Purchase for $4.22" at bounding box center [532, 347] width 74 height 19
checkbox input "false"
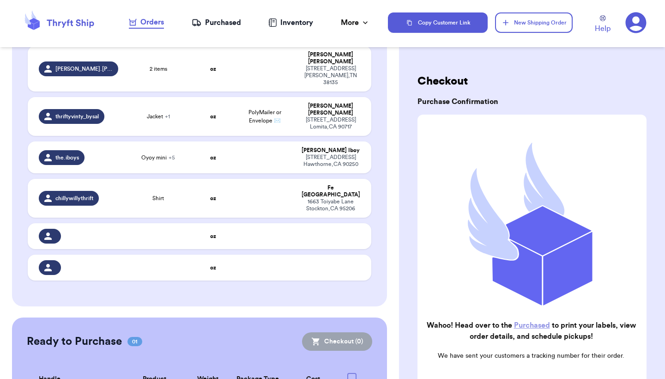
checkbox input "true"
click at [211, 24] on div "Purchased" at bounding box center [216, 22] width 49 height 11
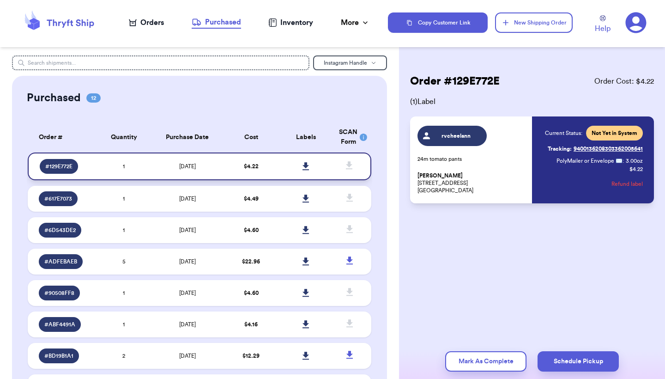
click at [306, 170] on icon at bounding box center [306, 166] width 6 height 8
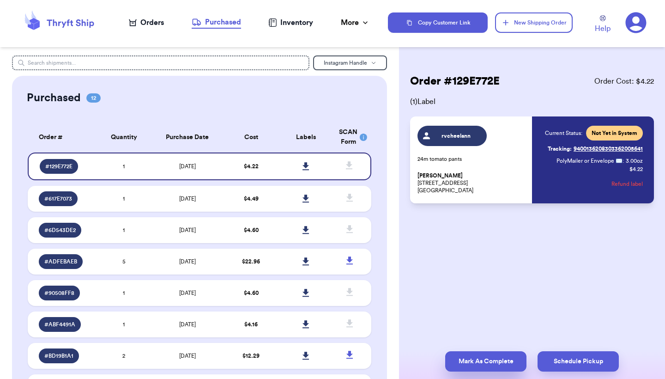
click at [468, 363] on button "Mark As Complete" at bounding box center [485, 361] width 81 height 20
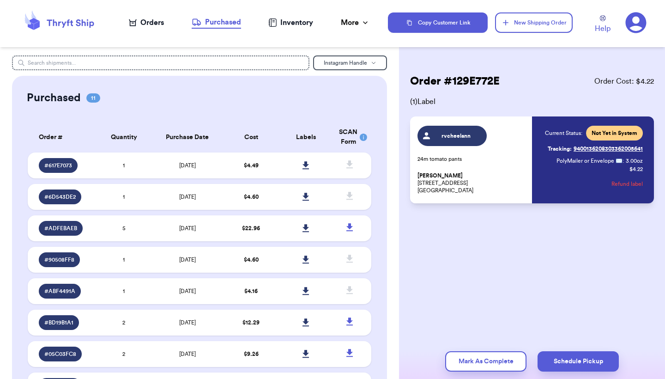
click at [150, 25] on div "Orders" at bounding box center [146, 22] width 35 height 11
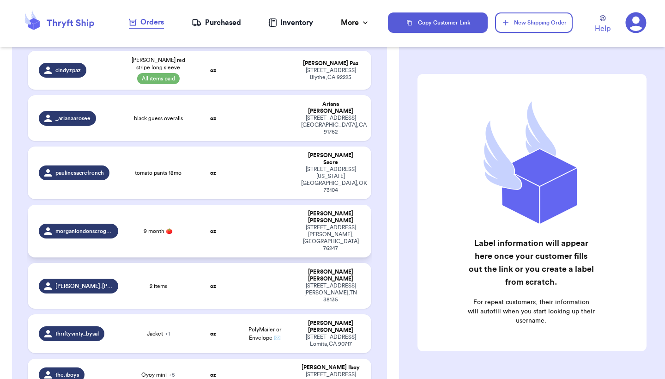
scroll to position [107, 0]
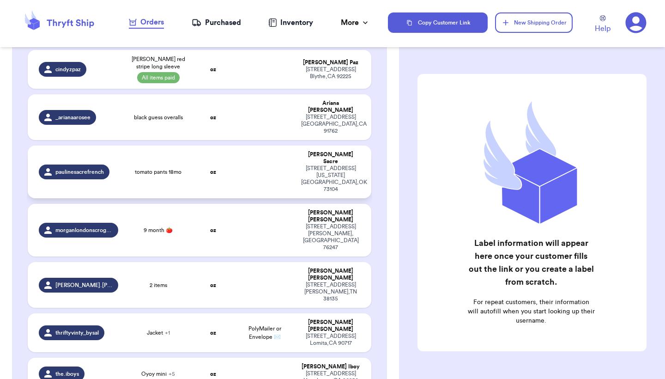
click at [279, 165] on td at bounding box center [265, 171] width 62 height 53
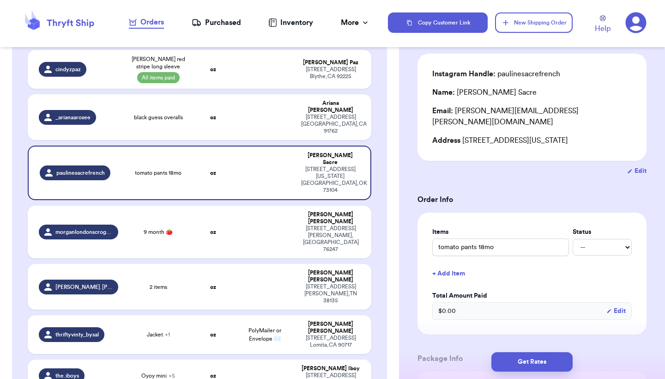
scroll to position [78, 0]
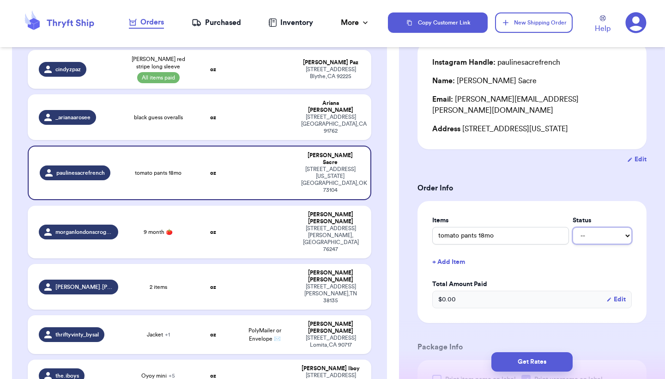
select select "paid"
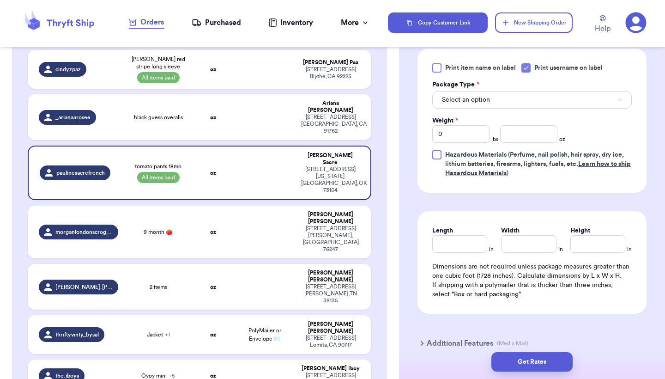
scroll to position [389, 0]
click at [440, 64] on div at bounding box center [436, 68] width 9 height 9
click at [0, 0] on input "Print item name on label" at bounding box center [0, 0] width 0 height 0
click at [501, 91] on button "Select an option" at bounding box center [532, 100] width 200 height 18
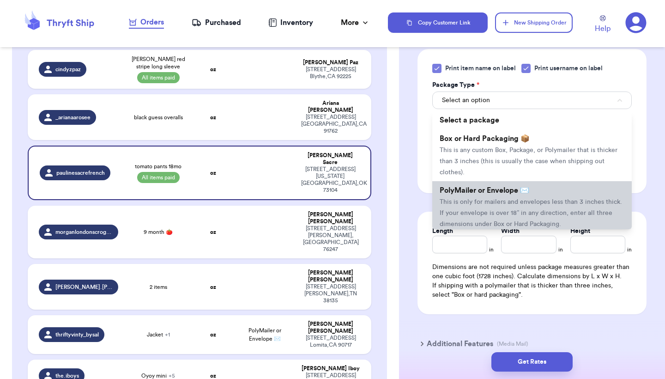
click at [493, 187] on li "PolyMailer or Envelope ✉️ This is only for mailers and envelopes less than 3 in…" at bounding box center [532, 207] width 200 height 52
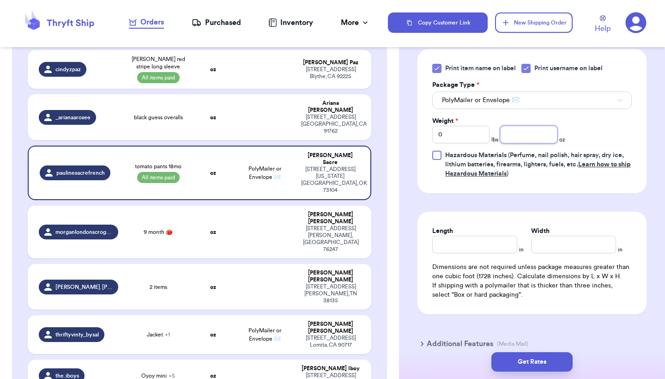
click at [516, 129] on input "number" at bounding box center [528, 135] width 57 height 18
type input "3"
click at [491, 236] on input "Length" at bounding box center [474, 245] width 85 height 18
type input "10"
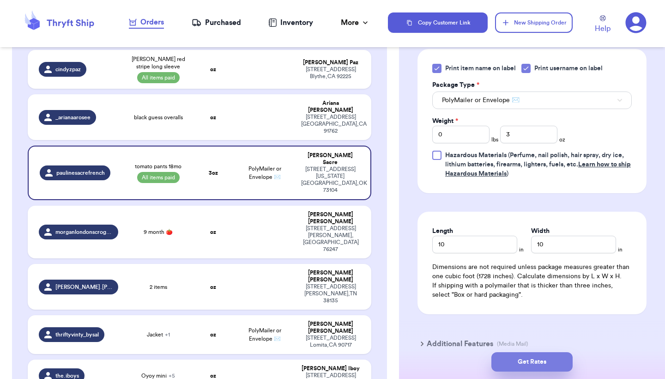
click at [521, 358] on button "Get Rates" at bounding box center [531, 361] width 81 height 19
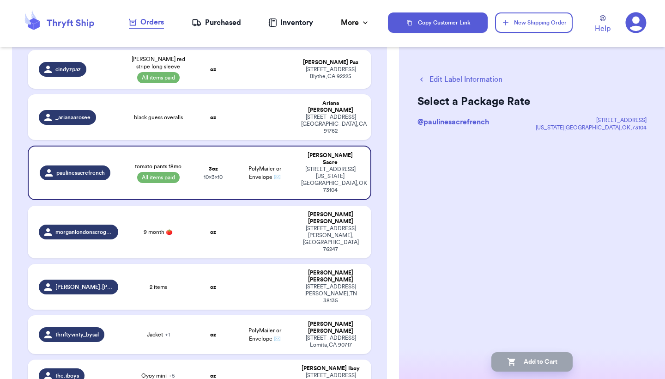
scroll to position [0, 0]
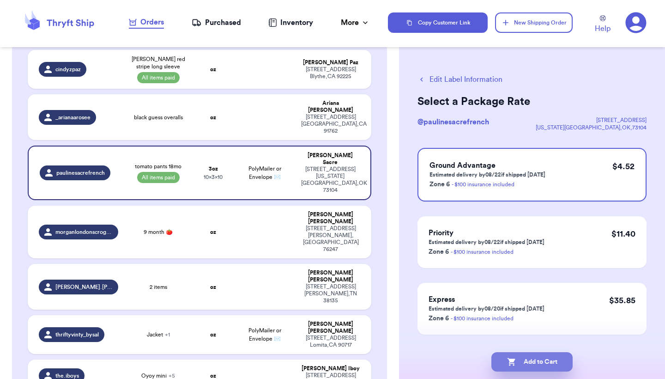
click at [525, 363] on button "Add to Cart" at bounding box center [531, 361] width 81 height 19
checkbox input "true"
select select "paid"
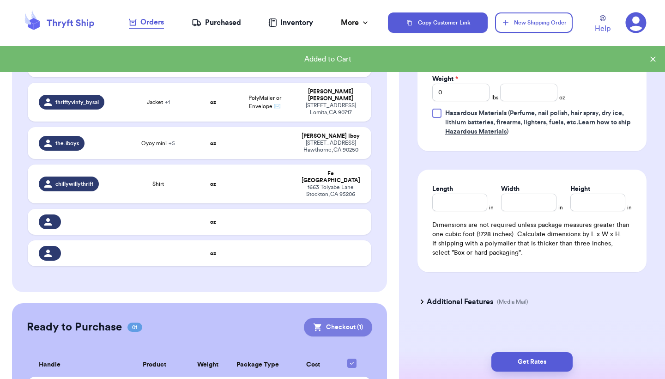
scroll to position [281, 0]
click at [335, 318] on button "Checkout ( 1 )" at bounding box center [338, 327] width 68 height 18
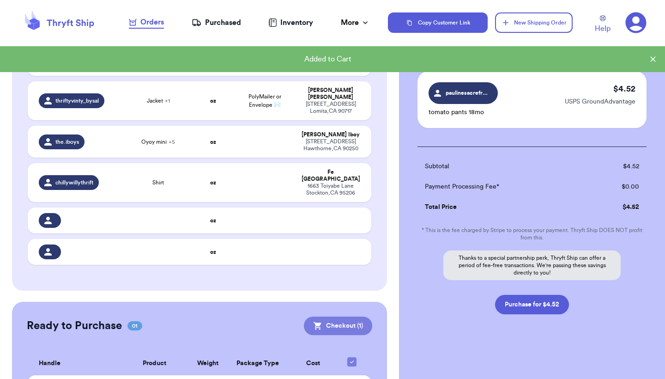
scroll to position [43, 0]
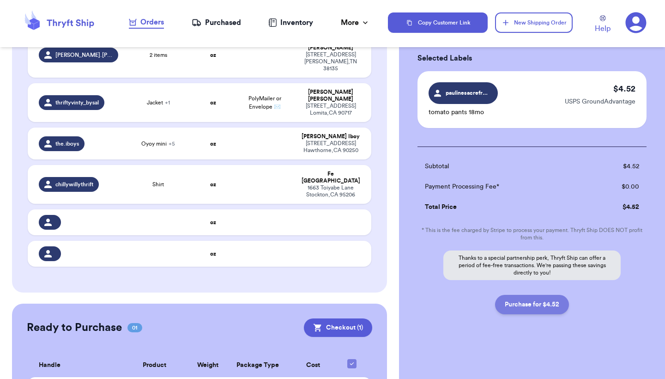
click at [536, 301] on button "Purchase for $4.52" at bounding box center [532, 304] width 74 height 19
checkbox input "false"
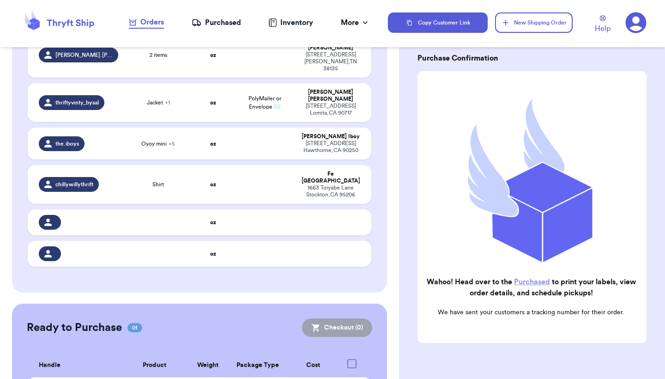
checkbox input "true"
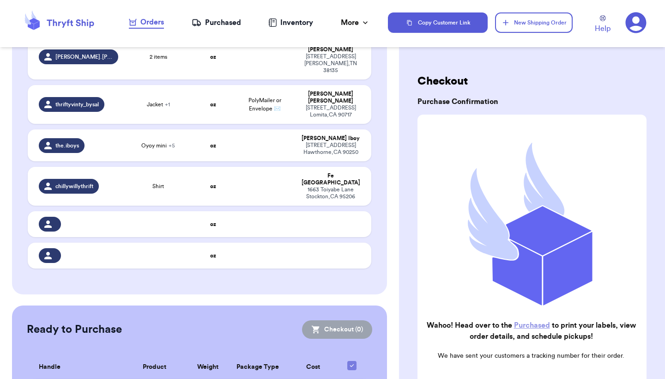
scroll to position [0, 0]
click at [226, 26] on div "Purchased" at bounding box center [216, 22] width 49 height 11
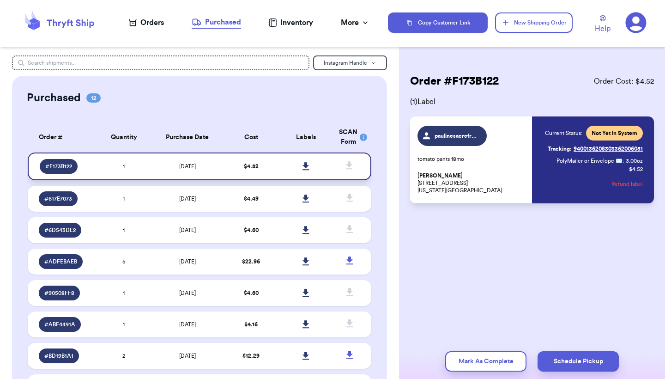
click at [307, 170] on icon at bounding box center [306, 166] width 6 height 8
click at [150, 25] on div "Orders" at bounding box center [146, 22] width 35 height 11
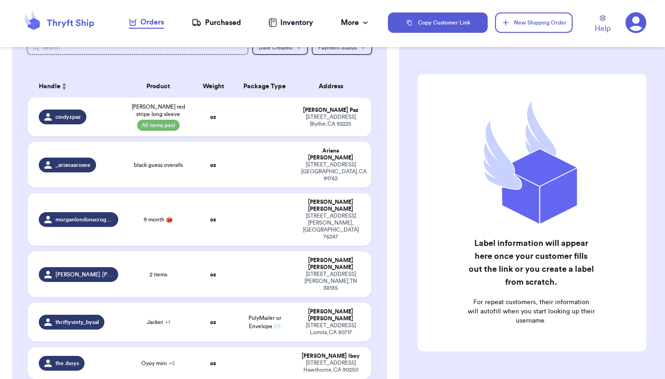
scroll to position [86, 0]
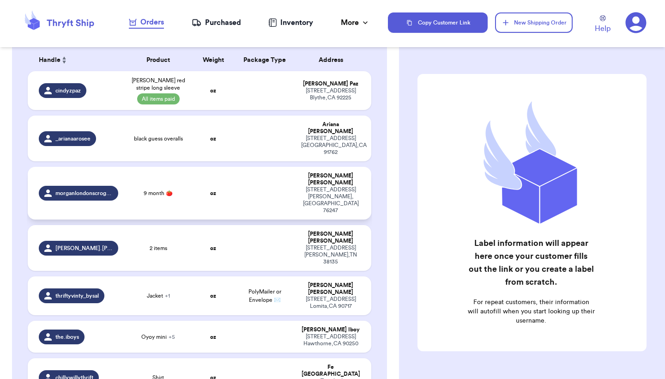
click at [225, 168] on td "oz" at bounding box center [213, 193] width 41 height 53
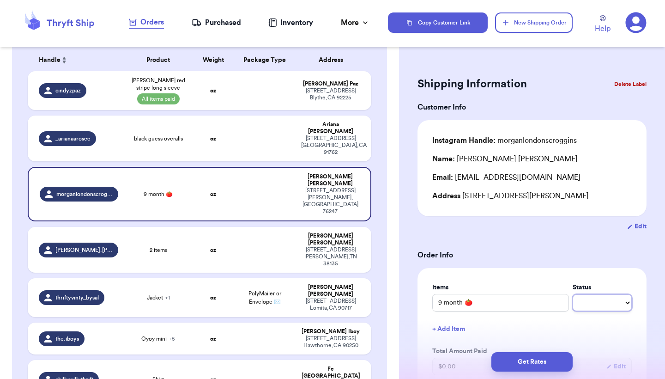
select select "paid"
click at [591, 315] on div "Items Status 9 month 🍅 -- Paid Owes + Add Item Total Amount Paid $ 0.00 Edit" at bounding box center [532, 329] width 200 height 92
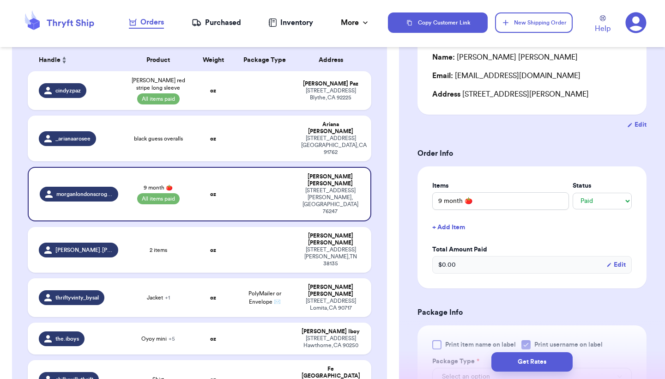
scroll to position [197, 0]
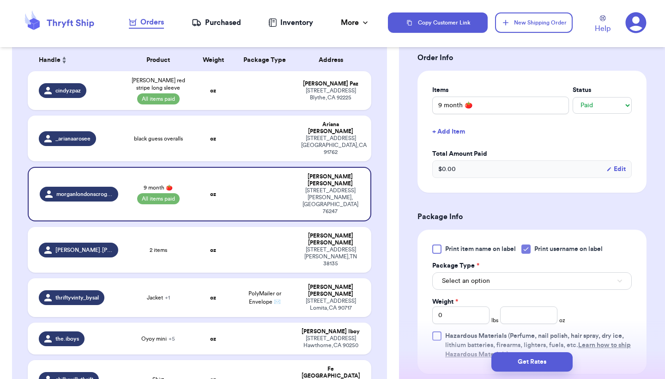
click at [434, 249] on div at bounding box center [436, 248] width 9 height 9
click at [0, 0] on input "Print item name on label" at bounding box center [0, 0] width 0 height 0
click at [483, 278] on button "Select an option" at bounding box center [532, 281] width 200 height 18
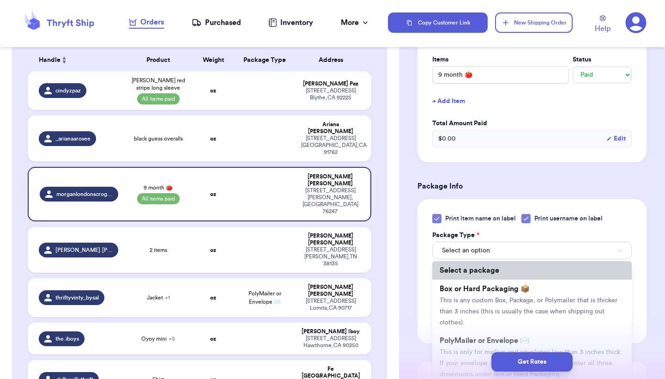
scroll to position [10, 0]
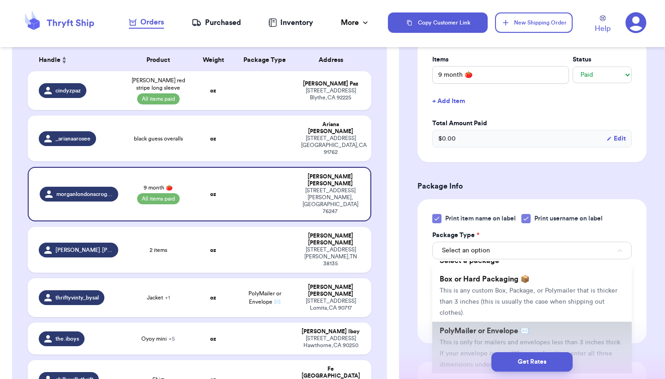
click at [487, 333] on span "PolyMailer or Envelope ✉️" at bounding box center [485, 330] width 90 height 7
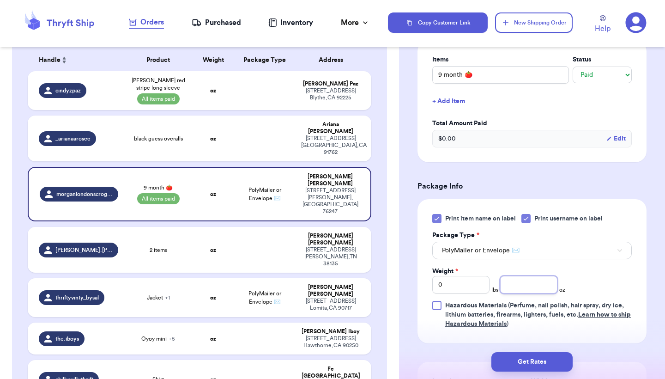
click at [509, 290] on input "number" at bounding box center [528, 285] width 57 height 18
type input "3"
click at [644, 278] on div "Print item name on label Print username on label Package Type * PolyMailer or E…" at bounding box center [532, 271] width 229 height 144
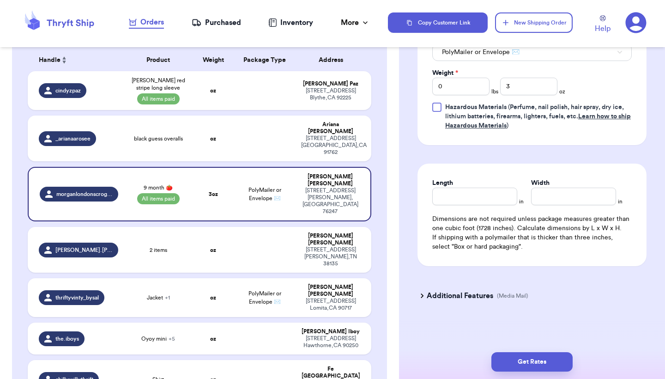
scroll to position [0, 0]
click at [495, 194] on input "Length" at bounding box center [474, 197] width 85 height 18
type input "10"
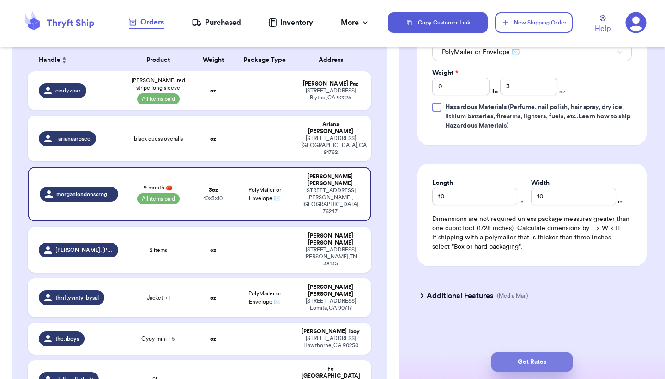
click at [532, 360] on button "Get Rates" at bounding box center [531, 361] width 81 height 19
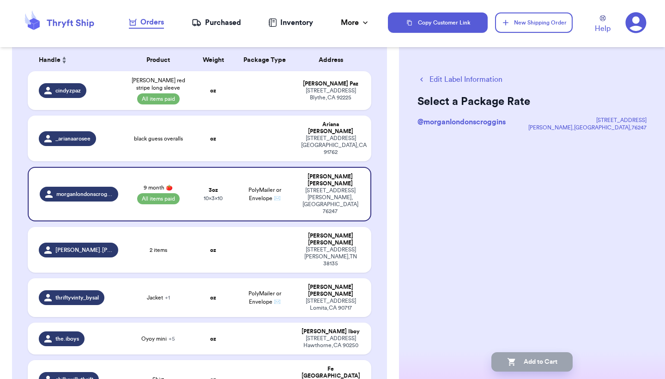
scroll to position [20, 0]
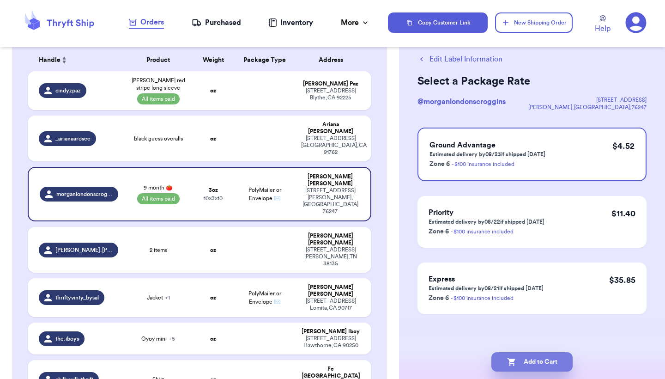
click at [532, 360] on button "Add to Cart" at bounding box center [531, 361] width 81 height 19
checkbox input "true"
select select "paid"
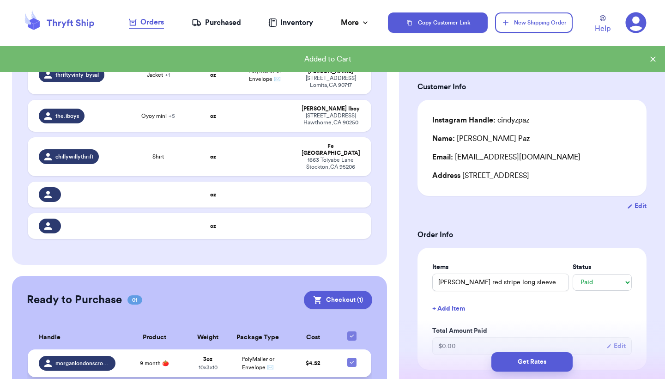
scroll to position [243, 0]
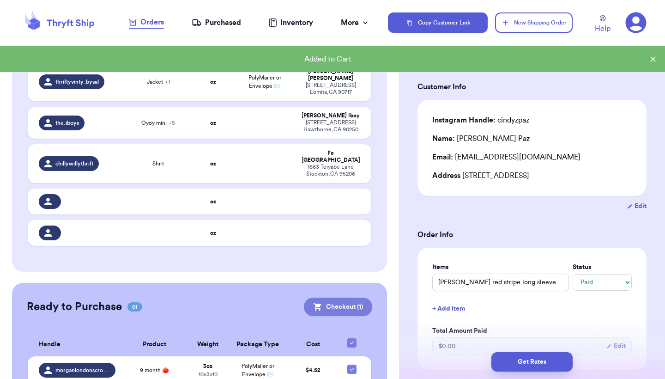
click at [347, 297] on button "Checkout ( 1 )" at bounding box center [338, 306] width 68 height 18
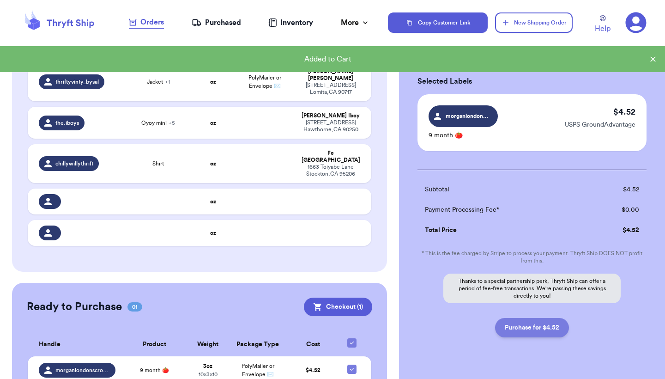
click at [533, 330] on button "Purchase for $4.52" at bounding box center [532, 327] width 74 height 19
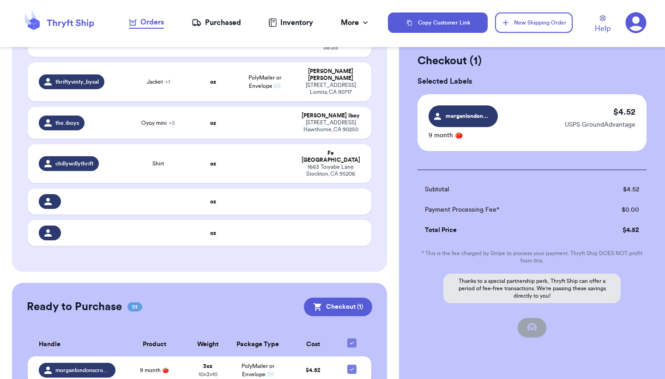
checkbox input "false"
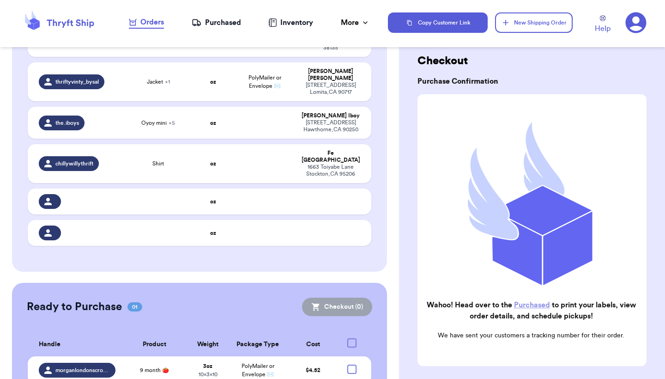
click at [209, 26] on div "Purchased" at bounding box center [216, 22] width 49 height 11
checkbox input "true"
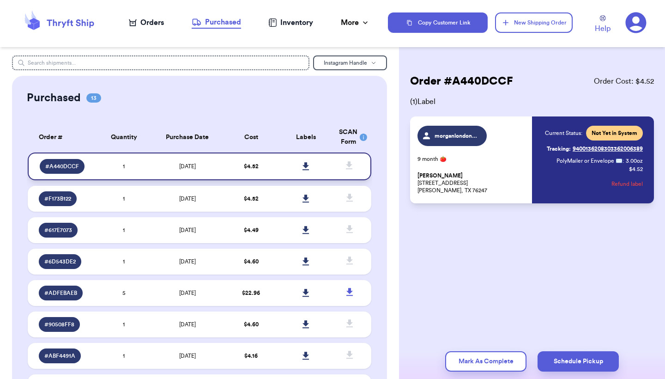
click at [306, 170] on icon at bounding box center [306, 166] width 6 height 8
click at [489, 225] on div "Order # A440DCCF Order Cost: $ 4.52 ( 1 ) Label morganlondonscroggins 9 month 🍅…" at bounding box center [532, 166] width 266 height 222
click at [155, 26] on div "Orders" at bounding box center [146, 22] width 35 height 11
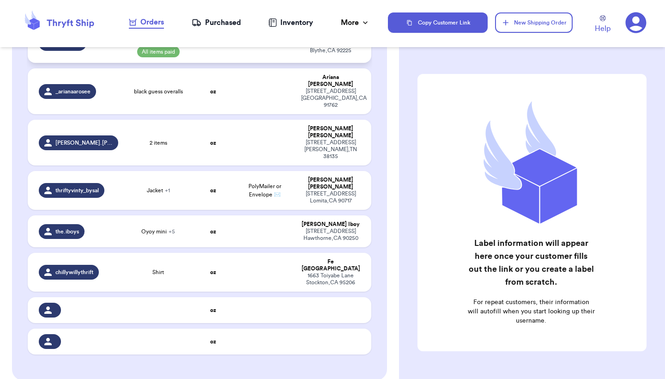
scroll to position [134, 0]
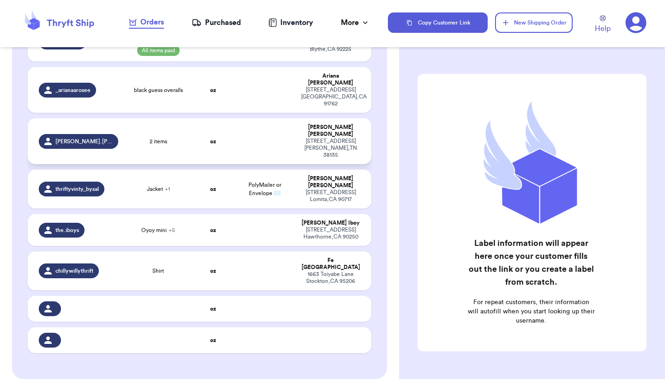
click at [233, 131] on td "oz" at bounding box center [213, 141] width 41 height 46
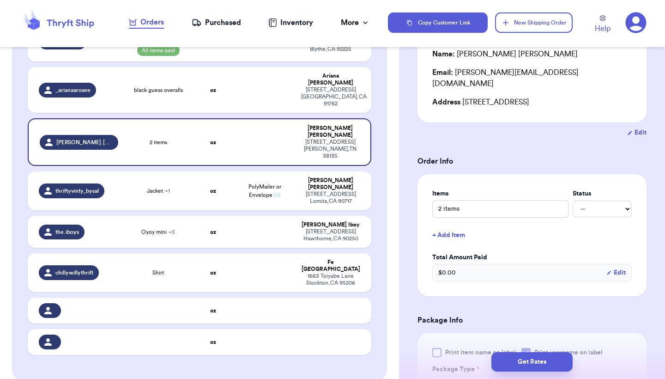
scroll to position [116, 0]
click at [580, 200] on div "2 items -- Paid Owes" at bounding box center [532, 209] width 200 height 18
select select "paid"
click at [574, 224] on button "+ Add Item" at bounding box center [532, 234] width 207 height 20
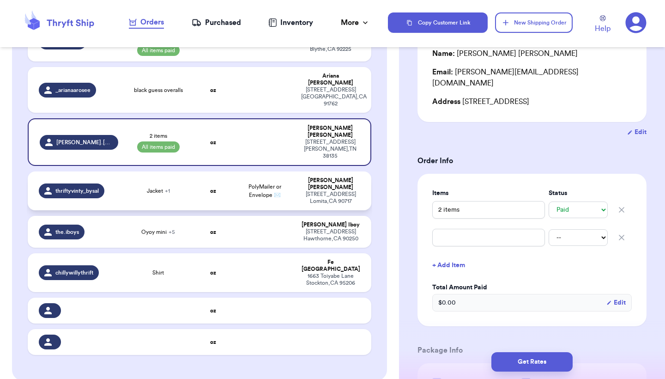
click at [182, 187] on div "Jacket + 1" at bounding box center [158, 190] width 58 height 7
type input "Jacket"
select select "unknown"
type input "Amour fou"
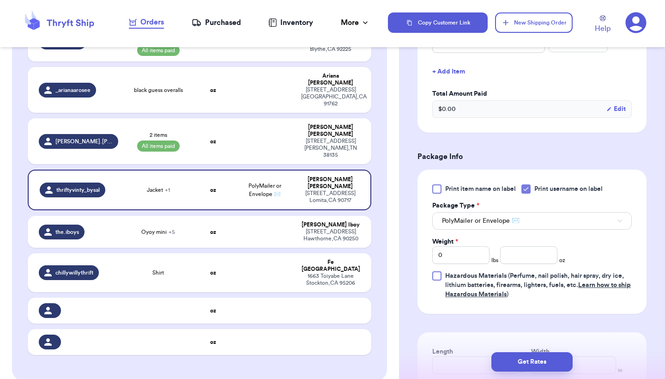
scroll to position [304, 0]
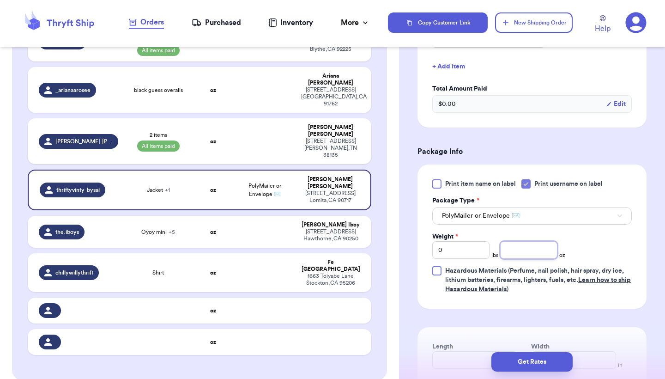
click at [518, 241] on input "number" at bounding box center [528, 250] width 57 height 18
type input "3"
type input "4"
click at [612, 230] on div "Print item name on label Print username on label Package Type * PolyMailer or E…" at bounding box center [532, 236] width 200 height 115
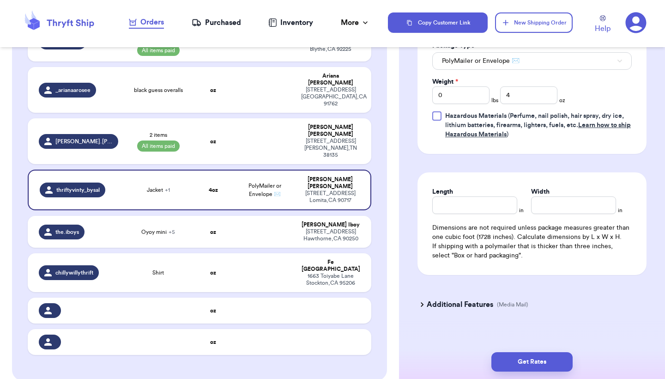
scroll to position [458, 0]
click at [473, 197] on input "Length" at bounding box center [474, 206] width 85 height 18
type input "10"
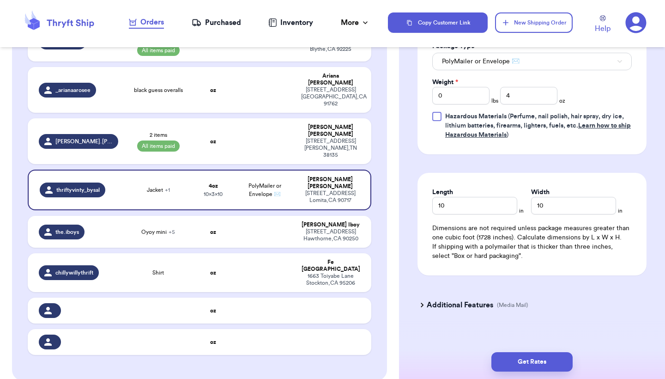
scroll to position [0, 0]
click at [538, 360] on button "Get Rates" at bounding box center [531, 361] width 81 height 19
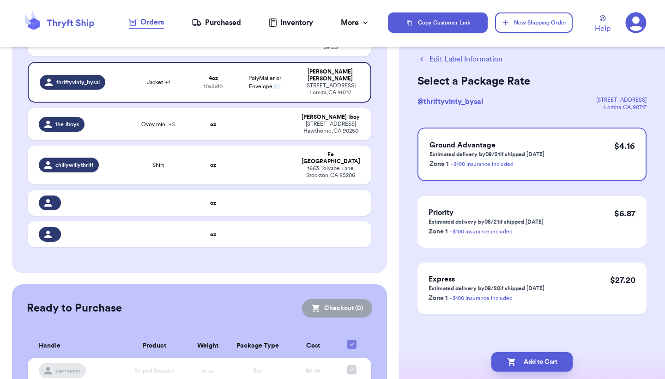
scroll to position [242, 0]
click at [557, 356] on button "Add to Cart" at bounding box center [531, 361] width 81 height 19
checkbox input "true"
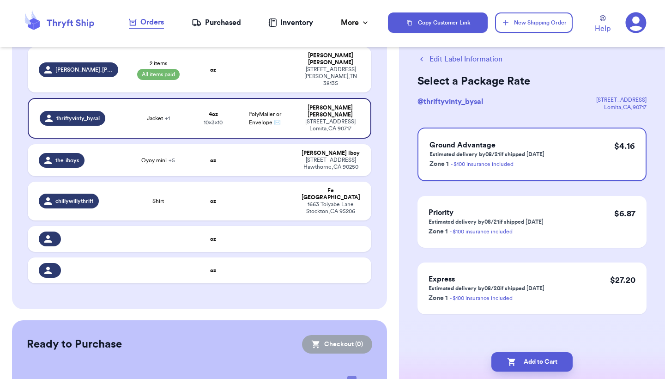
select select "paid"
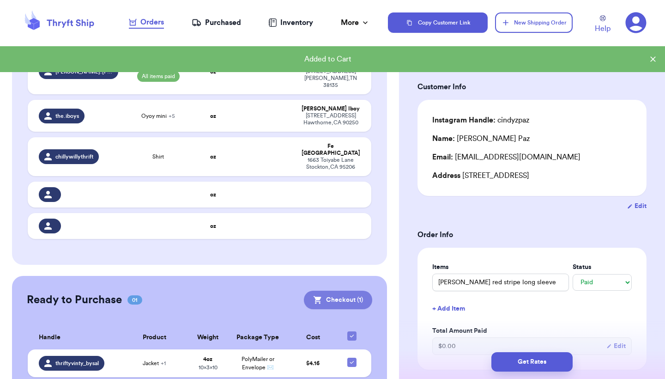
click at [350, 291] on button "Checkout ( 1 )" at bounding box center [338, 300] width 68 height 18
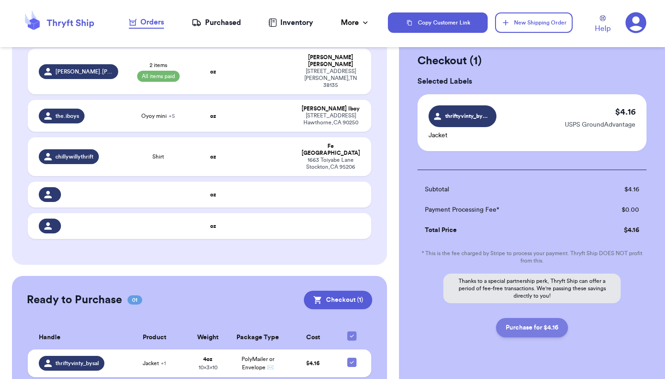
click at [547, 329] on button "Purchase for $4.16" at bounding box center [532, 327] width 72 height 19
checkbox input "false"
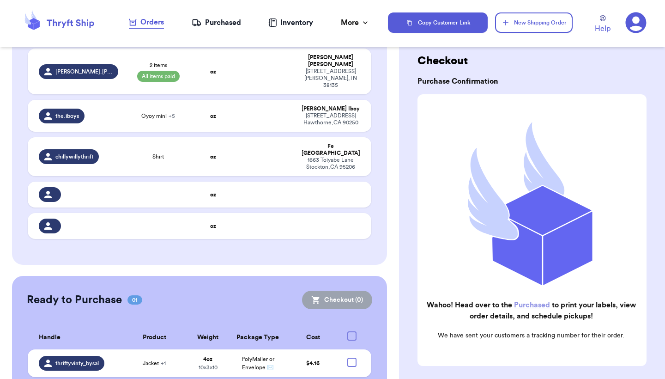
checkbox input "true"
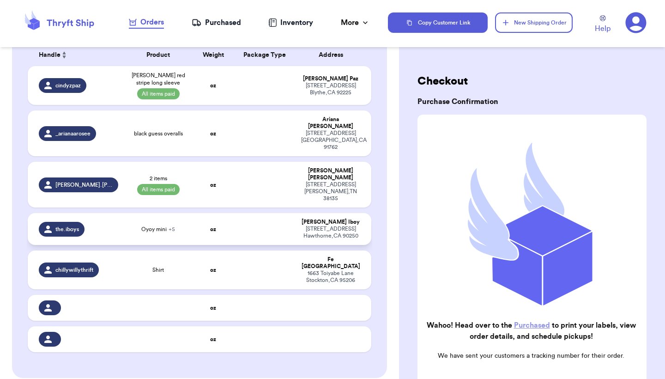
scroll to position [89, 0]
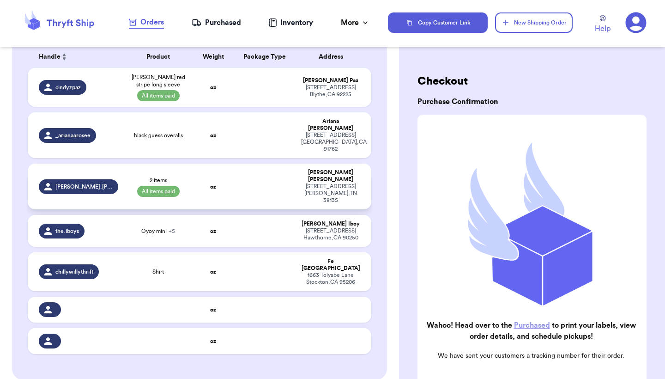
click at [243, 168] on td at bounding box center [265, 187] width 62 height 46
select select "paid"
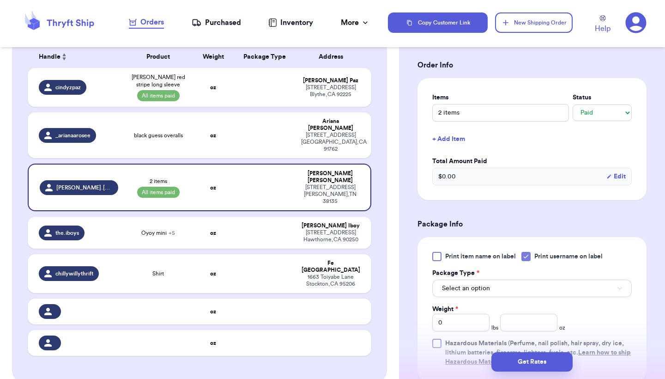
scroll to position [213, 0]
click at [220, 32] on nav "Orders Purchased Inventory More Stats Completed Orders" at bounding box center [249, 22] width 277 height 30
click at [218, 17] on nav "Orders Purchased Inventory More Stats Completed Orders" at bounding box center [249, 22] width 277 height 30
click at [225, 25] on div "Purchased" at bounding box center [216, 22] width 49 height 11
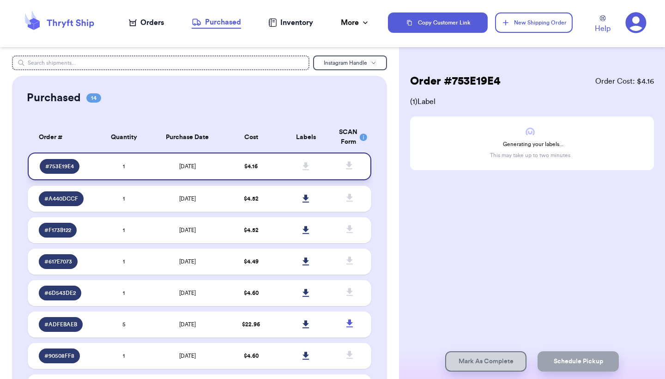
click at [273, 173] on td "$ 4.16" at bounding box center [251, 166] width 55 height 28
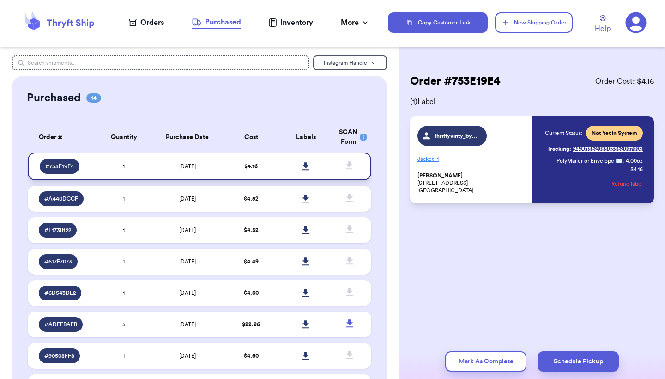
click at [303, 170] on icon at bounding box center [306, 166] width 7 height 8
click at [384, 253] on div "Purchased 14 Order # Qty Labels SCAN # 753E19E4 1 # A440DCCF 1 # F173B122 1 # 6…" at bounding box center [199, 345] width 375 height 539
click at [303, 170] on icon at bounding box center [306, 166] width 7 height 8
